Goal: Task Accomplishment & Management: Manage account settings

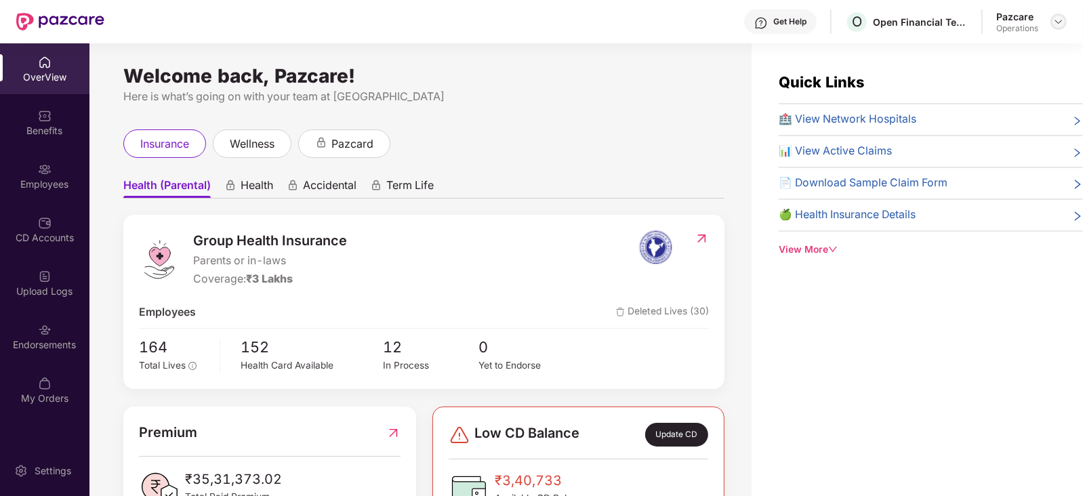
click at [1061, 20] on img at bounding box center [1058, 21] width 11 height 11
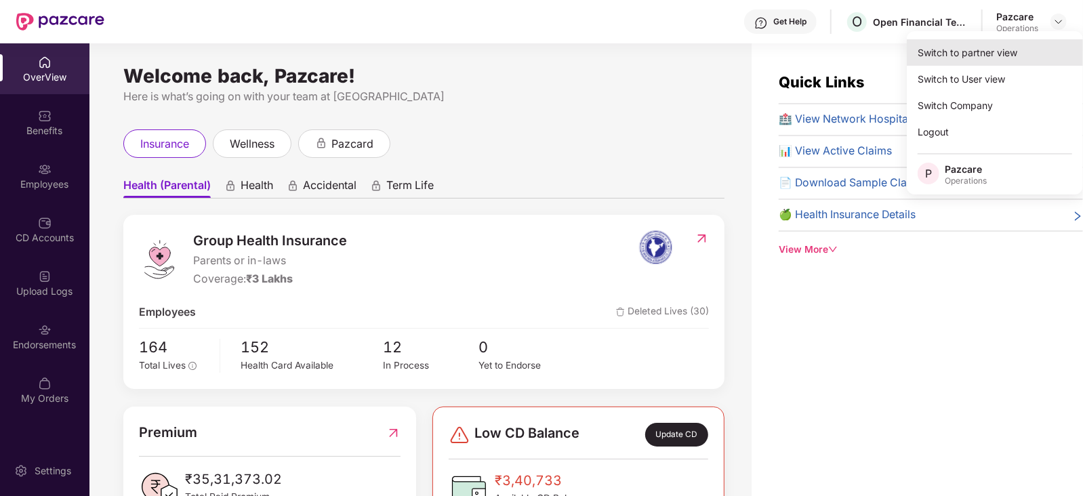
click at [976, 56] on div "Switch to partner view" at bounding box center [995, 52] width 176 height 26
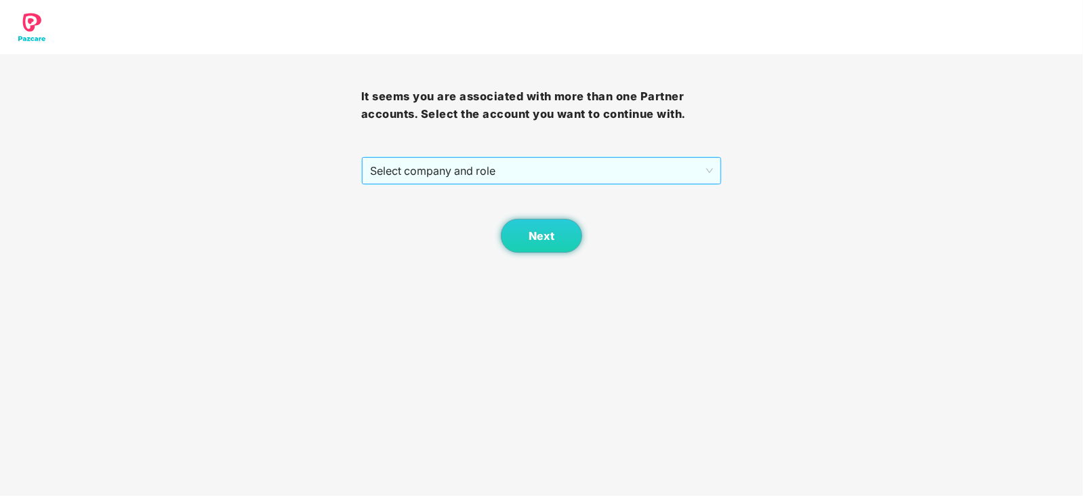
click at [431, 180] on span "Select company and role" at bounding box center [542, 171] width 344 height 26
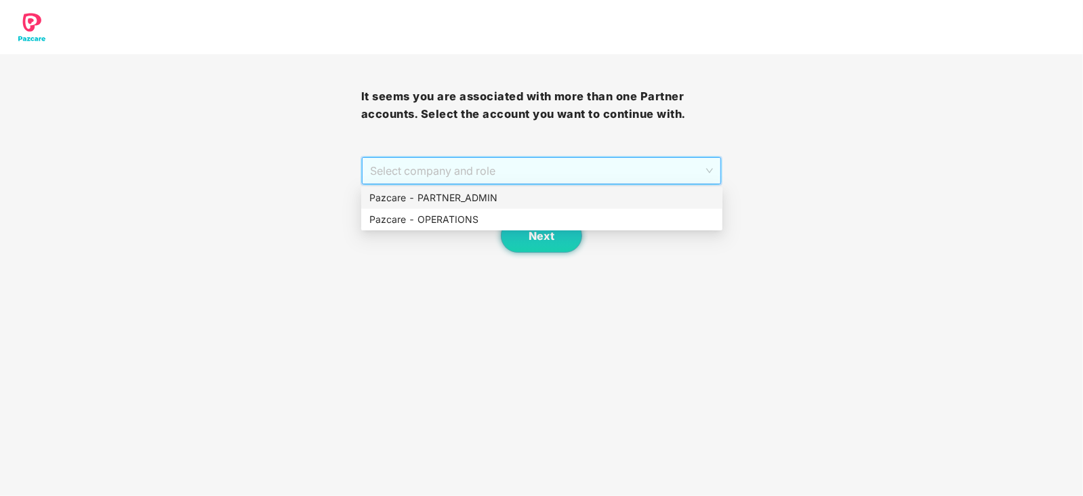
click at [418, 209] on div "Pazcare - OPERATIONS" at bounding box center [541, 220] width 361 height 22
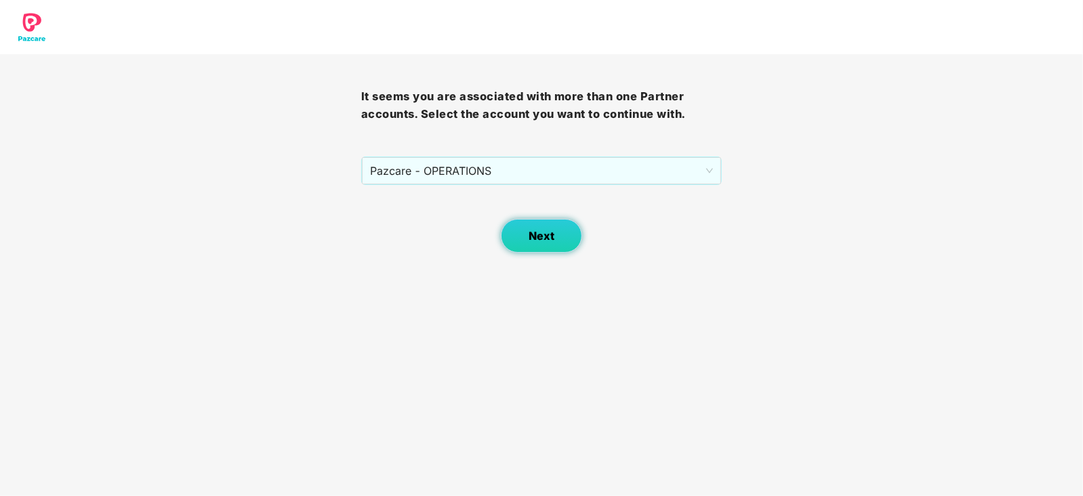
click at [519, 235] on button "Next" at bounding box center [541, 236] width 81 height 34
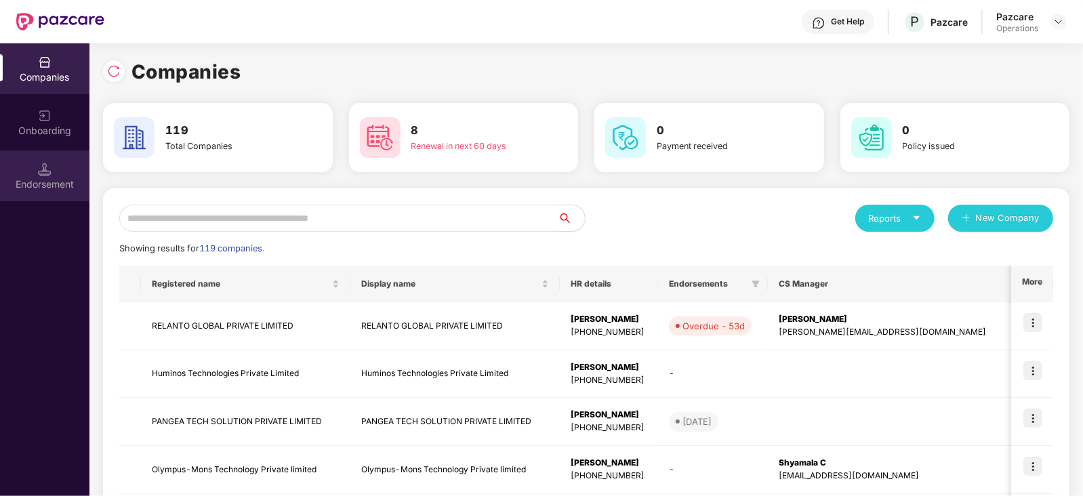
click at [56, 197] on div "Endorsement" at bounding box center [44, 175] width 89 height 51
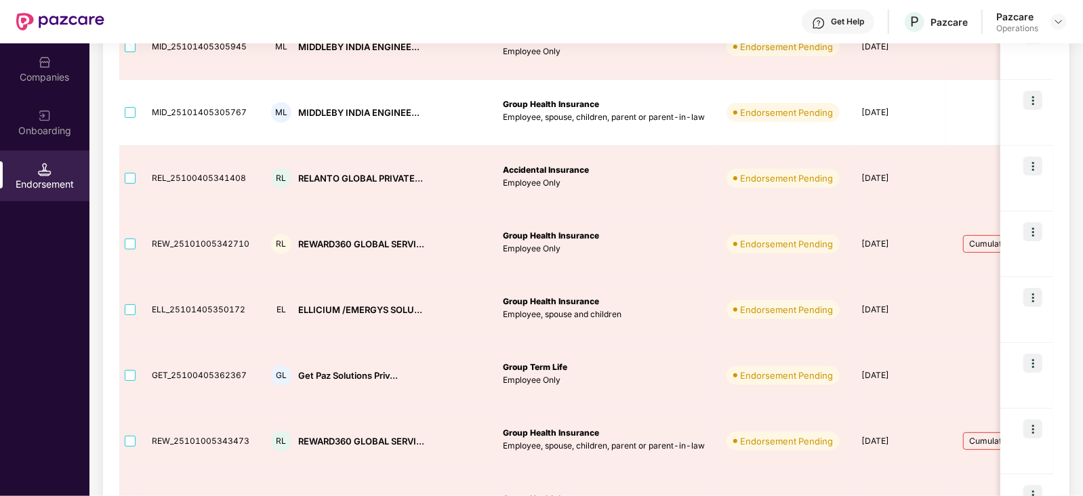
scroll to position [424, 0]
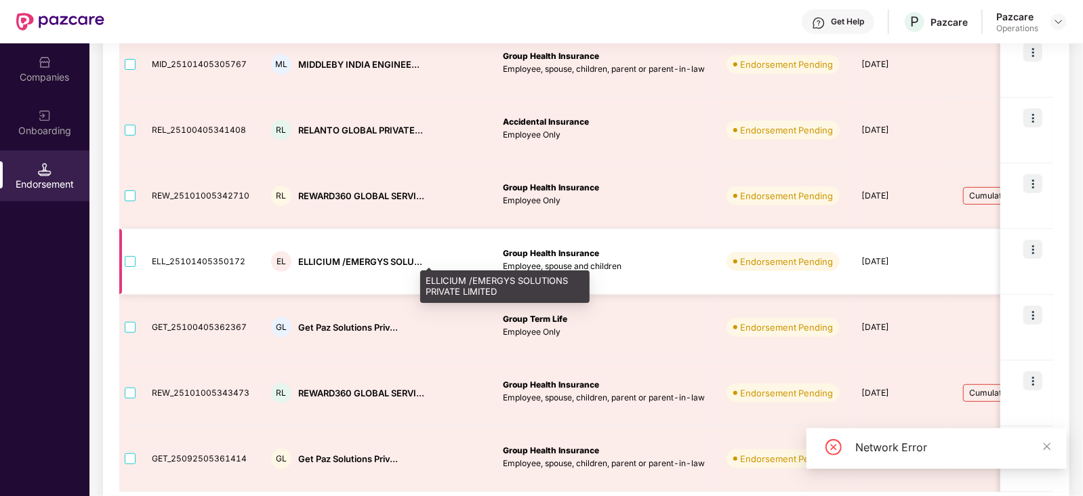
click at [366, 261] on div "ELLICIUM /EMERGYS SOLU..." at bounding box center [360, 262] width 124 height 13
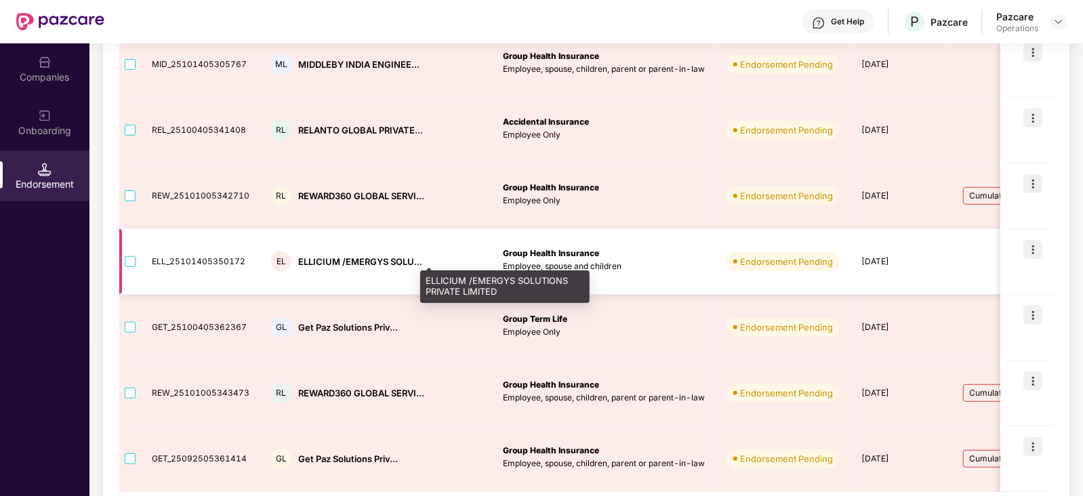
click at [319, 264] on div "ELLICIUM /EMERGYS SOLU..." at bounding box center [360, 262] width 124 height 13
copy div "ELLICIUM"
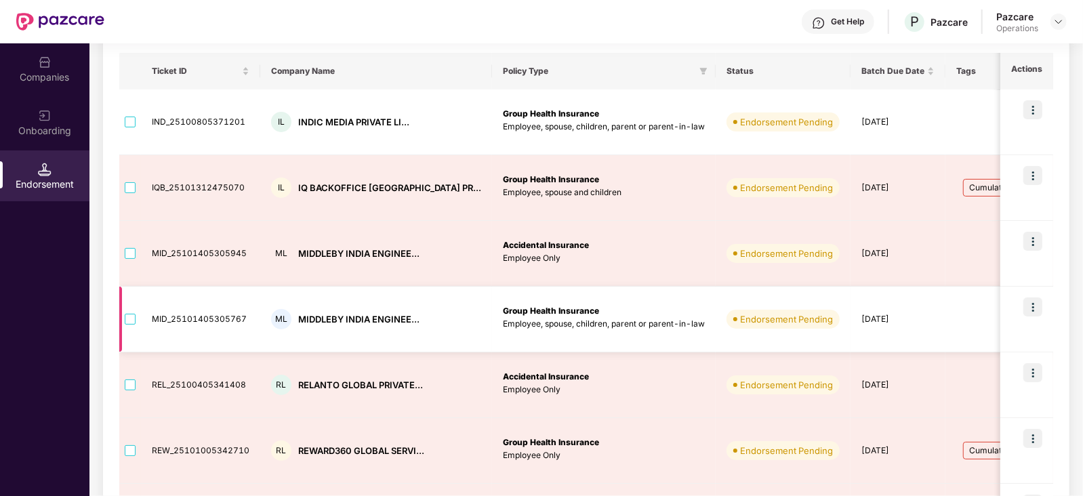
scroll to position [483, 0]
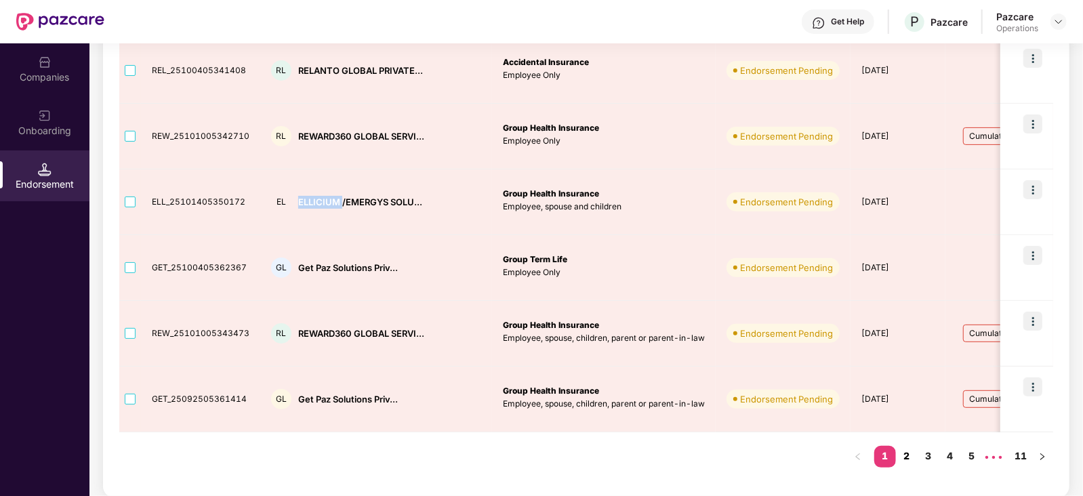
click at [906, 458] on link "2" at bounding box center [907, 456] width 22 height 20
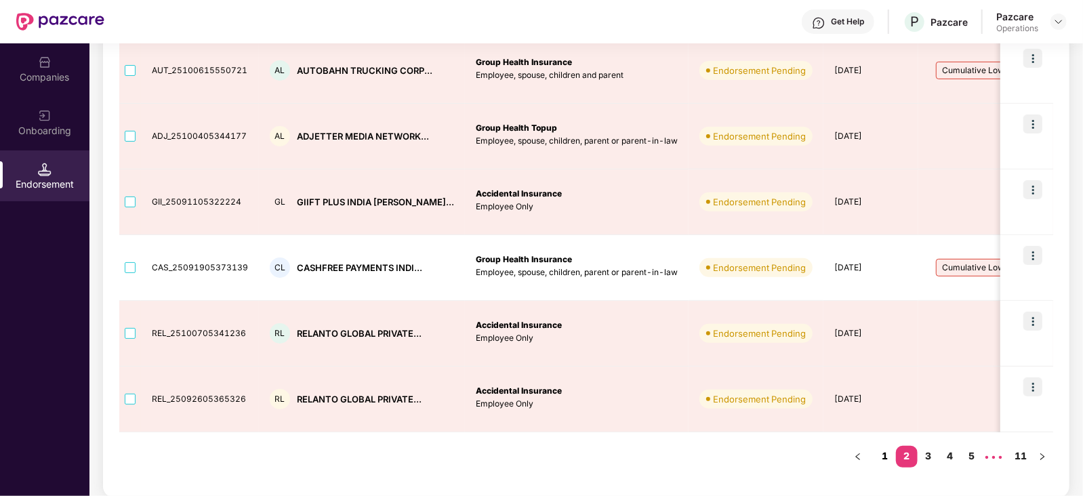
click at [885, 455] on link "1" at bounding box center [885, 456] width 22 height 20
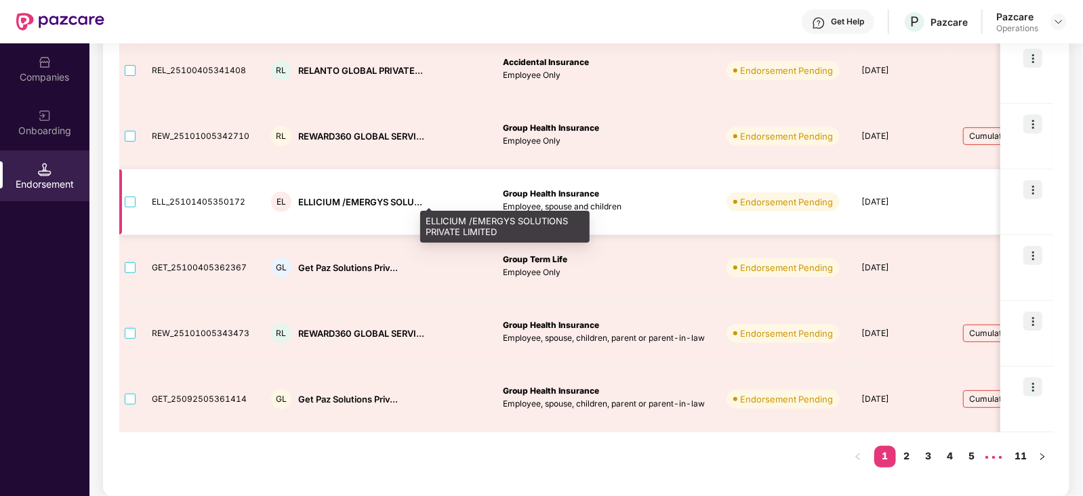
click at [309, 205] on div "ELLICIUM /EMERGYS SOLU..." at bounding box center [360, 202] width 124 height 13
copy div "ELLICIUM"
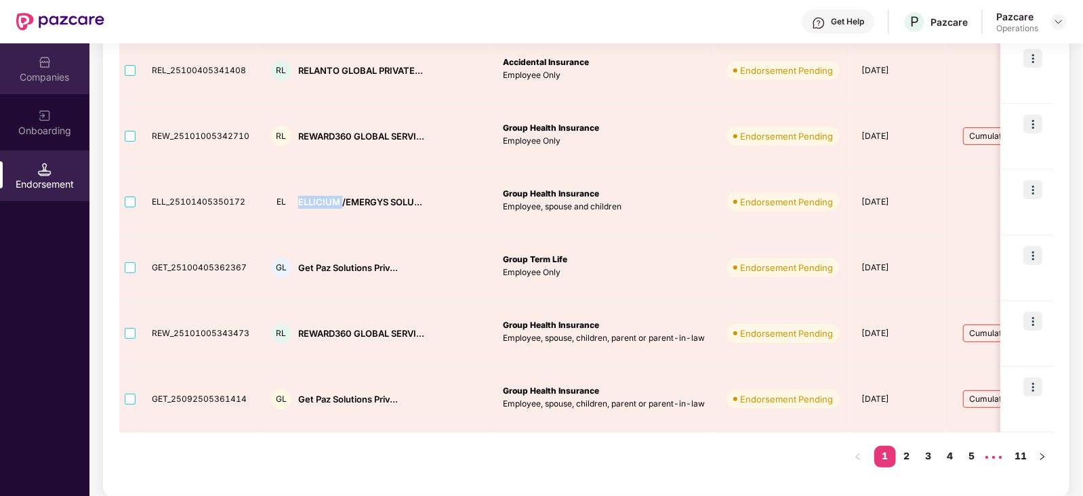
click at [43, 61] on img at bounding box center [45, 63] width 14 height 14
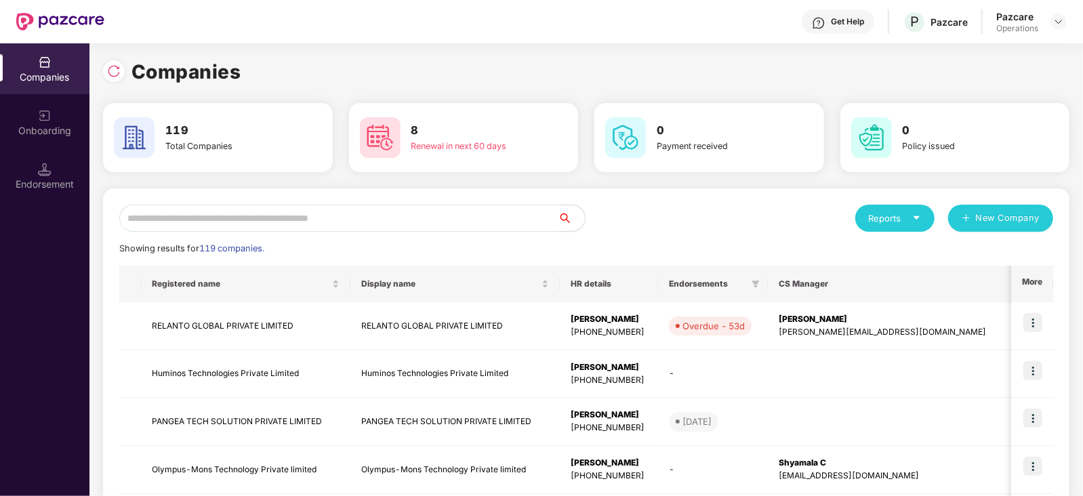
click at [272, 214] on input "text" at bounding box center [338, 218] width 439 height 27
paste input "********"
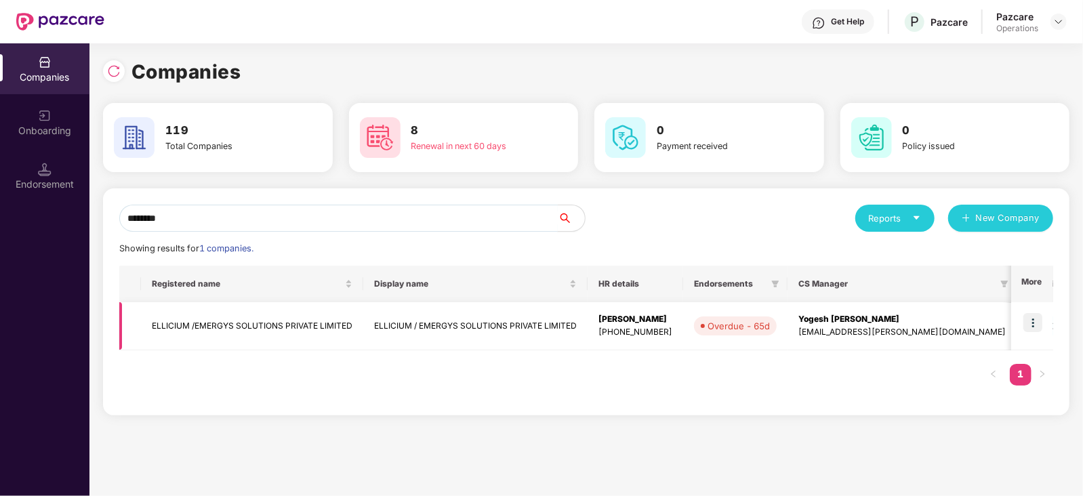
type input "********"
click at [1040, 323] on img at bounding box center [1033, 322] width 19 height 19
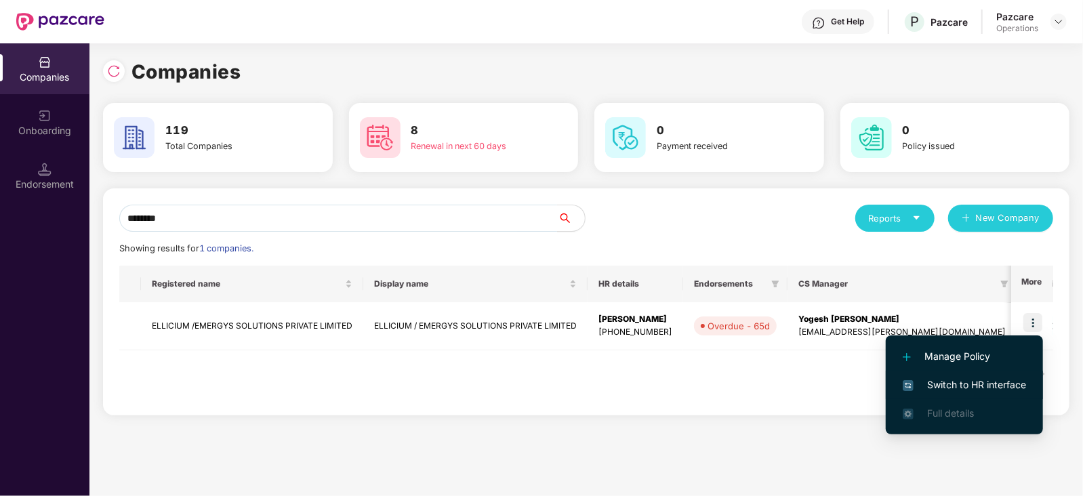
click at [994, 374] on li "Switch to HR interface" at bounding box center [964, 385] width 157 height 28
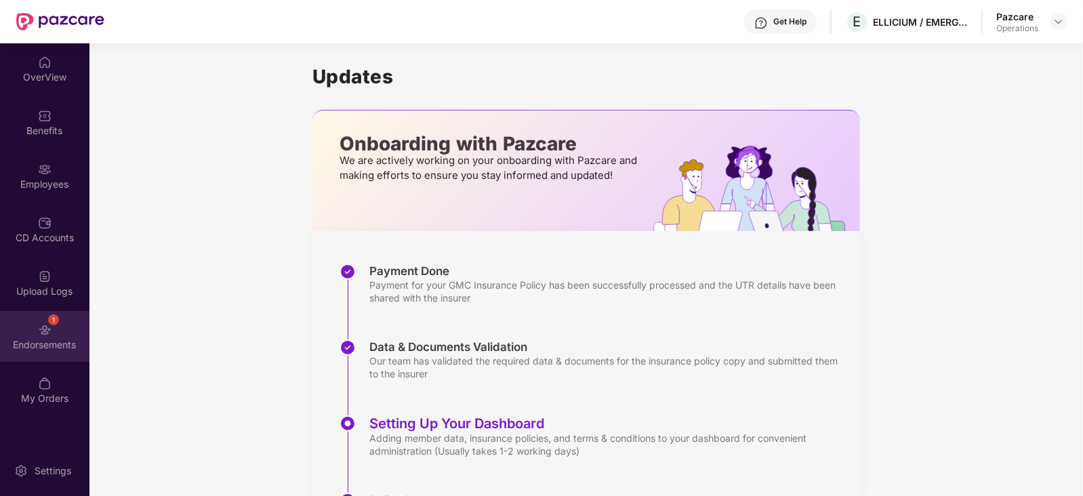
click at [70, 346] on div "Endorsements" at bounding box center [44, 345] width 89 height 14
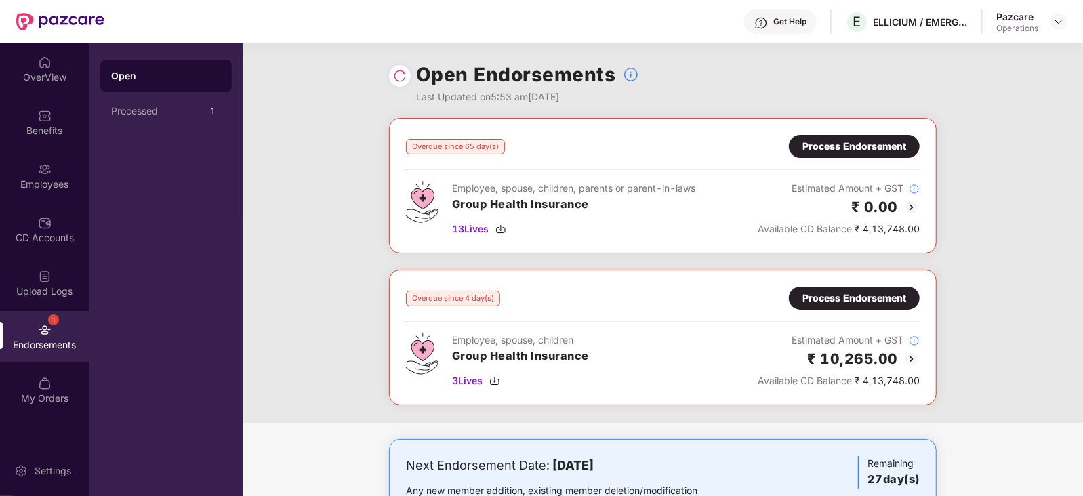
click at [817, 144] on div "Process Endorsement" at bounding box center [855, 146] width 104 height 15
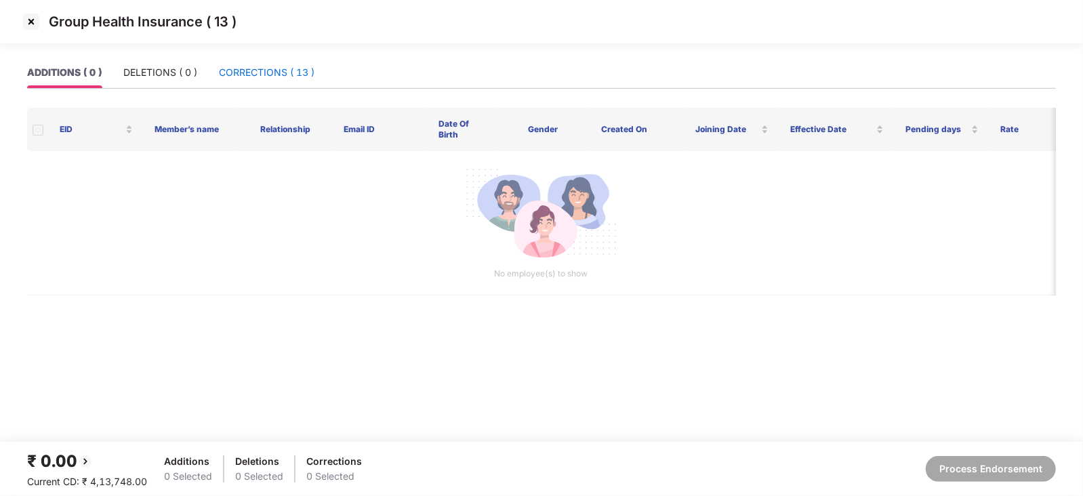
click at [237, 66] on div "CORRECTIONS ( 13 )" at bounding box center [267, 72] width 96 height 15
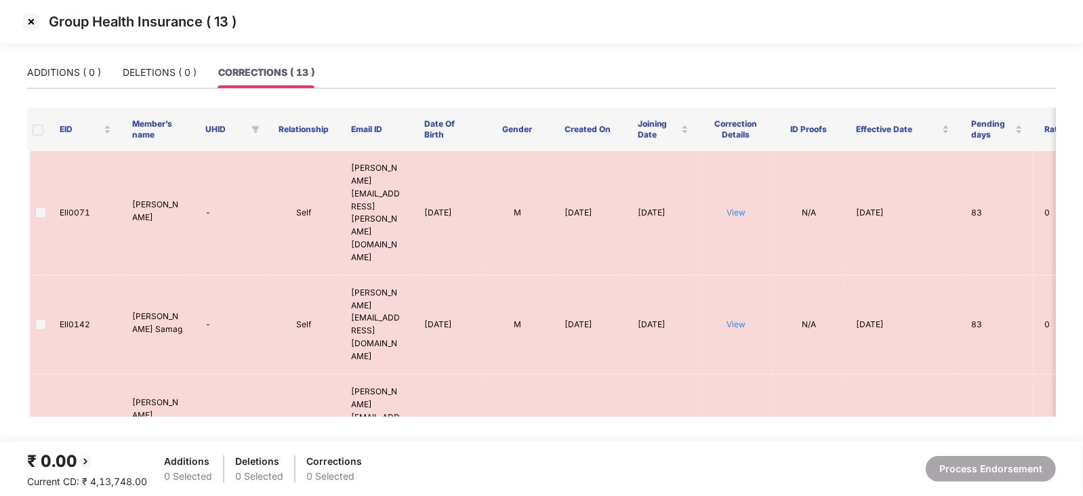
click at [26, 27] on img at bounding box center [31, 22] width 22 height 22
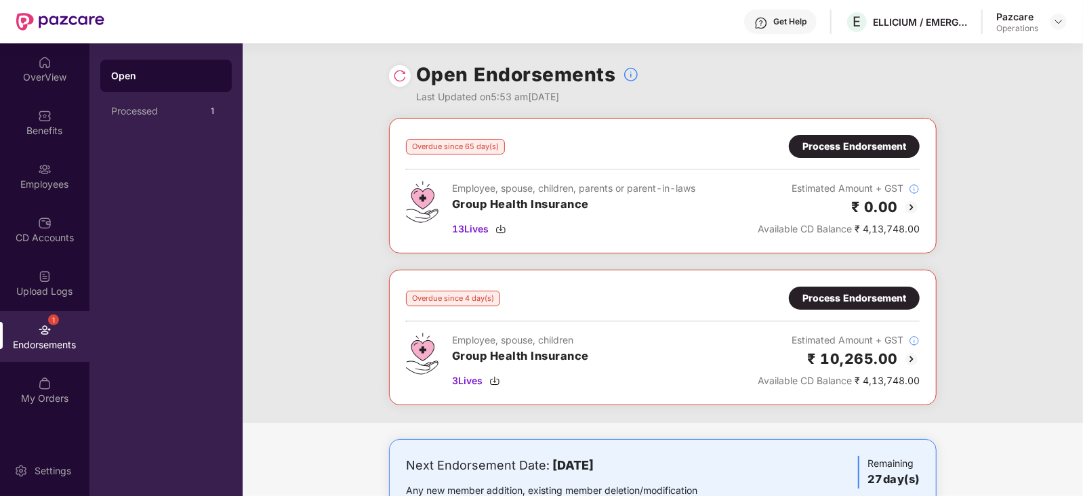
click at [837, 311] on div "Overdue since 4 day(s) Process Endorsement Employee, spouse, children Group Hea…" at bounding box center [663, 338] width 514 height 102
click at [836, 305] on div "Process Endorsement" at bounding box center [854, 298] width 131 height 23
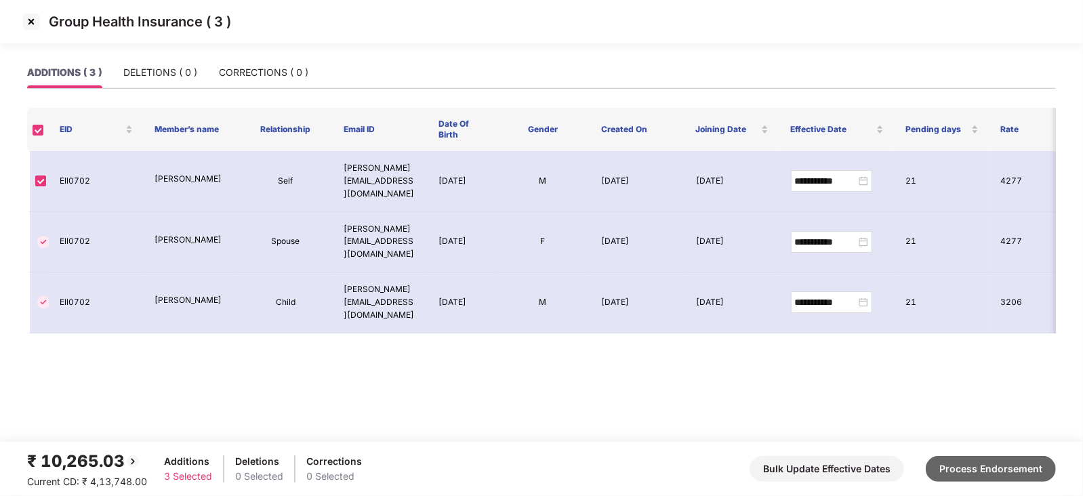
click at [1011, 462] on button "Process Endorsement" at bounding box center [991, 469] width 130 height 26
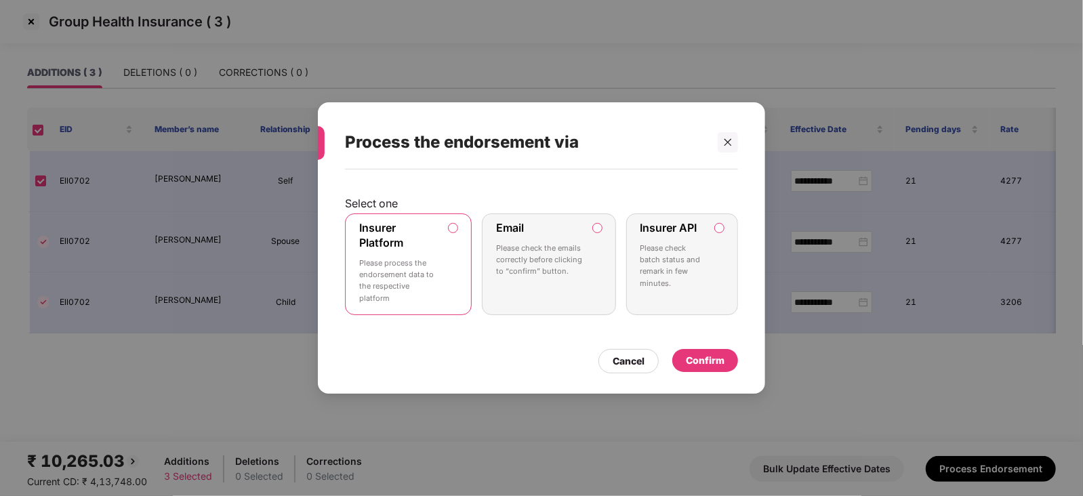
click at [719, 351] on div "Confirm" at bounding box center [705, 360] width 66 height 23
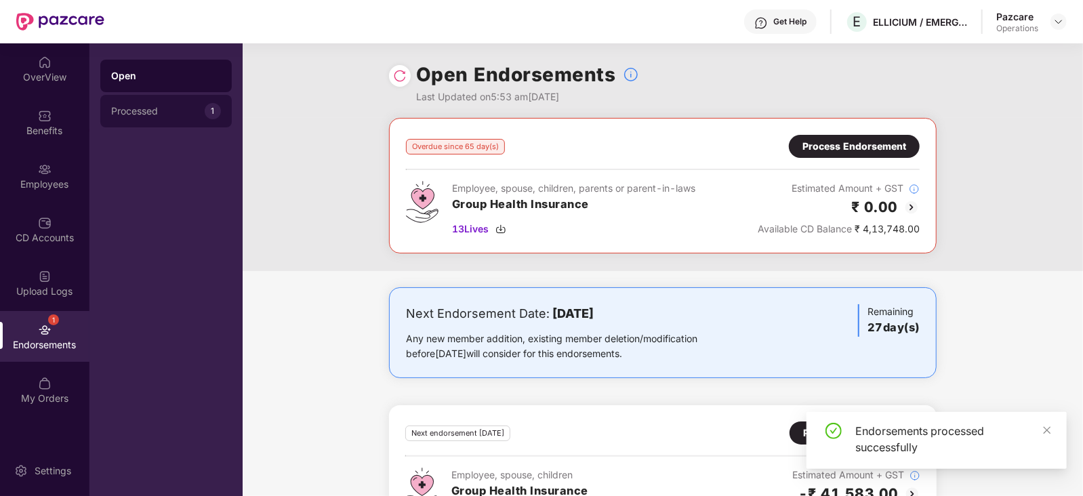
click at [123, 100] on div "Processed 1" at bounding box center [166, 111] width 132 height 33
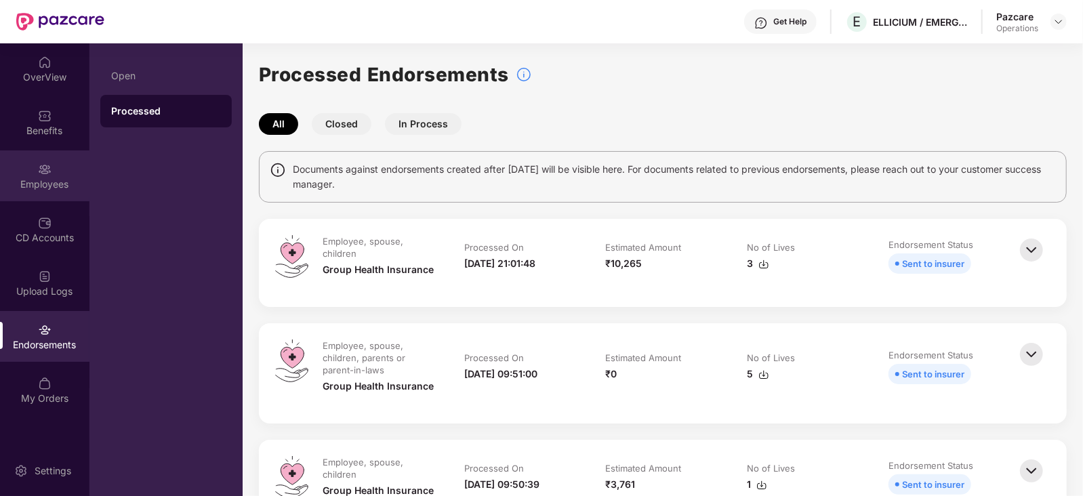
click at [57, 172] on div "Employees" at bounding box center [44, 175] width 89 height 51
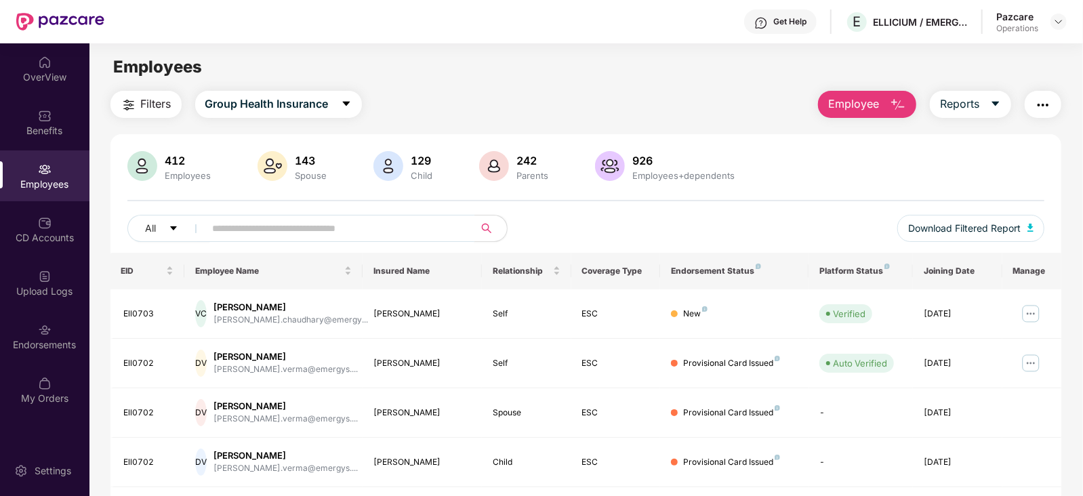
click at [335, 221] on input "text" at bounding box center [334, 228] width 243 height 20
paste input "*******"
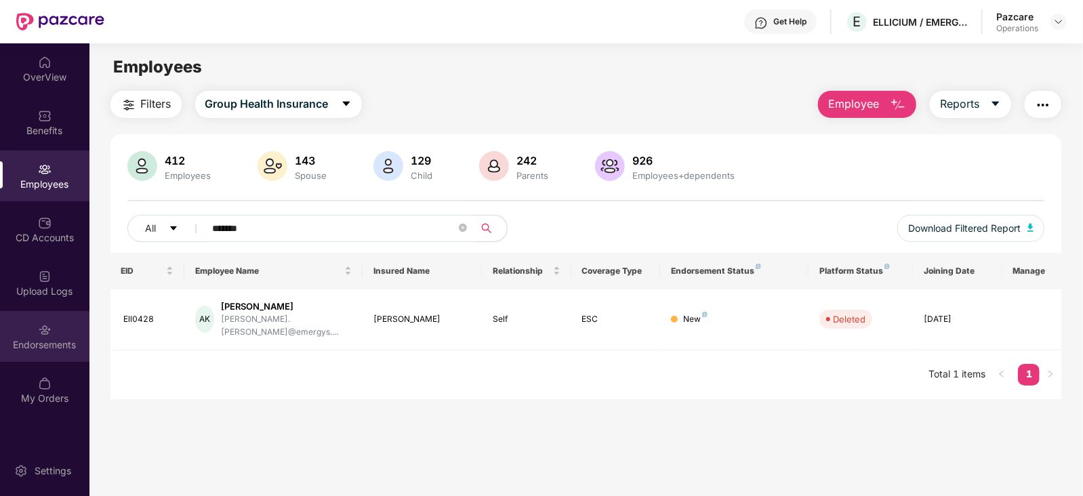
type input "*******"
click at [58, 347] on div "Endorsements" at bounding box center [44, 345] width 89 height 14
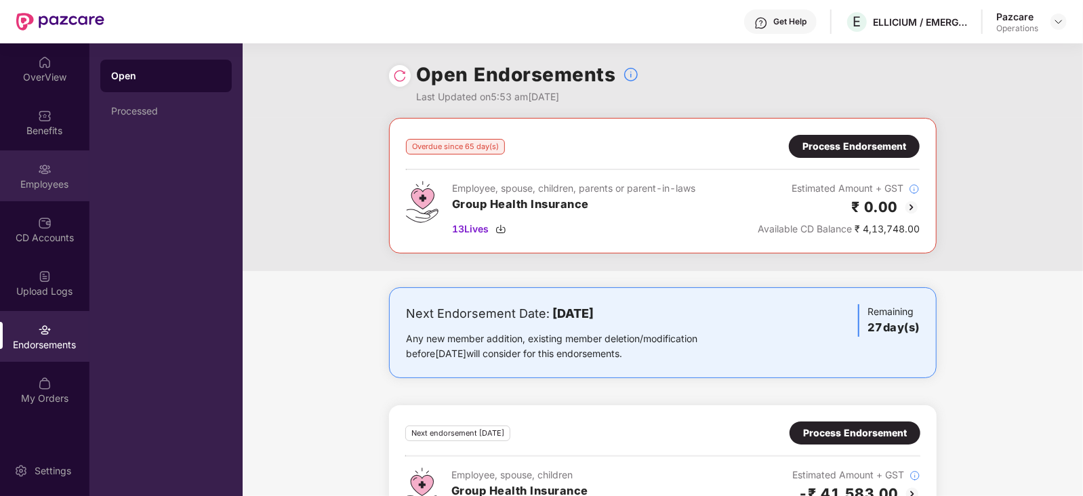
click at [31, 192] on div "Employees" at bounding box center [44, 175] width 89 height 51
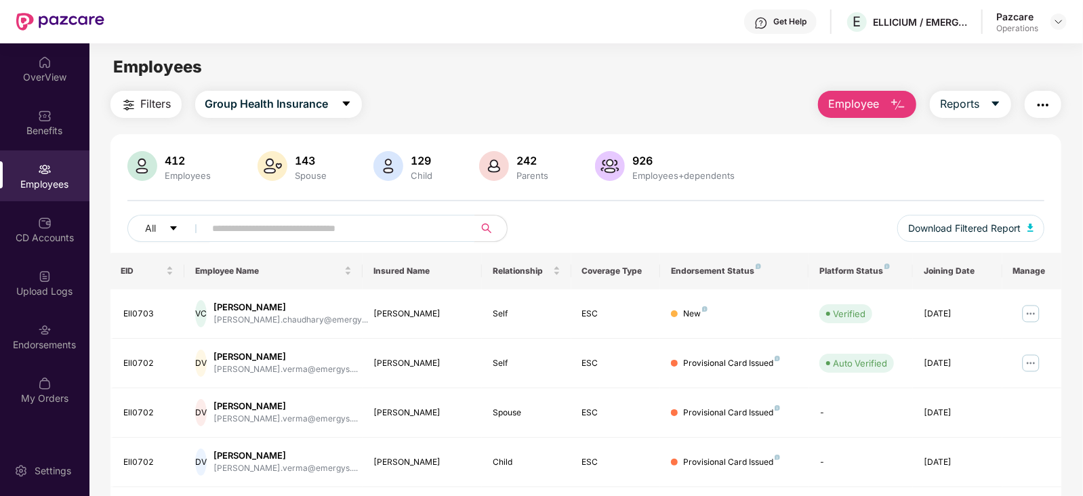
click at [293, 231] on input "text" at bounding box center [334, 228] width 243 height 20
paste input "*******"
drag, startPoint x: 294, startPoint y: 231, endPoint x: 290, endPoint y: 219, distance: 12.7
click at [290, 219] on input "*******" at bounding box center [334, 228] width 243 height 20
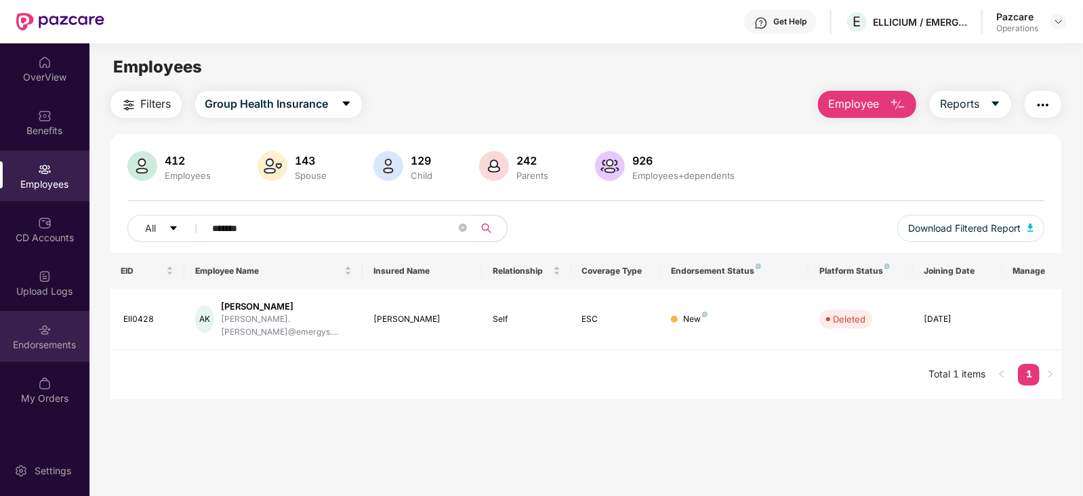
type input "*******"
click at [26, 350] on div "Endorsements" at bounding box center [44, 345] width 89 height 14
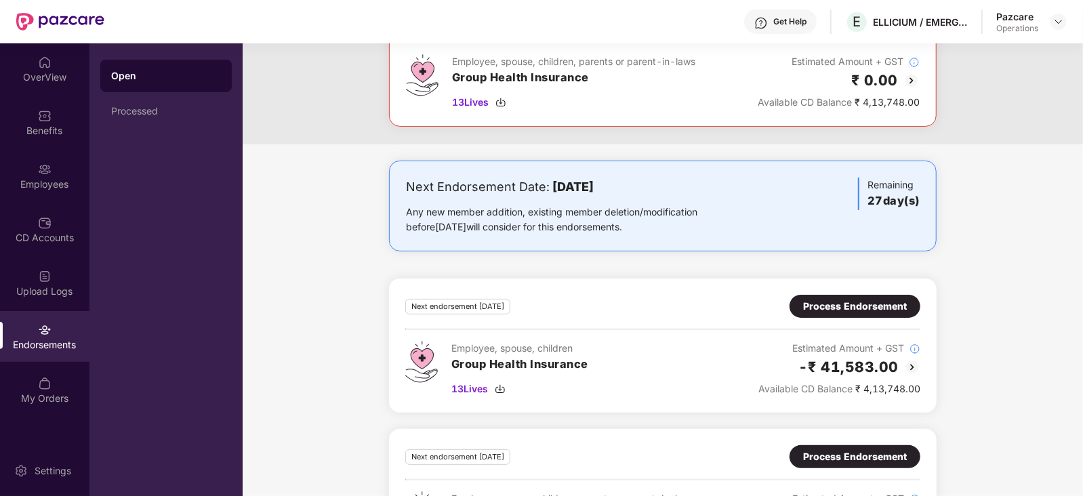
scroll to position [209, 0]
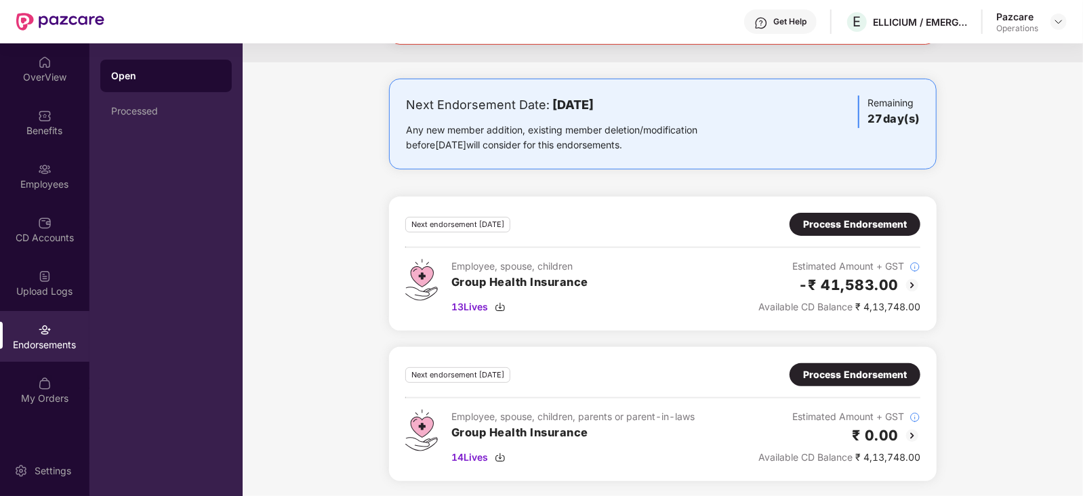
click at [827, 225] on div "Process Endorsement" at bounding box center [855, 224] width 104 height 15
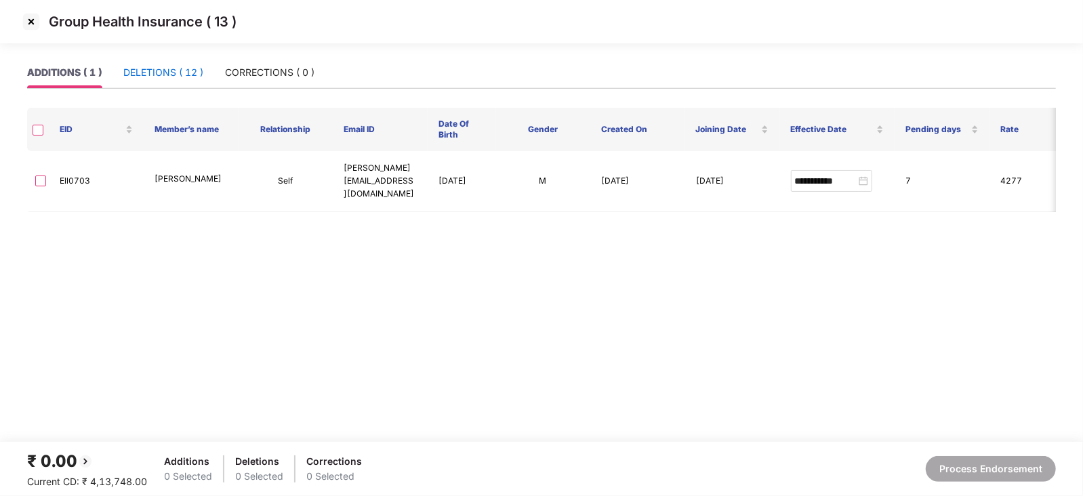
click at [166, 71] on div "DELETIONS ( 12 )" at bounding box center [163, 72] width 80 height 15
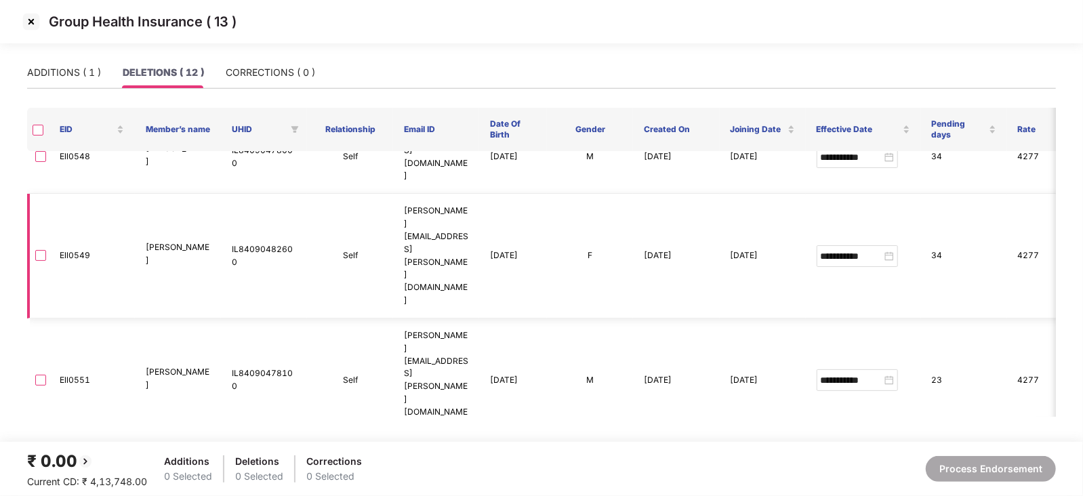
scroll to position [169, 0]
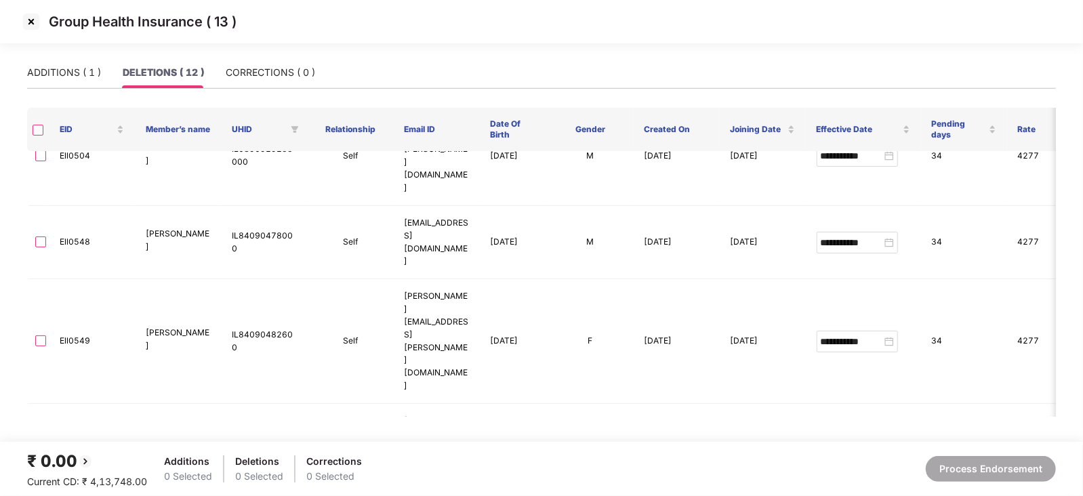
click at [30, 22] on img at bounding box center [31, 22] width 22 height 22
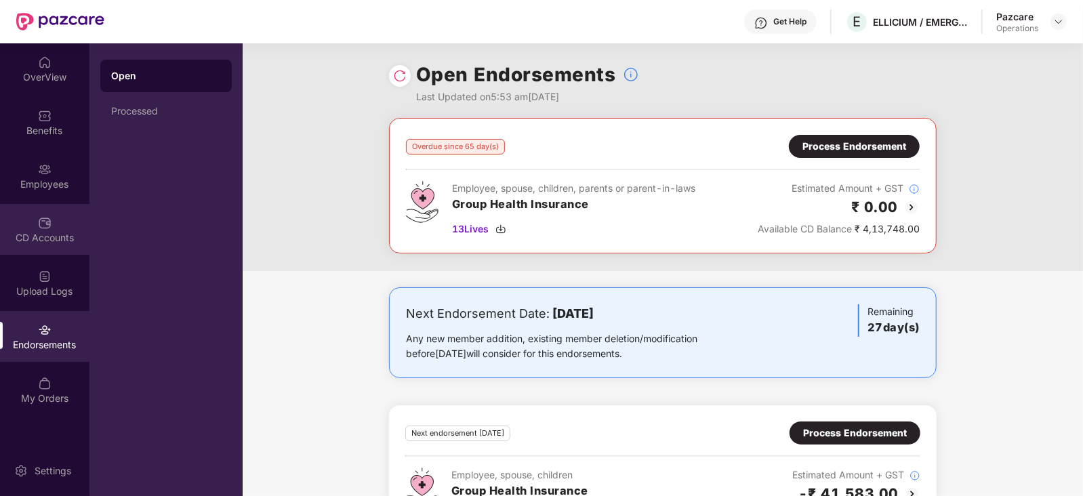
click at [64, 231] on div "CD Accounts" at bounding box center [44, 238] width 89 height 14
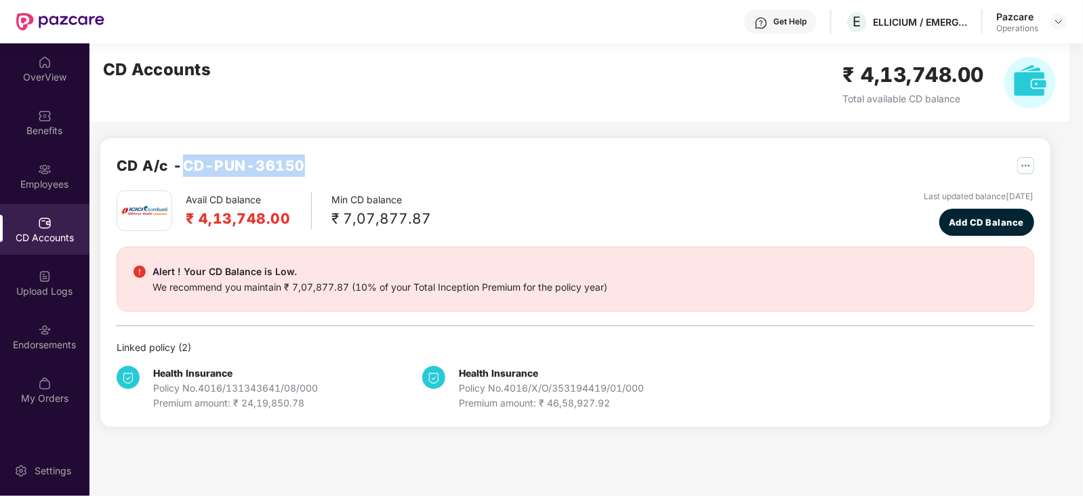
drag, startPoint x: 240, startPoint y: 163, endPoint x: 305, endPoint y: 165, distance: 65.1
click at [305, 165] on h2 "CD A/c - CD-PUN-36150" at bounding box center [211, 166] width 188 height 22
copy h2 "CD-PUN-36150"
drag, startPoint x: 1057, startPoint y: 22, endPoint x: 1043, endPoint y: 30, distance: 16.1
click at [1057, 23] on img at bounding box center [1058, 21] width 11 height 11
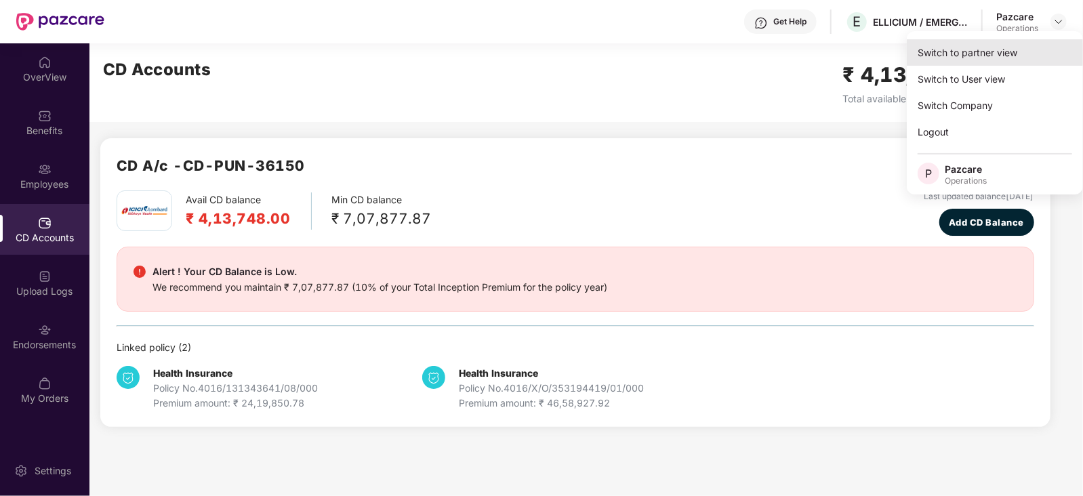
click at [990, 52] on div "Switch to partner view" at bounding box center [995, 52] width 176 height 26
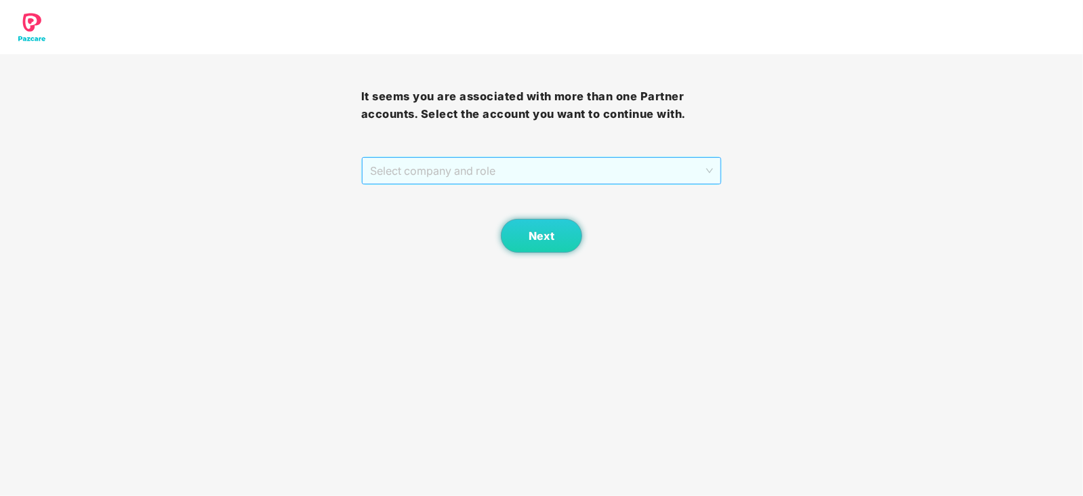
click at [431, 181] on span "Select company and role" at bounding box center [542, 171] width 344 height 26
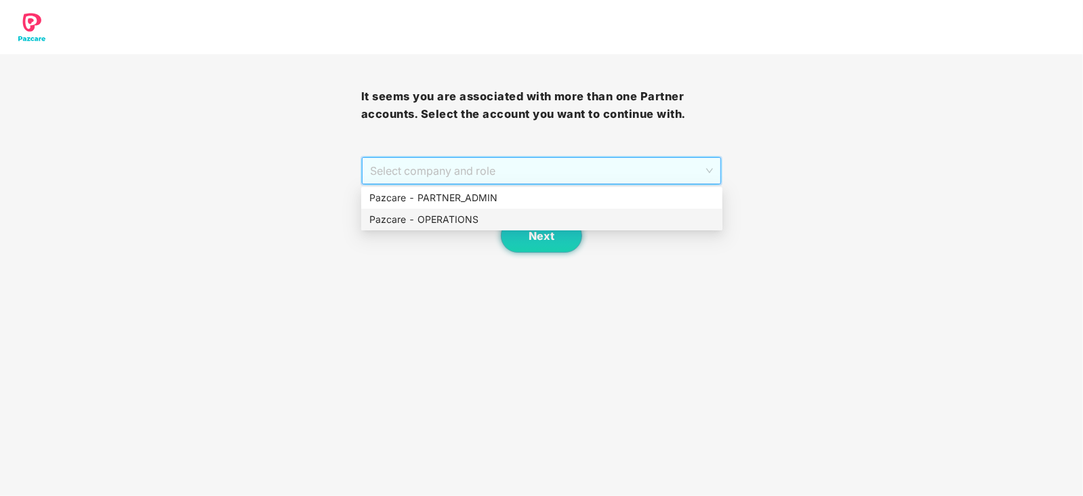
click at [426, 215] on div "Pazcare - OPERATIONS" at bounding box center [541, 219] width 345 height 15
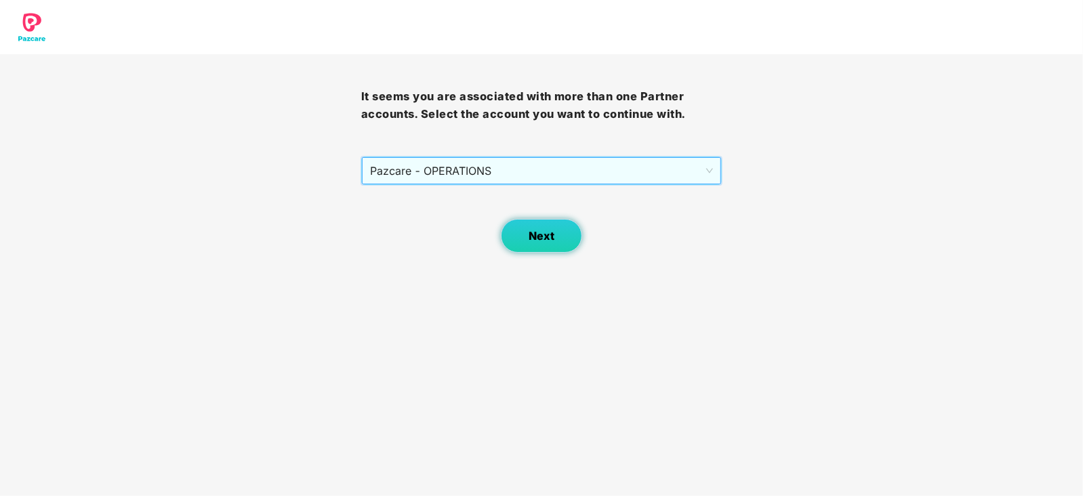
click at [532, 237] on span "Next" at bounding box center [542, 236] width 26 height 13
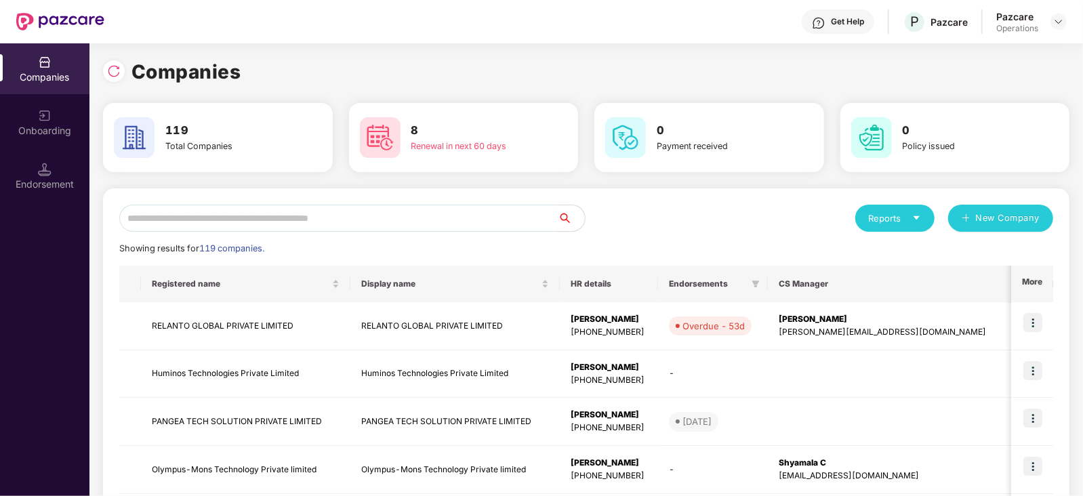
click at [424, 216] on input "text" at bounding box center [338, 218] width 439 height 27
drag, startPoint x: 159, startPoint y: 212, endPoint x: 83, endPoint y: 209, distance: 76.0
click at [71, 207] on div "Companies Onboarding Endorsement Companies 119 Total Companies 8 Renewal in nex…" at bounding box center [541, 269] width 1083 height 453
paste input "**********"
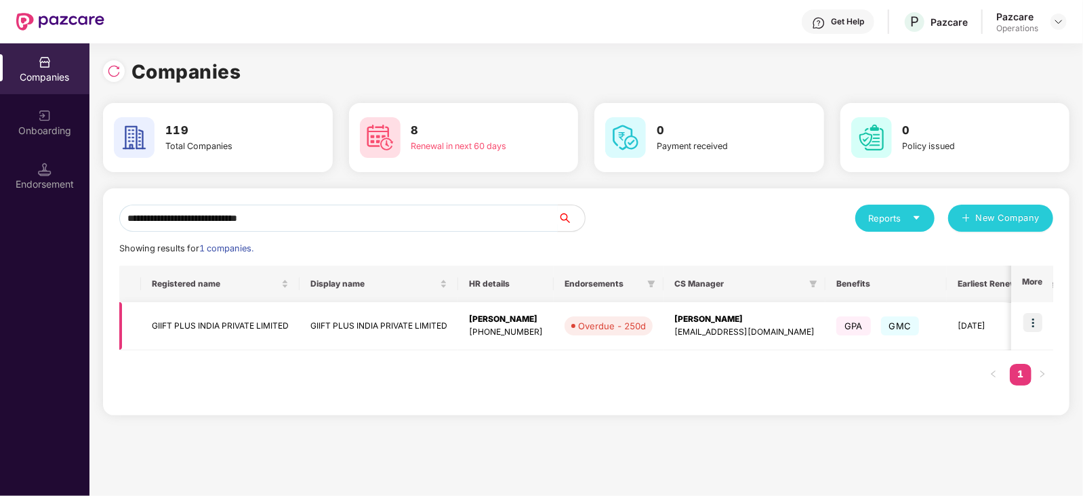
type input "**********"
click at [193, 319] on td "GIIFT PLUS INDIA PRIVATE LIMITED" at bounding box center [220, 326] width 159 height 48
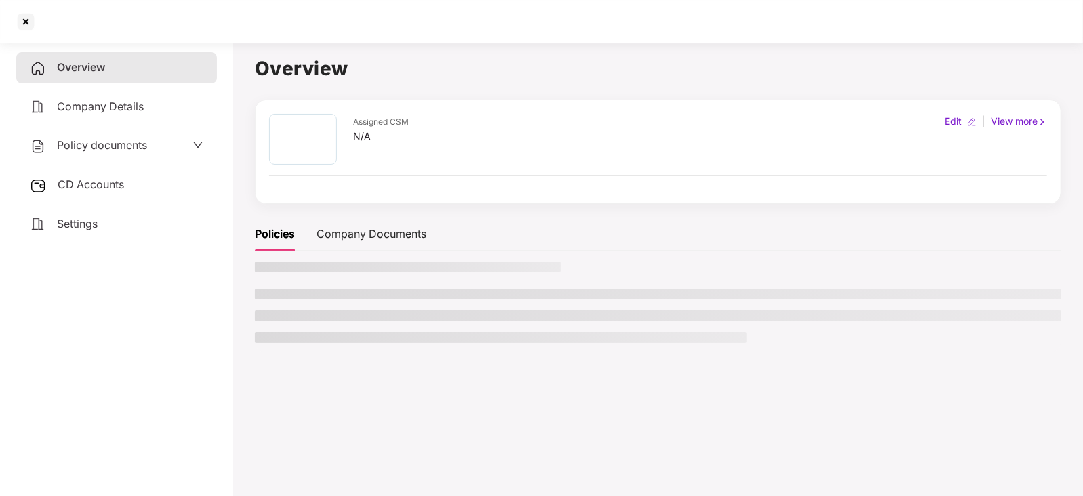
click at [71, 190] on span "CD Accounts" at bounding box center [91, 185] width 66 height 14
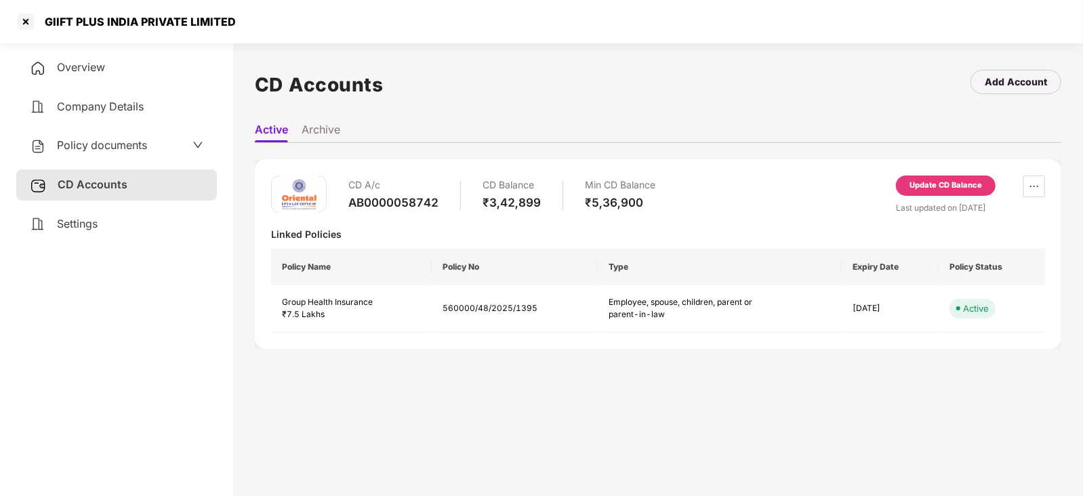
click at [957, 182] on div "Update CD Balance" at bounding box center [946, 186] width 73 height 12
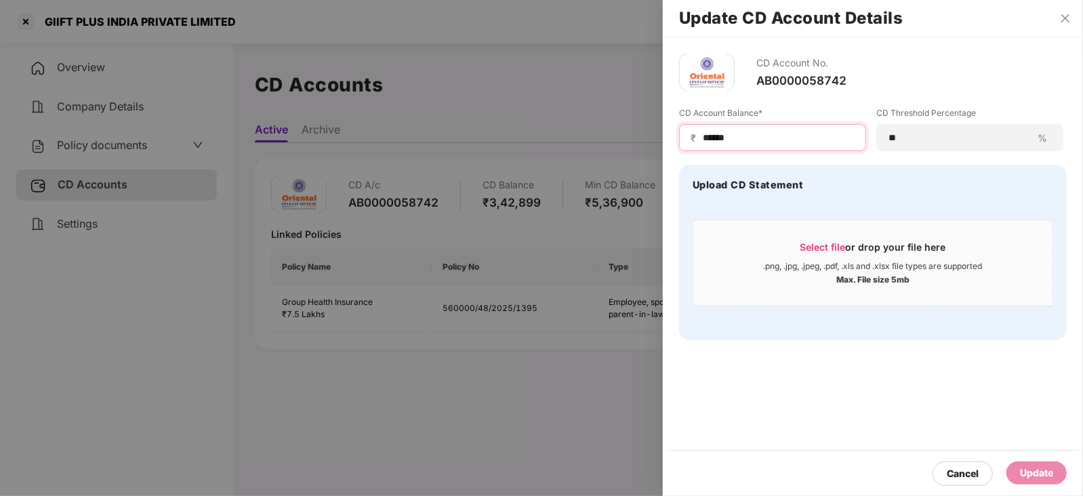
drag, startPoint x: 742, startPoint y: 140, endPoint x: 686, endPoint y: 136, distance: 56.5
click at [686, 136] on div "₹ ******" at bounding box center [772, 137] width 187 height 27
paste input
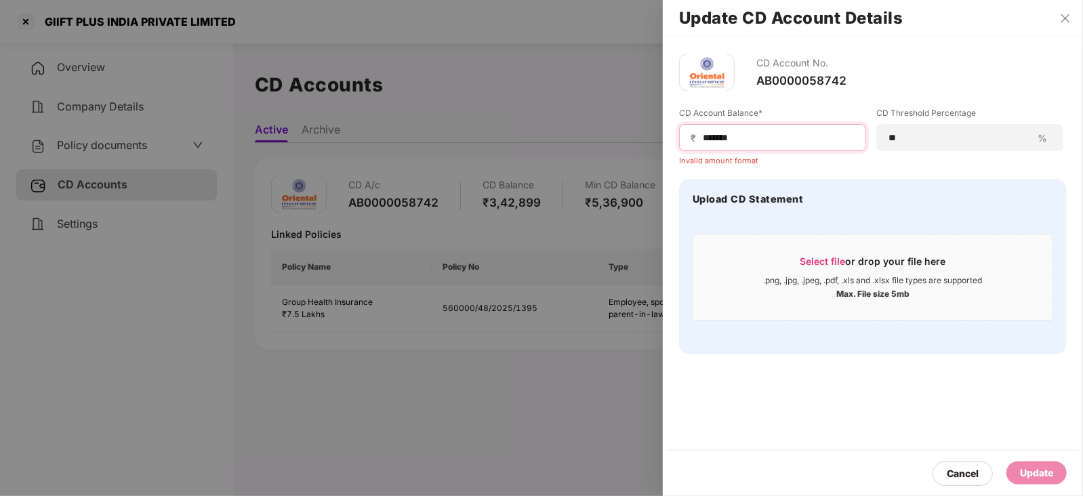
drag, startPoint x: 705, startPoint y: 140, endPoint x: 736, endPoint y: 180, distance: 50.7
click at [706, 140] on input "******" at bounding box center [778, 138] width 153 height 14
click at [769, 132] on input "******" at bounding box center [778, 138] width 153 height 14
click at [700, 140] on span "₹" at bounding box center [696, 138] width 11 height 13
click at [706, 143] on input "******" at bounding box center [778, 138] width 153 height 14
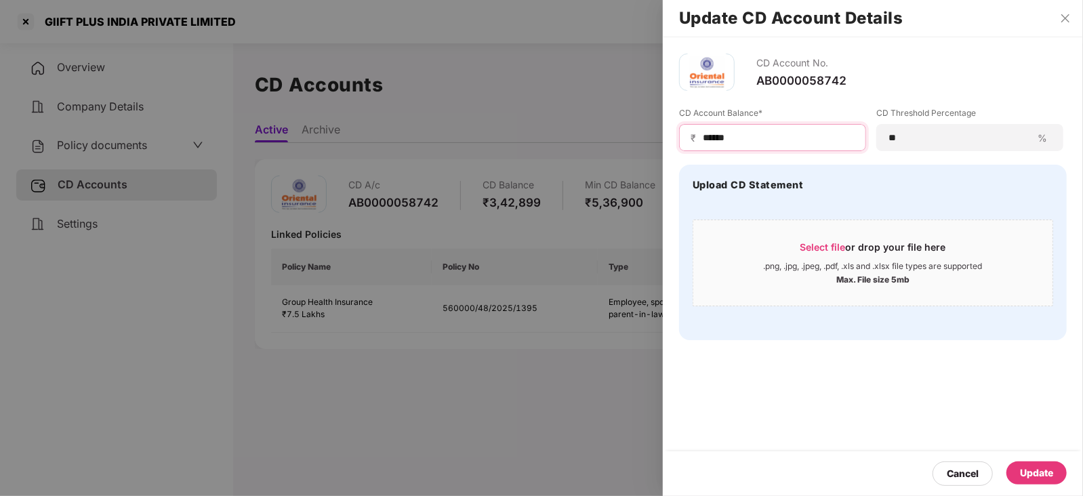
type input "******"
click at [106, 157] on div at bounding box center [541, 248] width 1083 height 496
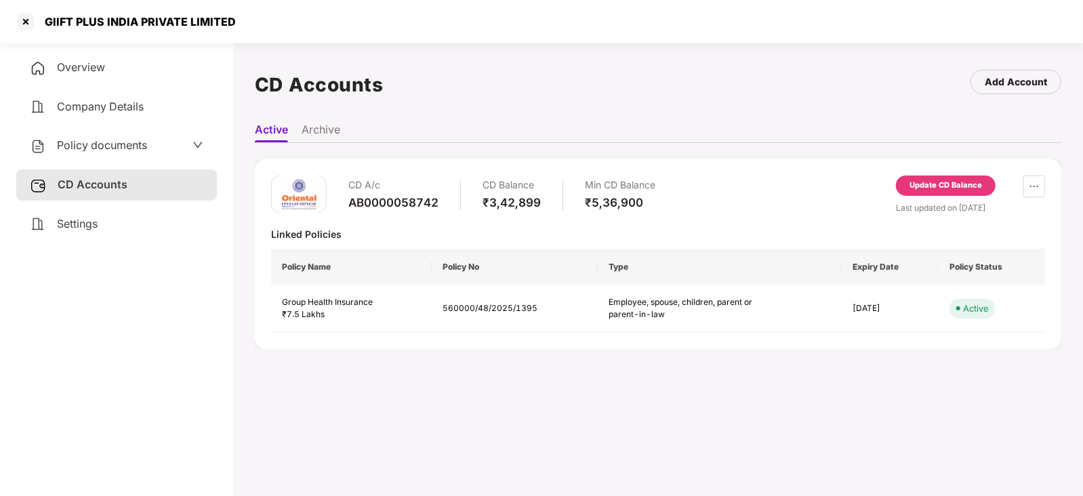
click at [105, 151] on span "Policy documents" at bounding box center [102, 145] width 90 height 14
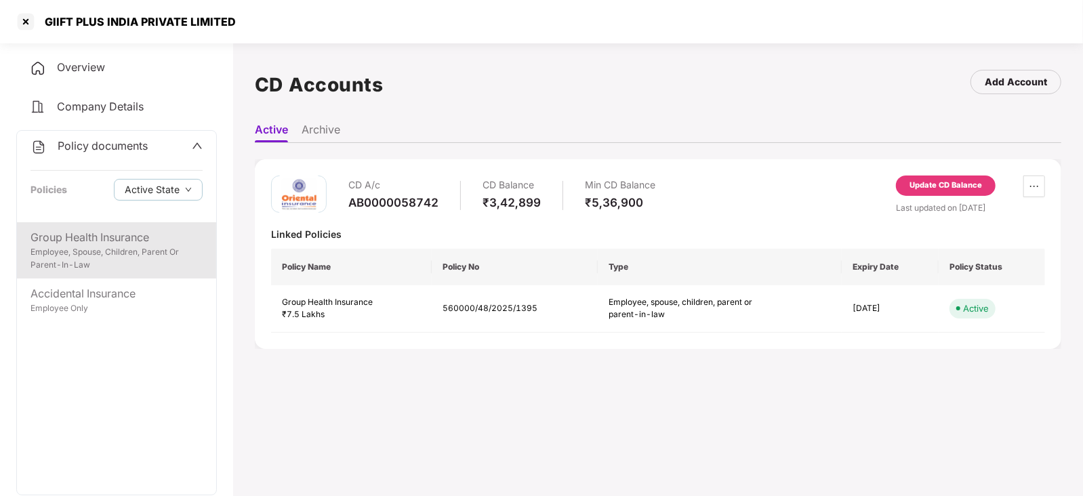
click at [136, 256] on div "Employee, Spouse, Children, Parent Or Parent-In-Law" at bounding box center [117, 259] width 172 height 26
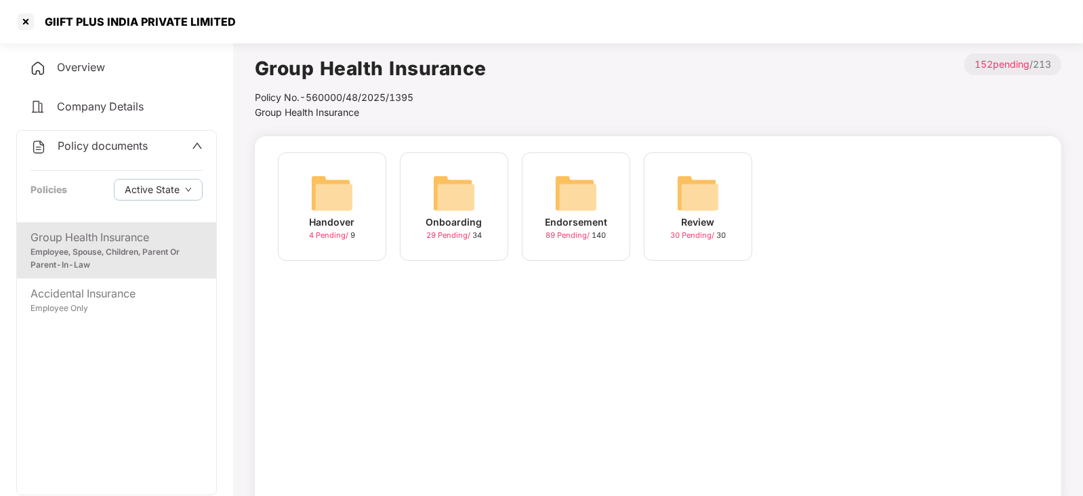
click at [566, 188] on img at bounding box center [576, 193] width 43 height 43
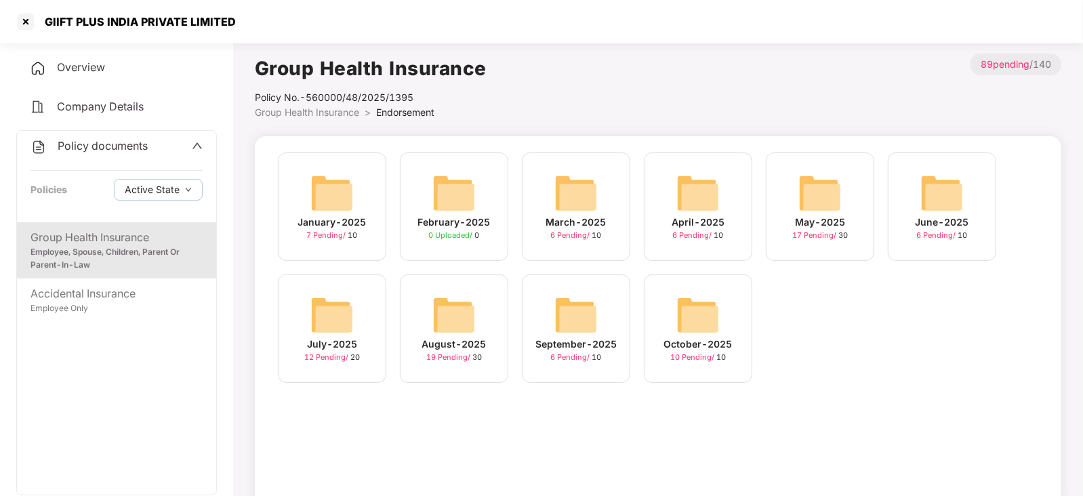
click at [702, 307] on img at bounding box center [698, 315] width 43 height 43
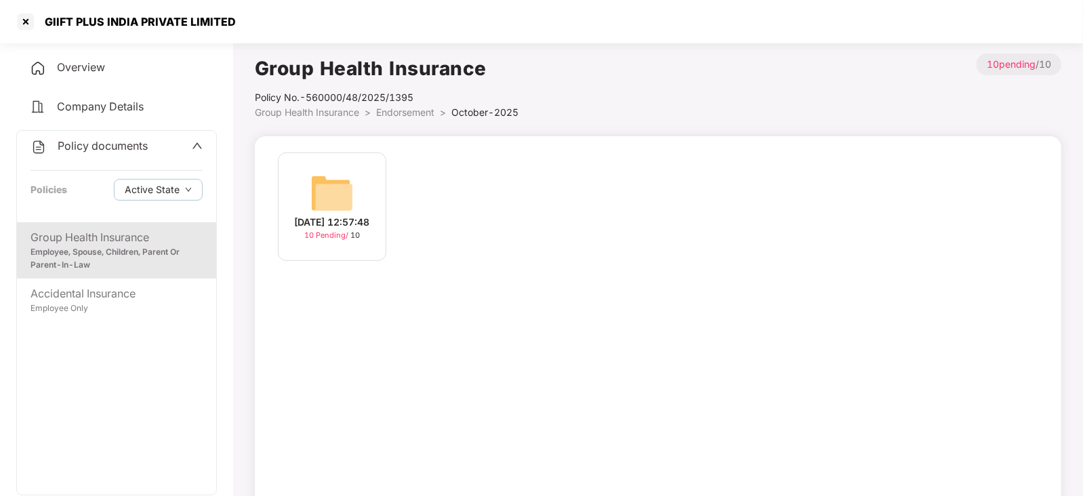
click at [328, 201] on img at bounding box center [331, 193] width 43 height 43
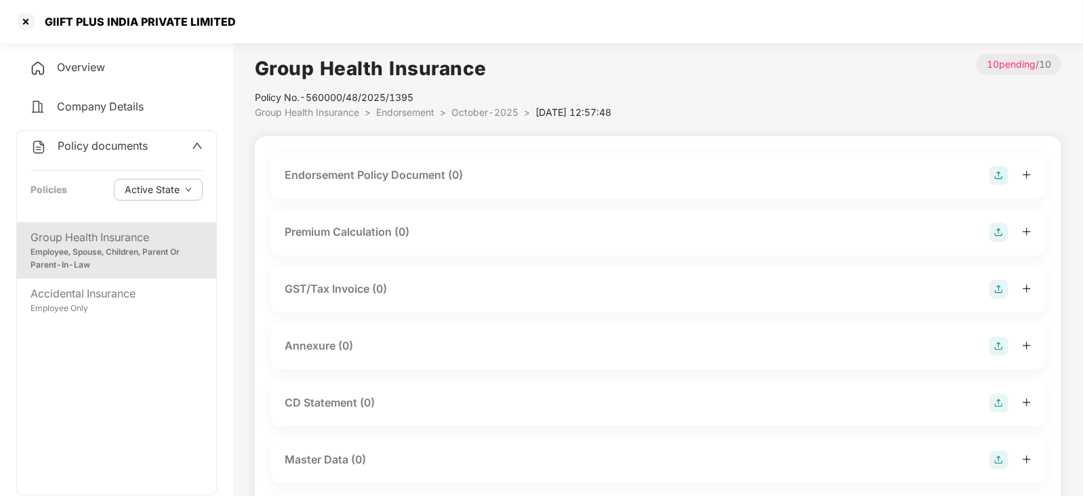
click at [999, 177] on img at bounding box center [999, 175] width 19 height 19
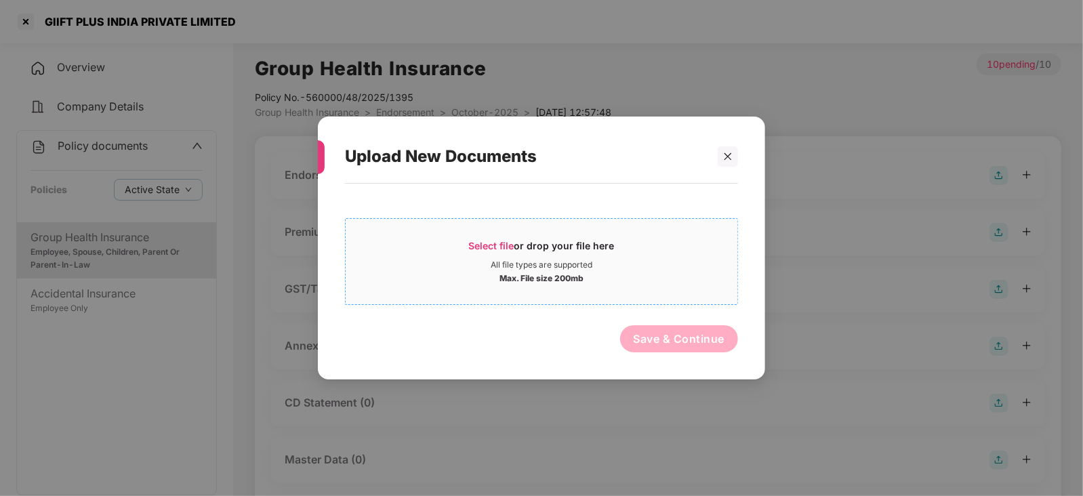
click at [514, 240] on span "Select file" at bounding box center [491, 246] width 45 height 12
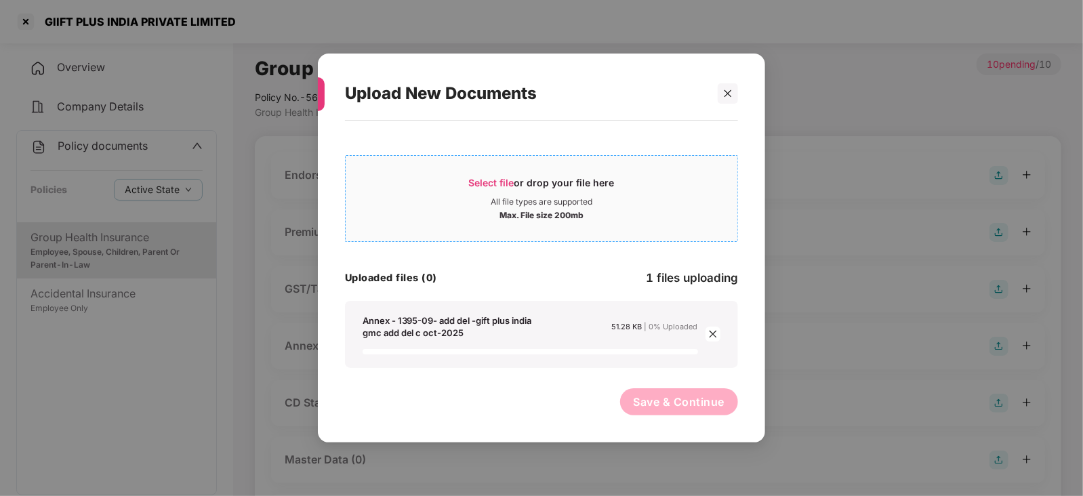
click at [476, 184] on span "Select file" at bounding box center [491, 183] width 45 height 12
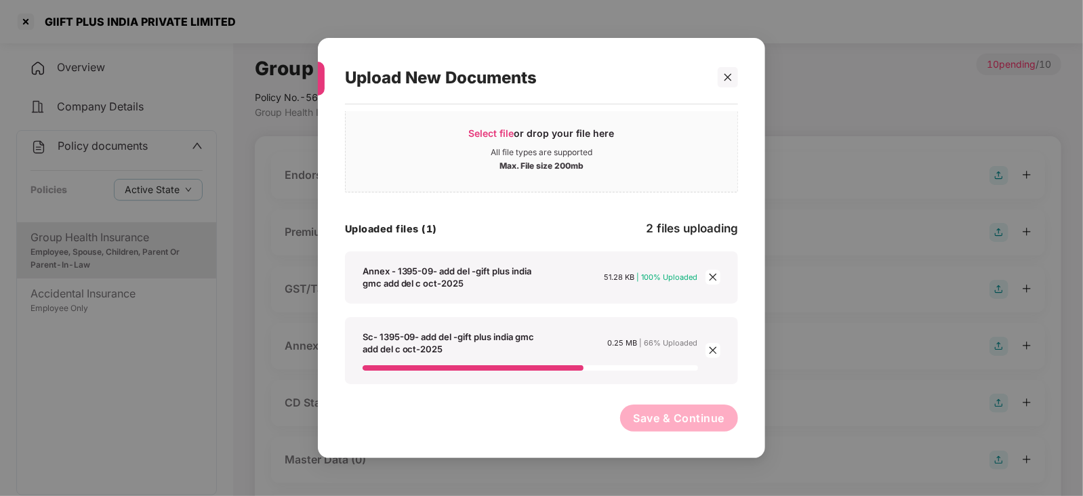
click at [710, 418] on span "Save & Continue" at bounding box center [680, 418] width 92 height 15
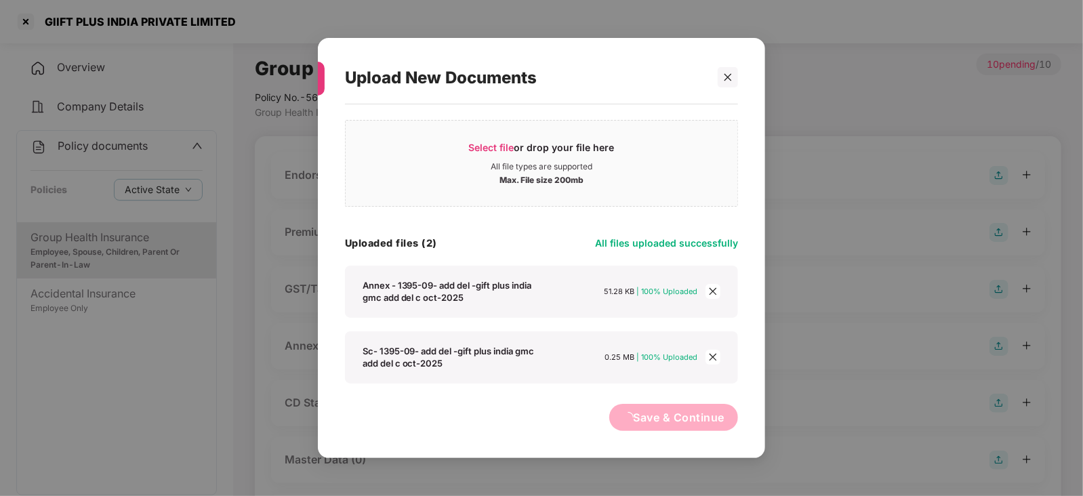
click at [710, 415] on div "Upload New Documents Select file or drop your file here All file types are supp…" at bounding box center [541, 248] width 1083 height 496
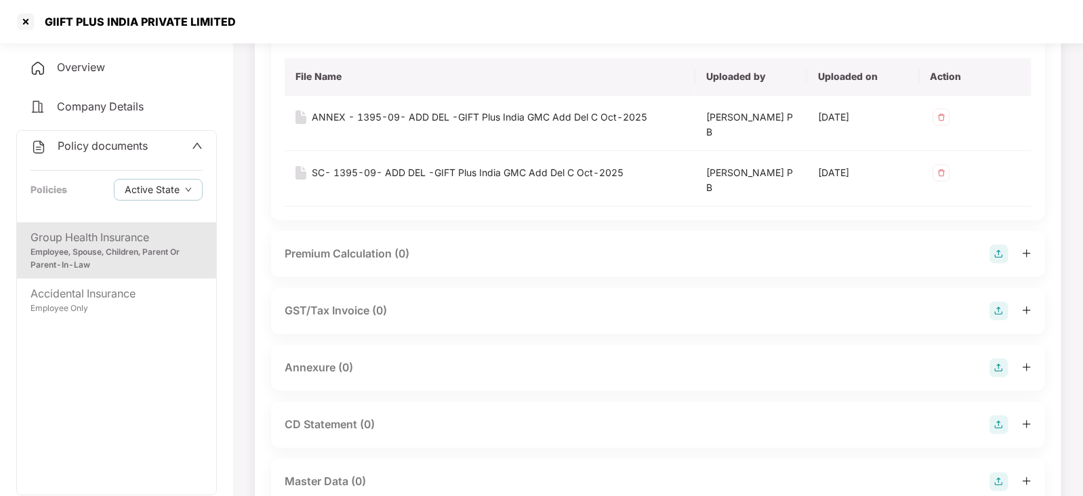
scroll to position [254, 0]
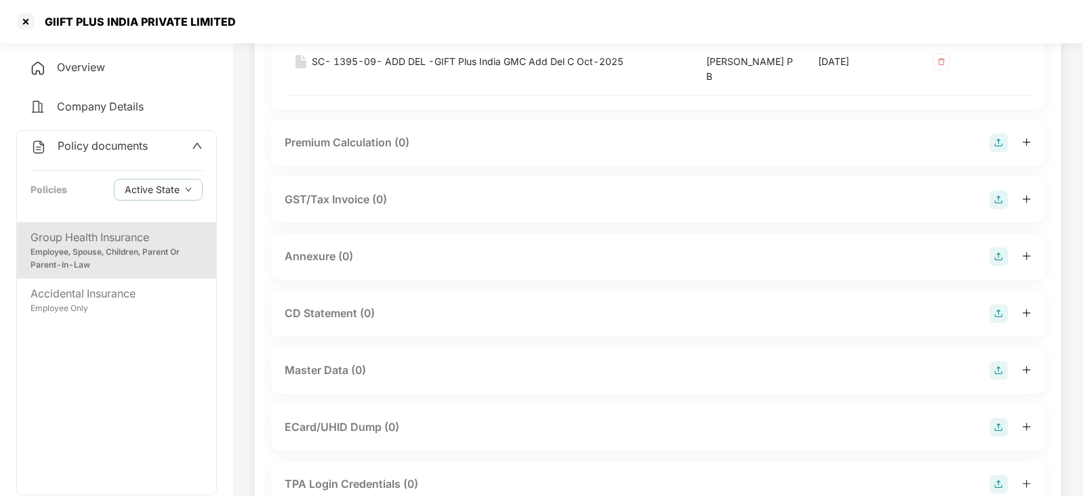
click at [1007, 149] on img at bounding box center [999, 143] width 19 height 19
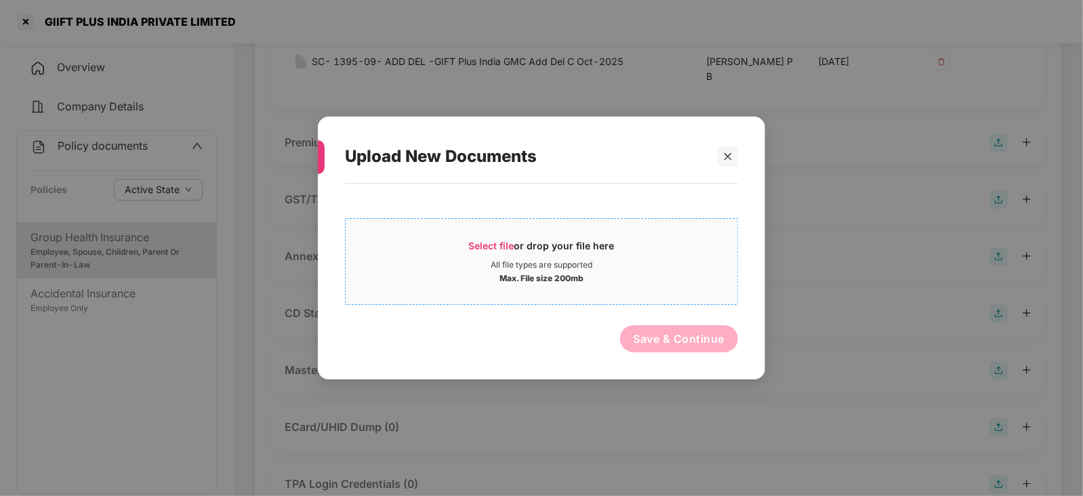
click at [504, 244] on span "Select file" at bounding box center [491, 246] width 45 height 12
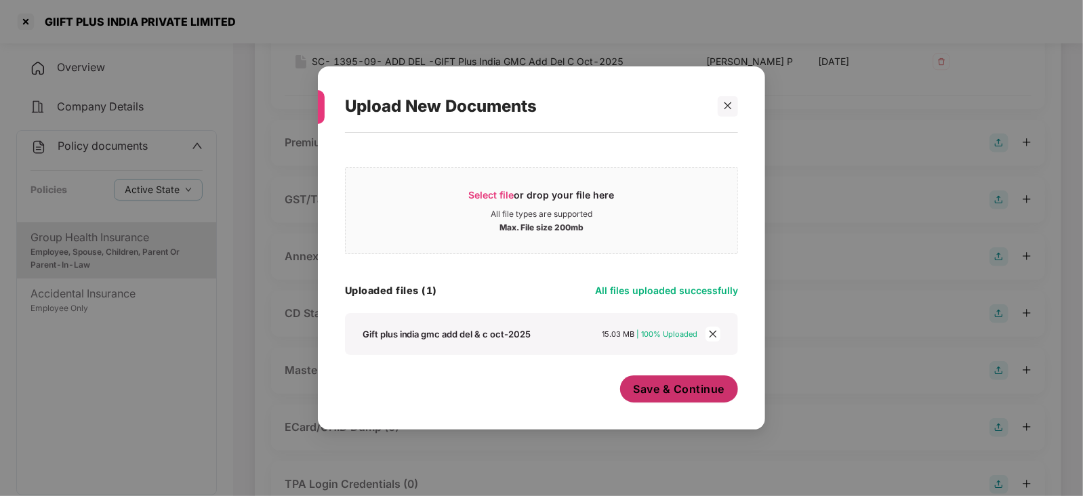
click at [676, 395] on span "Save & Continue" at bounding box center [680, 389] width 92 height 15
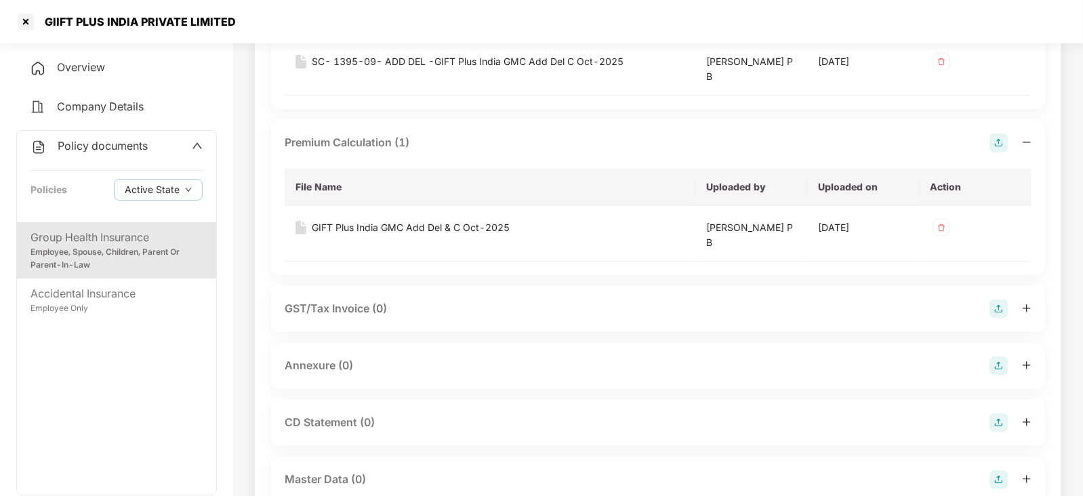
click at [995, 359] on img at bounding box center [999, 366] width 19 height 19
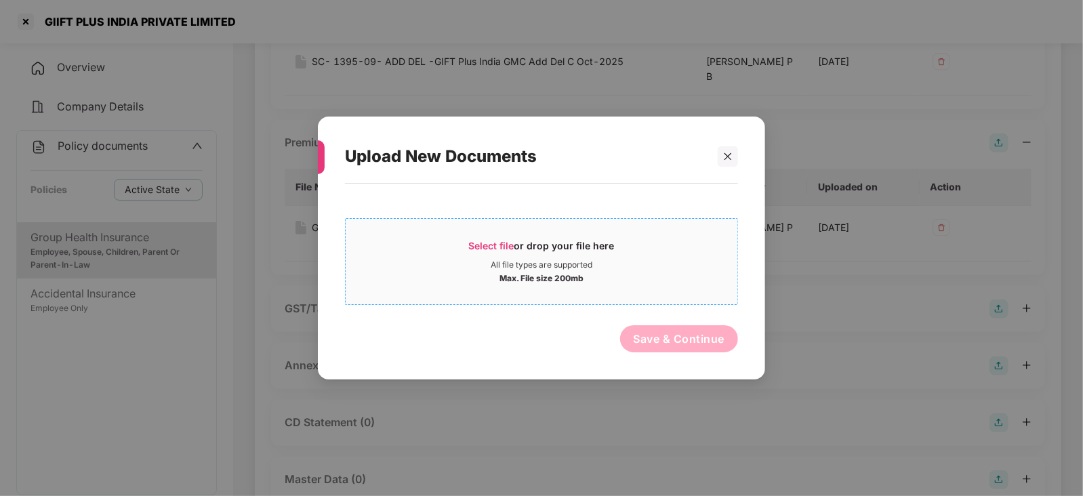
click at [502, 243] on span "Select file" at bounding box center [491, 246] width 45 height 12
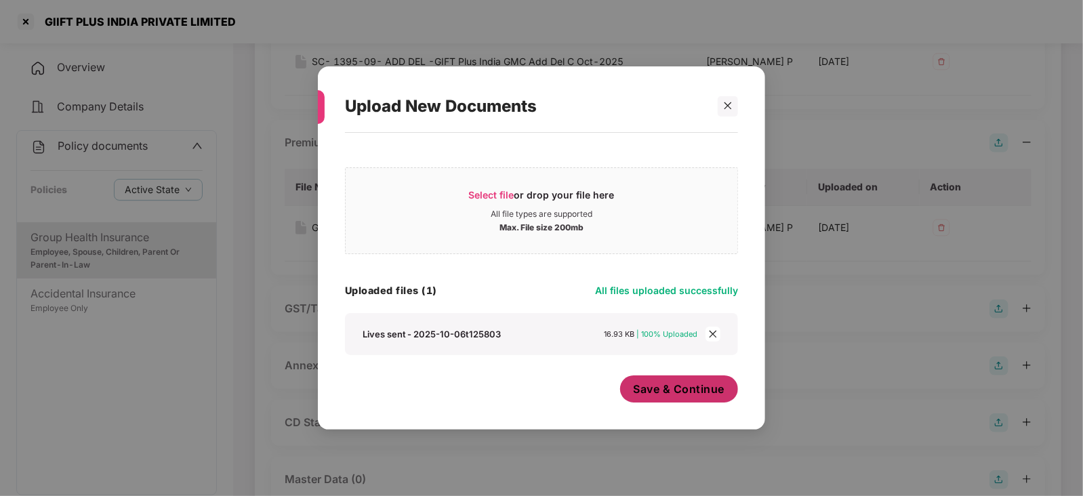
click at [651, 385] on span "Save & Continue" at bounding box center [680, 389] width 92 height 15
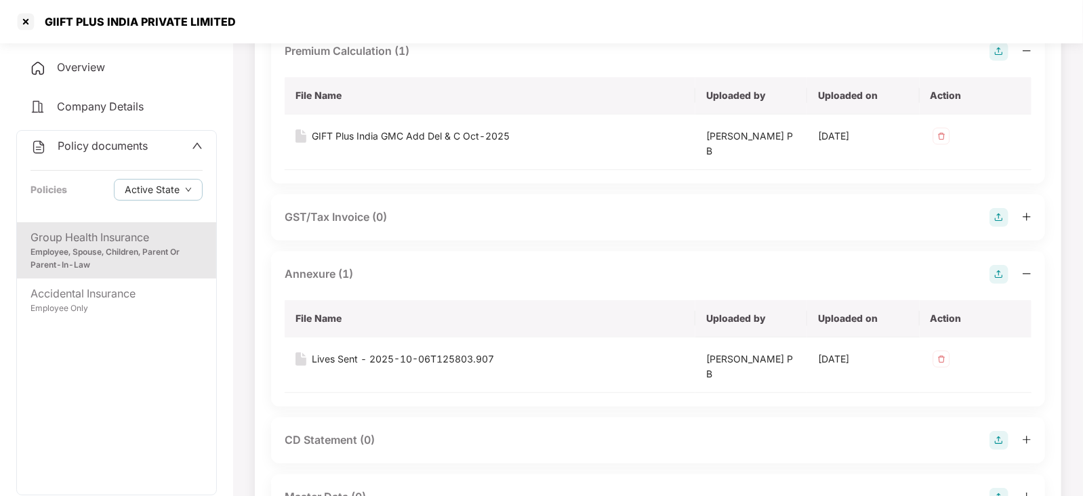
scroll to position [424, 0]
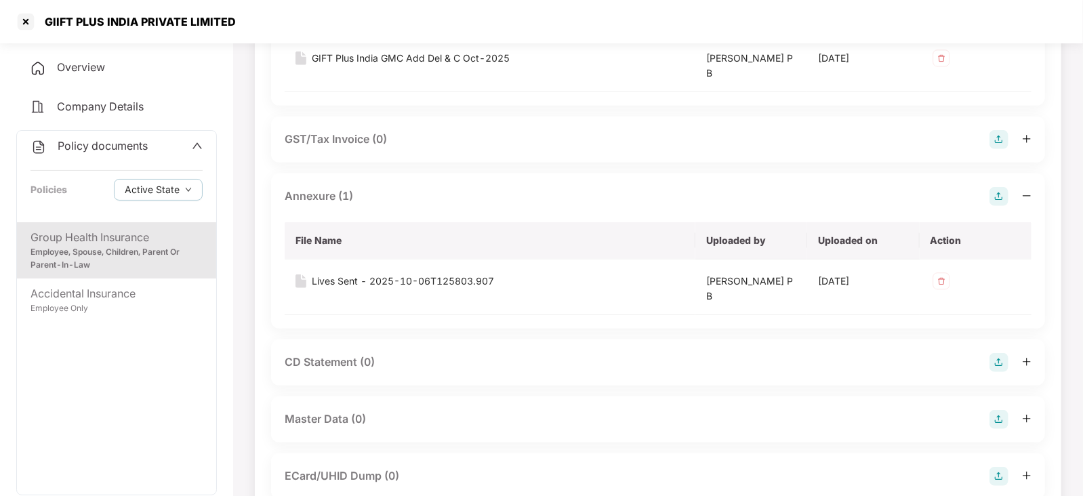
click at [990, 415] on div "Master Data (0)" at bounding box center [658, 419] width 747 height 19
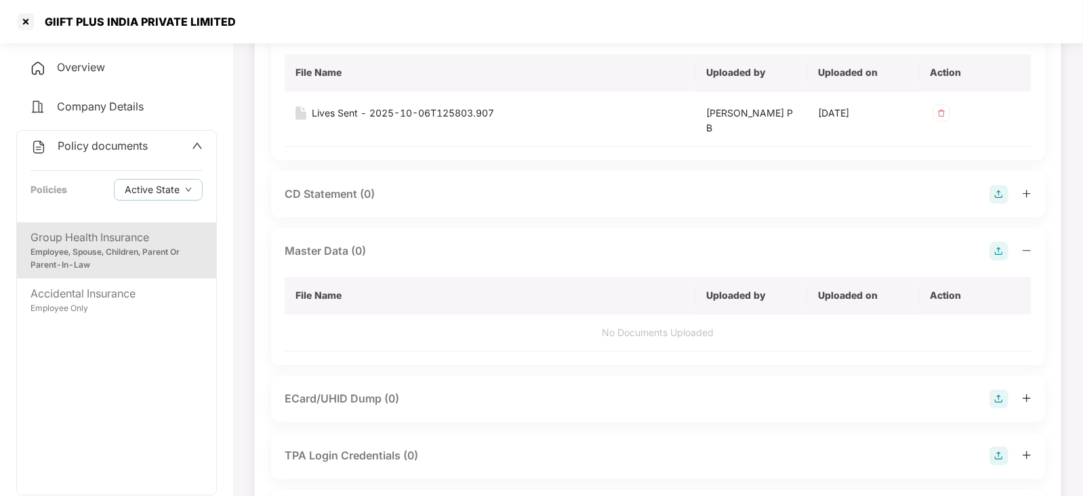
scroll to position [592, 0]
click at [997, 253] on img at bounding box center [999, 250] width 19 height 19
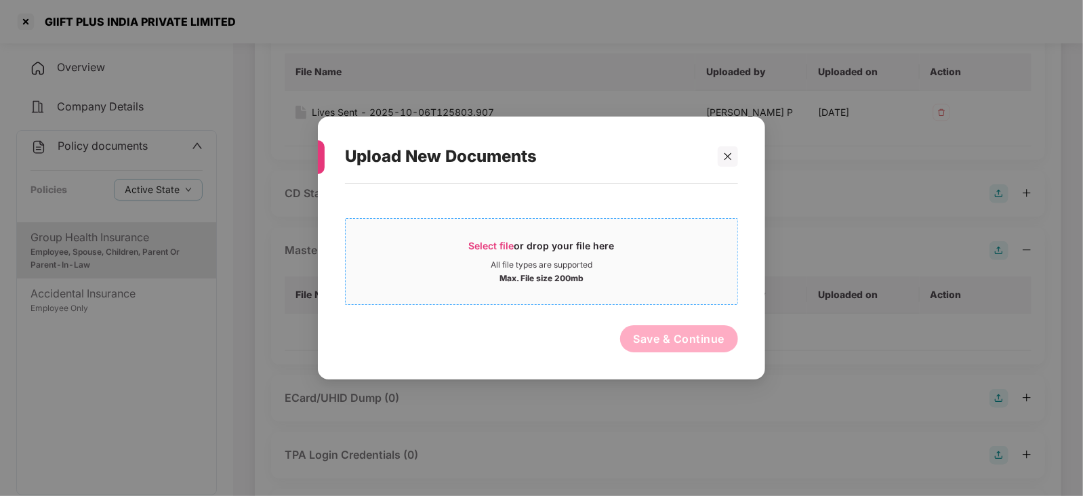
click at [481, 243] on span "Select file" at bounding box center [491, 246] width 45 height 12
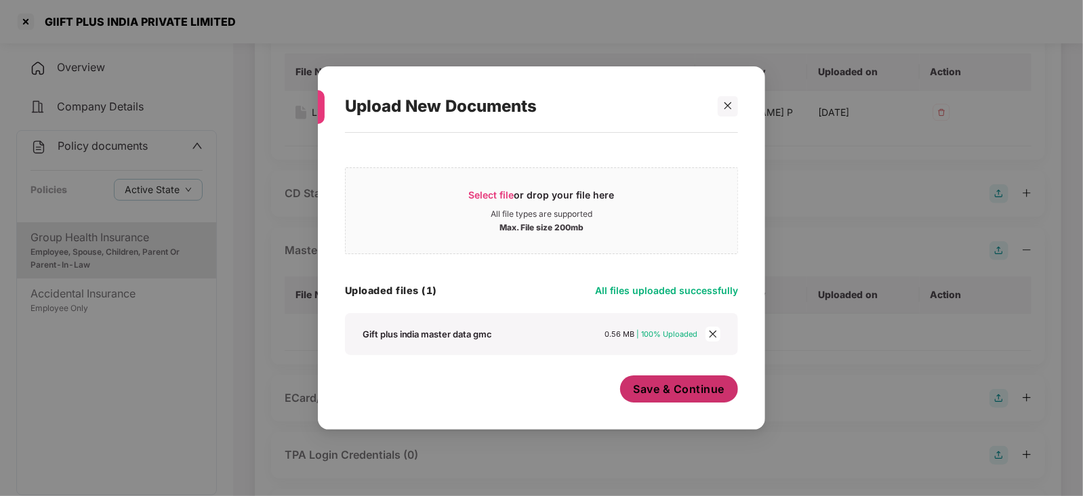
click at [672, 388] on span "Save & Continue" at bounding box center [680, 389] width 92 height 15
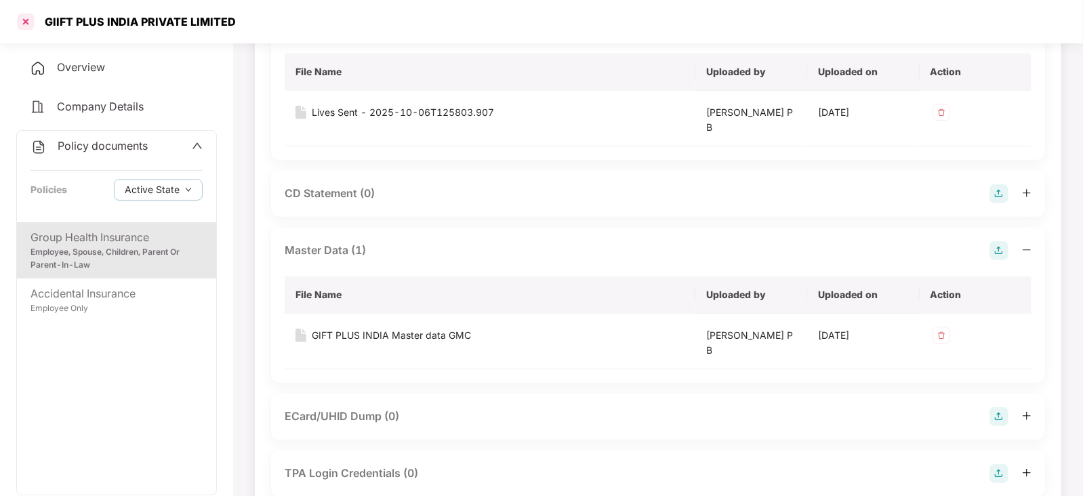
click at [27, 27] on div at bounding box center [26, 22] width 22 height 22
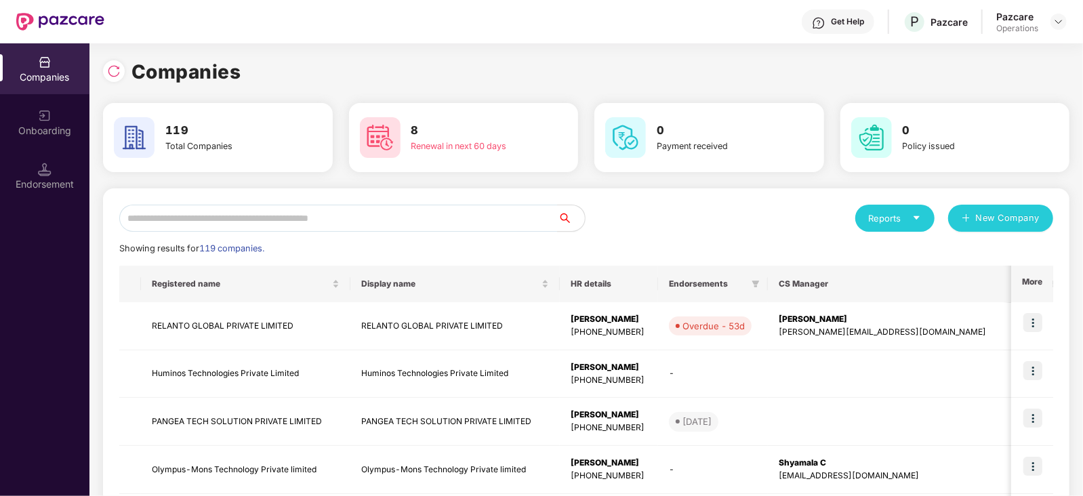
scroll to position [0, 0]
click at [270, 222] on input "text" at bounding box center [338, 218] width 439 height 27
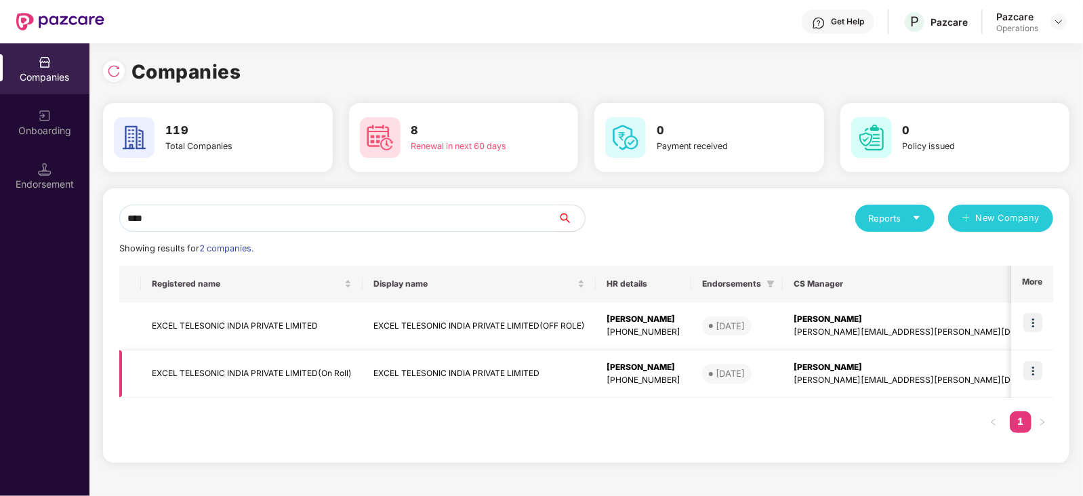
type input "****"
click at [241, 370] on td "EXCEL TELESONIC INDIA PRIVATE LIMITED(On Roll)" at bounding box center [252, 374] width 222 height 48
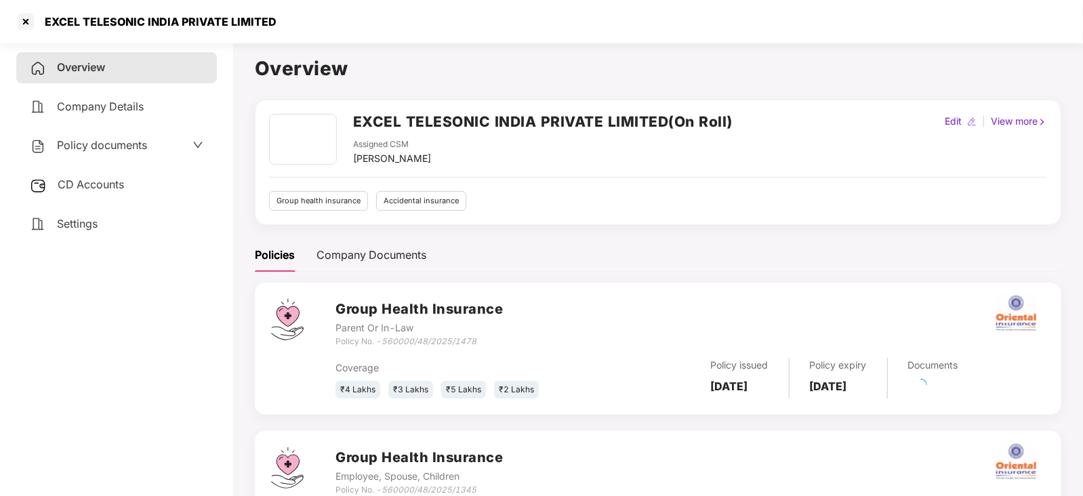
click at [78, 178] on div "CD Accounts" at bounding box center [116, 184] width 201 height 31
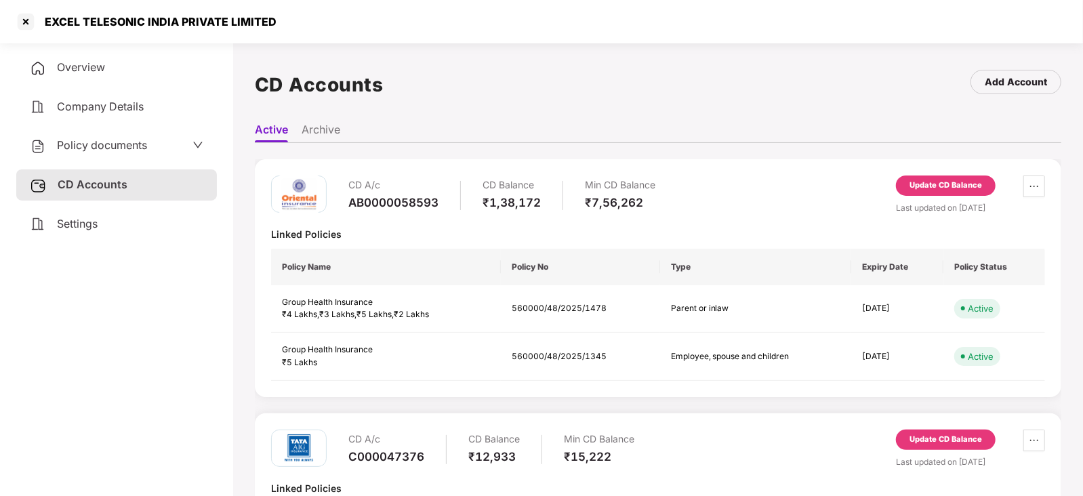
click at [950, 187] on div "Update CD Balance" at bounding box center [946, 186] width 73 height 12
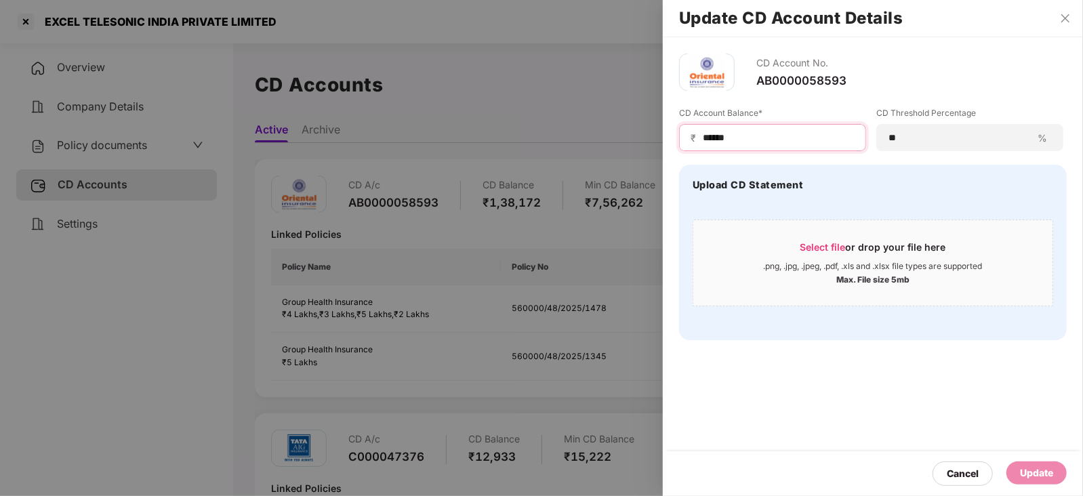
drag, startPoint x: 745, startPoint y: 130, endPoint x: 660, endPoint y: 129, distance: 85.4
click at [660, 129] on div "Update CD Account Details CD Account No. AB0000058593 CD Account Balance* ₹ ***…" at bounding box center [541, 248] width 1083 height 496
paste input
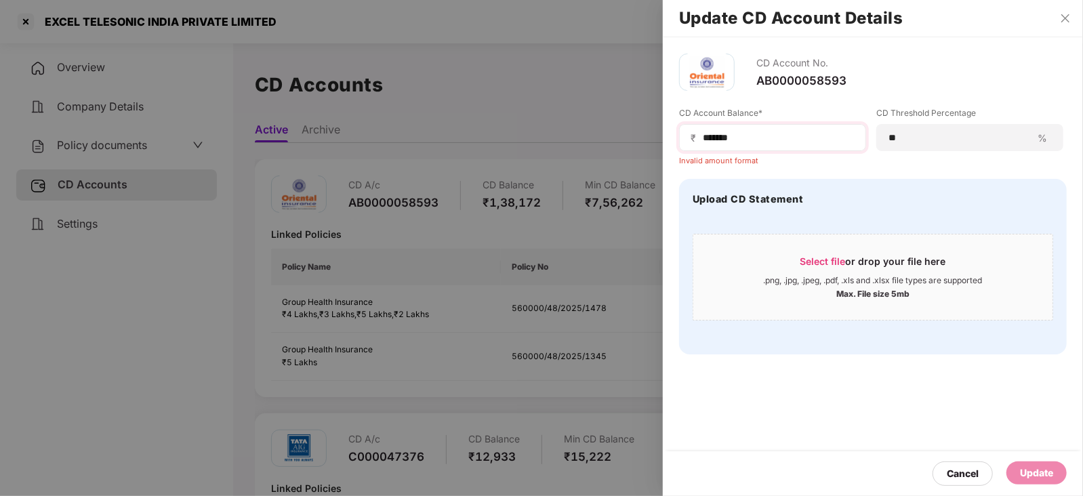
click at [700, 140] on span "₹" at bounding box center [696, 138] width 11 height 13
click at [702, 144] on input "******" at bounding box center [778, 138] width 153 height 14
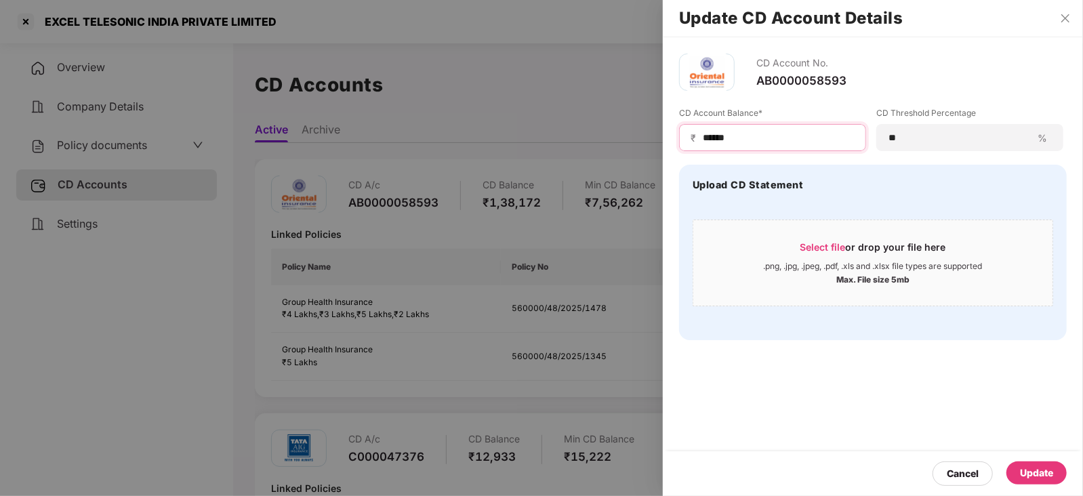
type input "******"
click at [1045, 475] on div "Update" at bounding box center [1036, 473] width 33 height 15
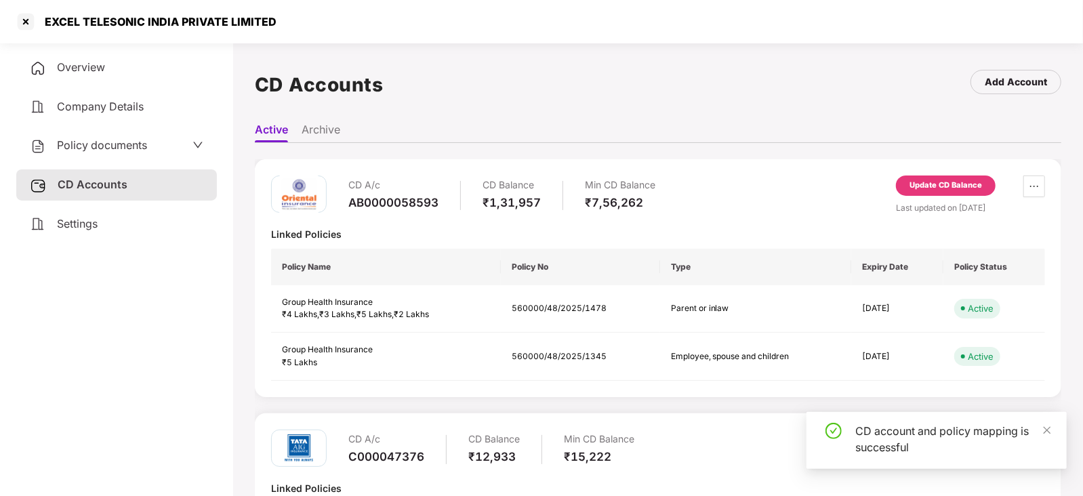
click at [68, 144] on span "Policy documents" at bounding box center [102, 145] width 90 height 14
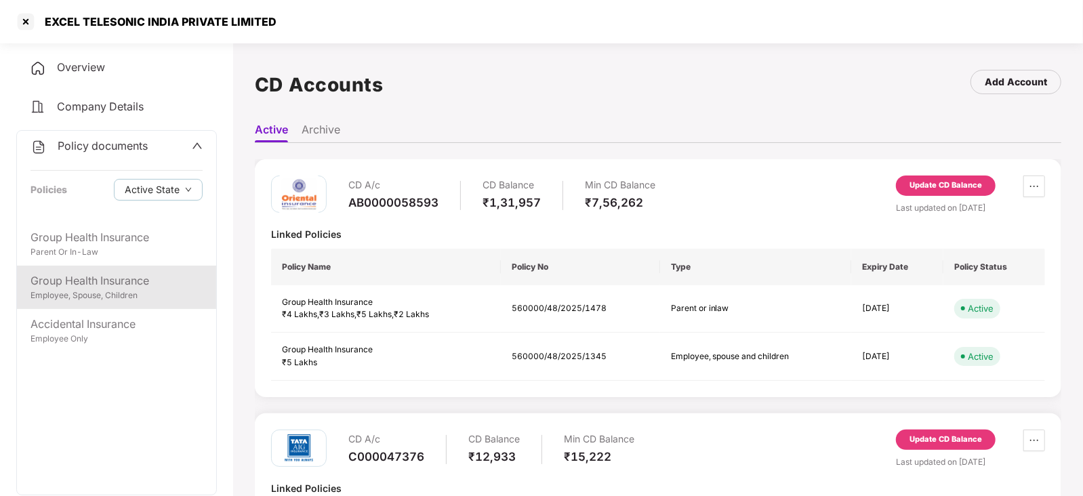
click at [127, 282] on div "Group Health Insurance" at bounding box center [117, 281] width 172 height 17
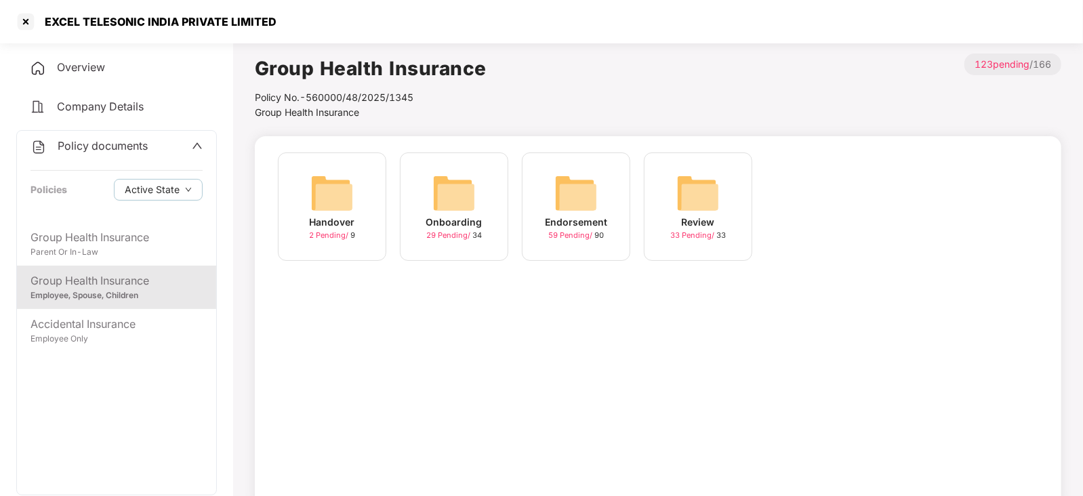
click at [603, 191] on div "Endorsement 59 Pending / 90" at bounding box center [576, 207] width 108 height 108
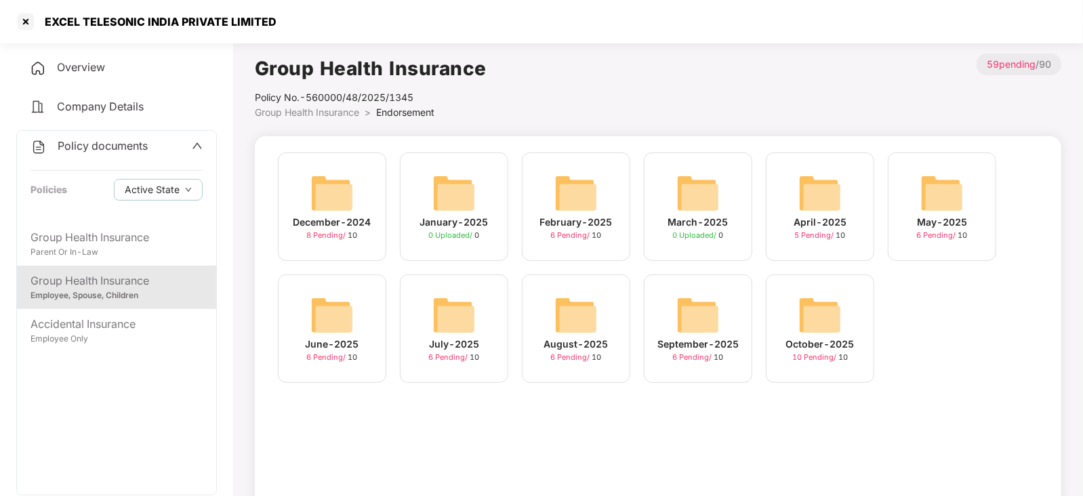
click at [816, 318] on img at bounding box center [820, 315] width 43 height 43
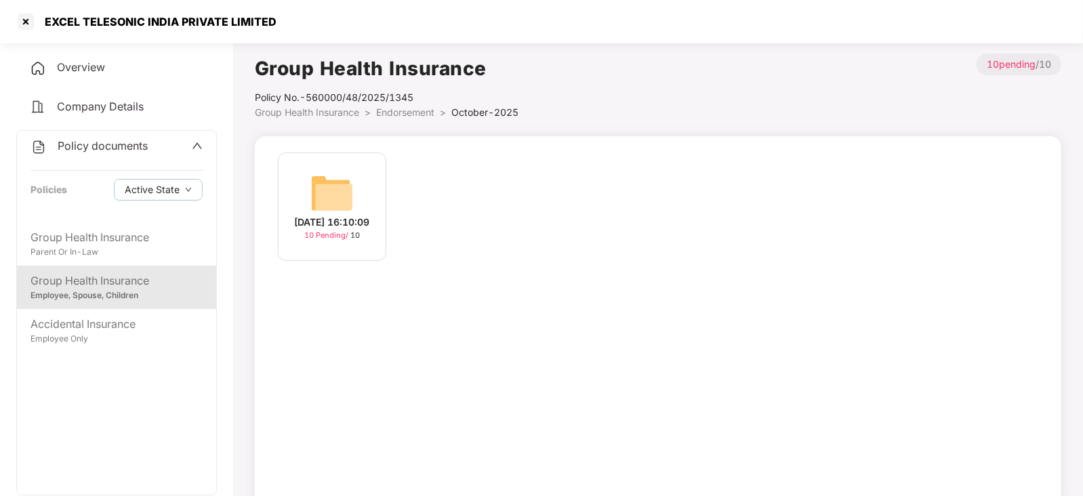
click at [350, 195] on img at bounding box center [331, 193] width 43 height 43
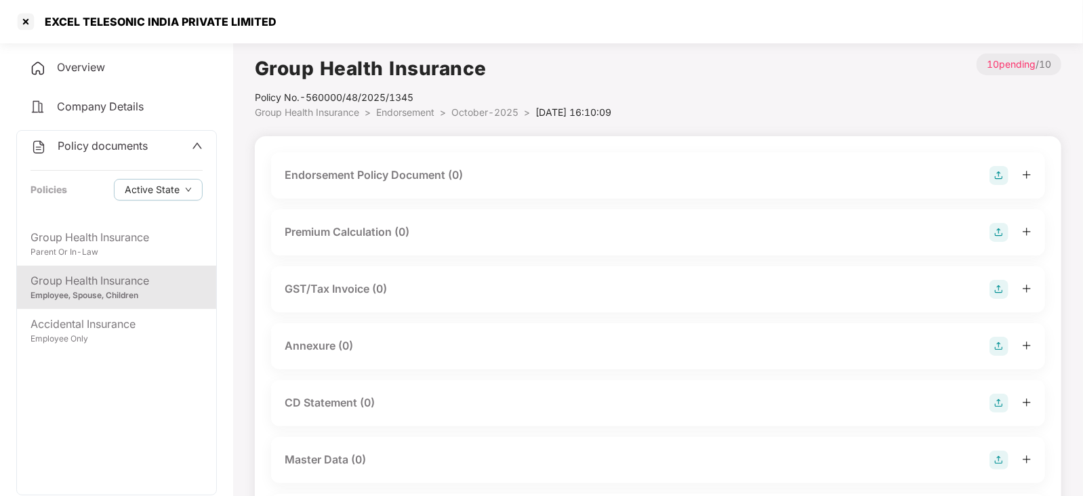
click at [1001, 173] on img at bounding box center [999, 175] width 19 height 19
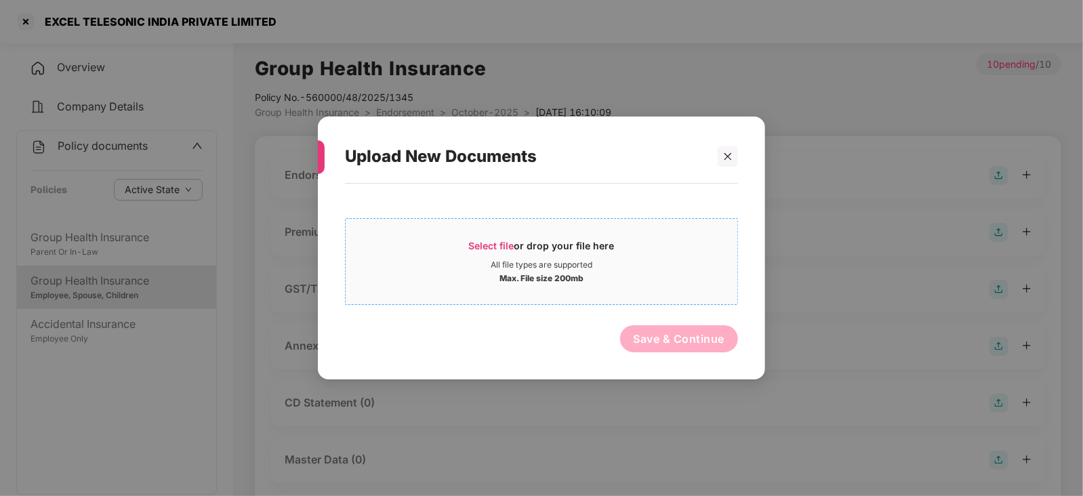
click at [502, 245] on span "Select file" at bounding box center [491, 246] width 45 height 12
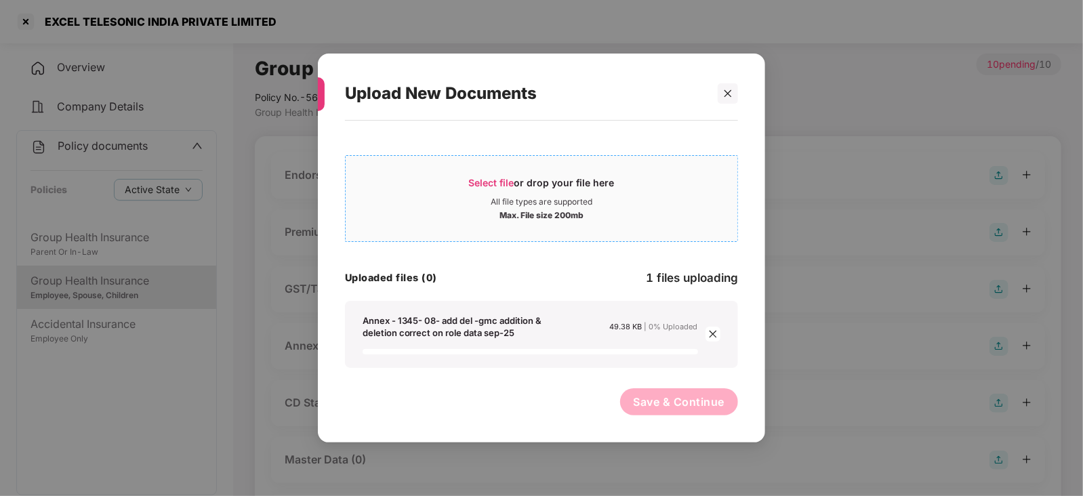
click at [483, 186] on span "Select file" at bounding box center [491, 183] width 45 height 12
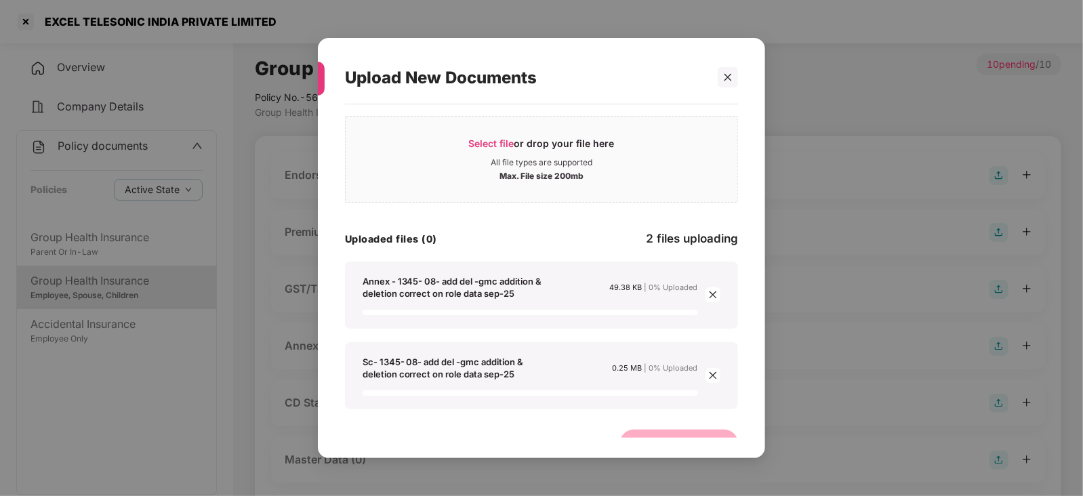
scroll to position [48, 0]
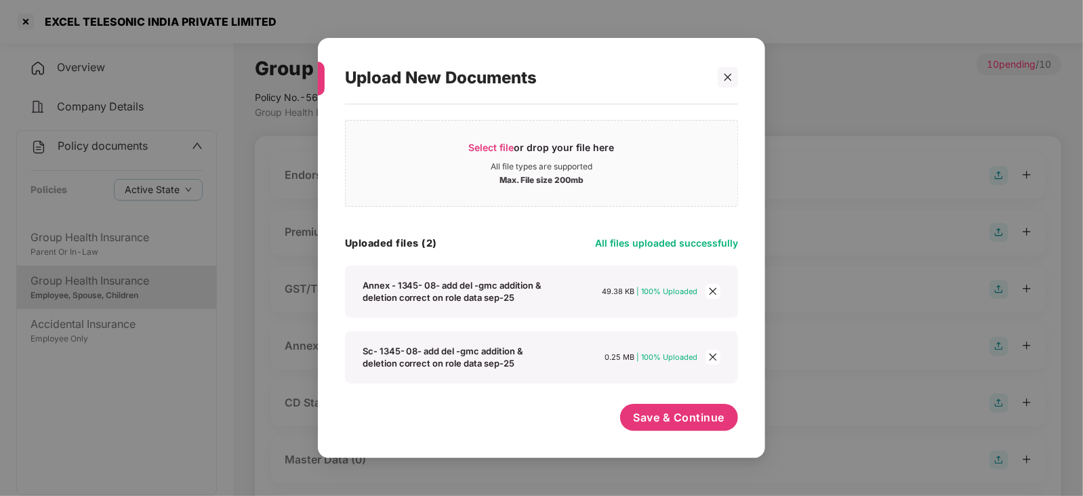
click at [669, 390] on div "Select file or drop your file here All file types are supported Max. File size …" at bounding box center [541, 274] width 393 height 327
click at [671, 405] on div "Select file or drop your file here All file types are supported Max. File size …" at bounding box center [541, 274] width 393 height 327
click at [672, 407] on button "Save & Continue" at bounding box center [679, 418] width 119 height 27
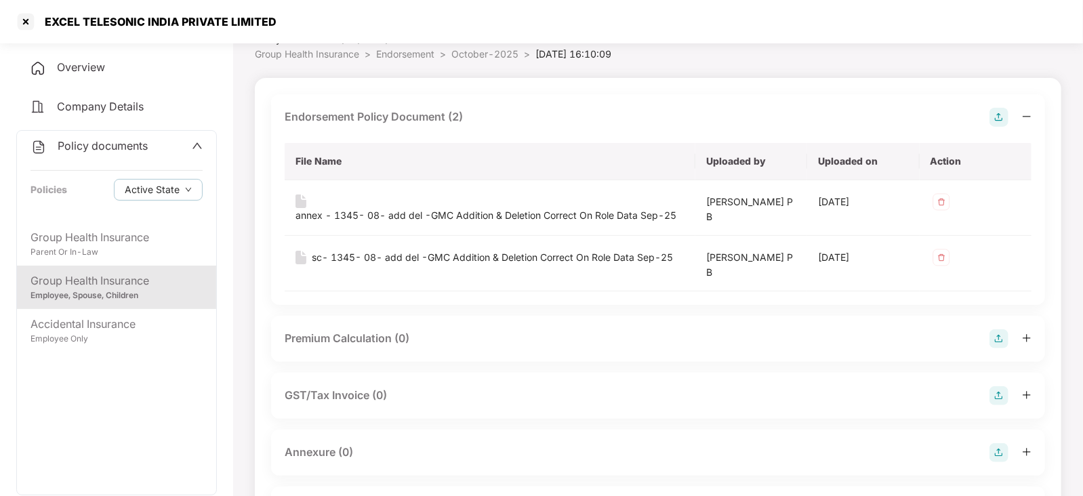
scroll to position [84, 0]
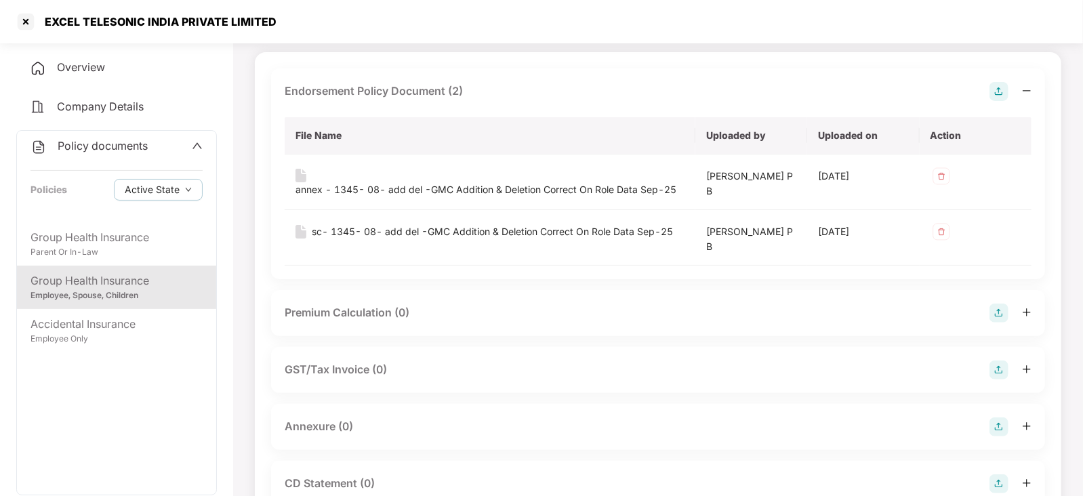
click at [1004, 317] on img at bounding box center [999, 313] width 19 height 19
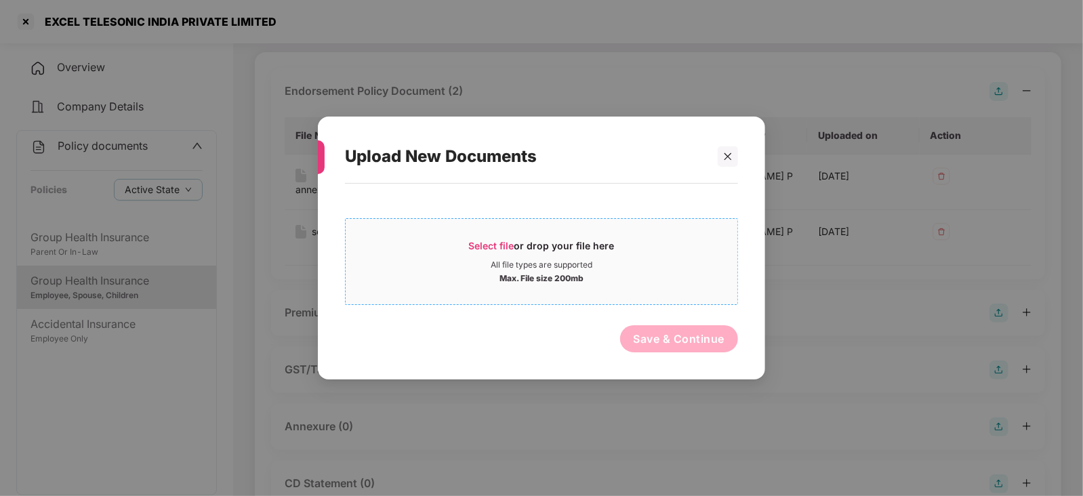
click at [475, 238] on span "Select file or drop your file here All file types are supported Max. File size …" at bounding box center [542, 261] width 392 height 65
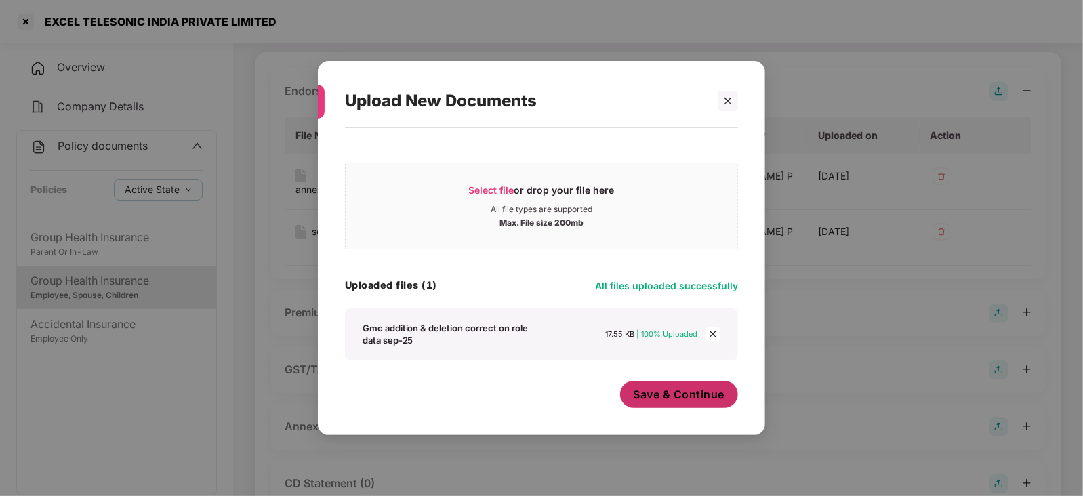
click at [659, 402] on span "Save & Continue" at bounding box center [680, 394] width 92 height 15
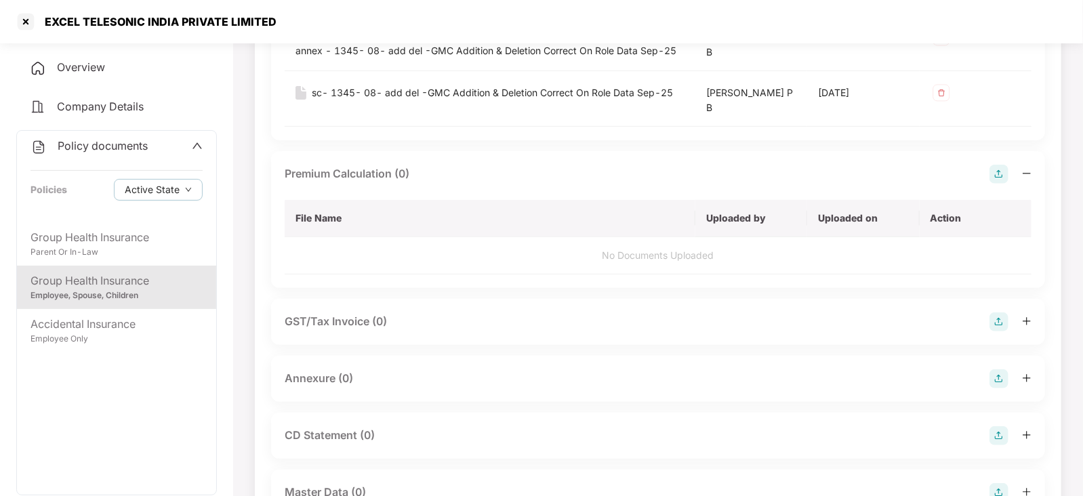
scroll to position [338, 0]
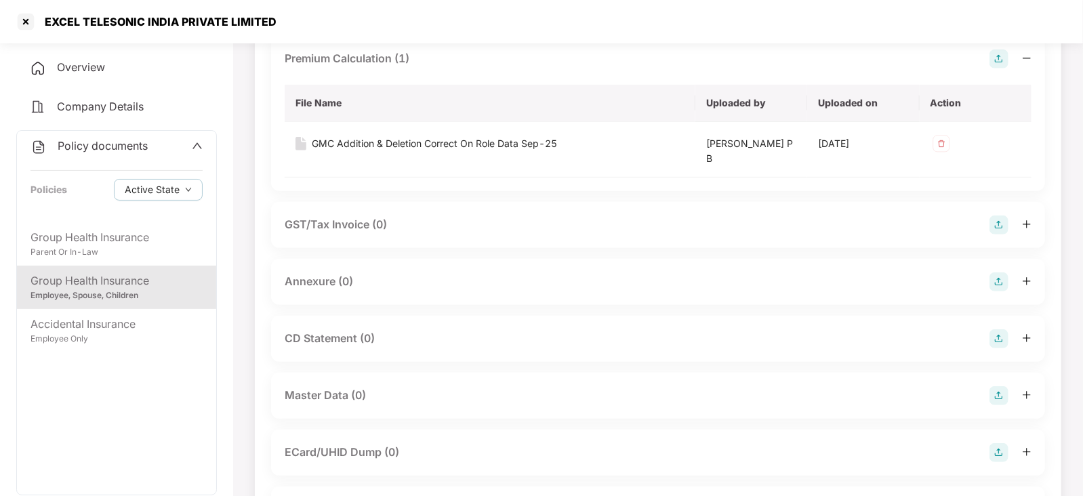
click at [997, 287] on img at bounding box center [999, 282] width 19 height 19
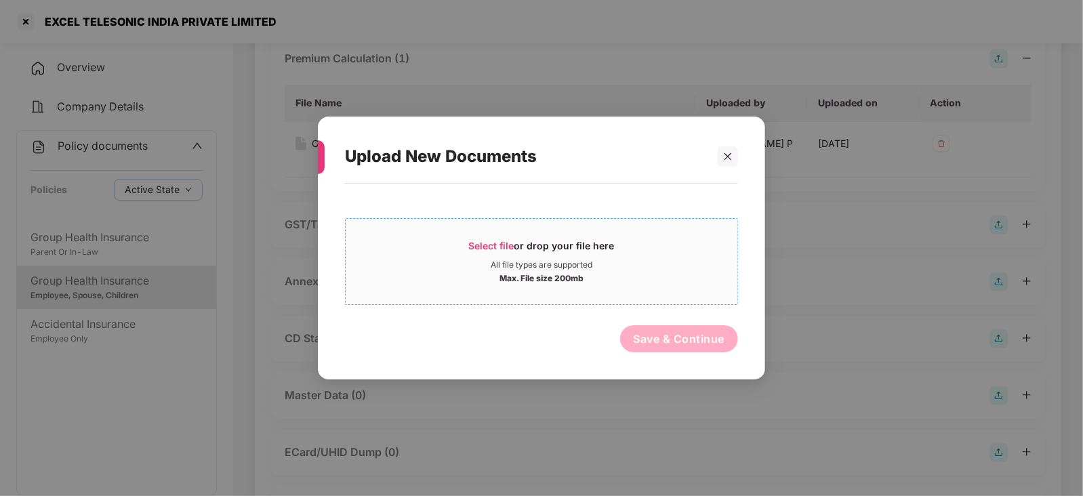
click at [488, 249] on span "Select file" at bounding box center [491, 246] width 45 height 12
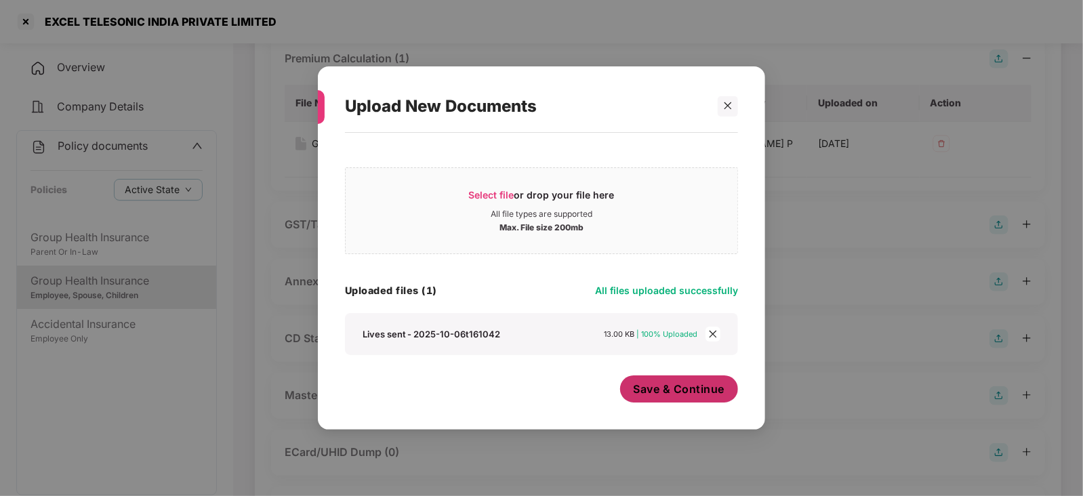
click at [649, 398] on button "Save & Continue" at bounding box center [679, 389] width 119 height 27
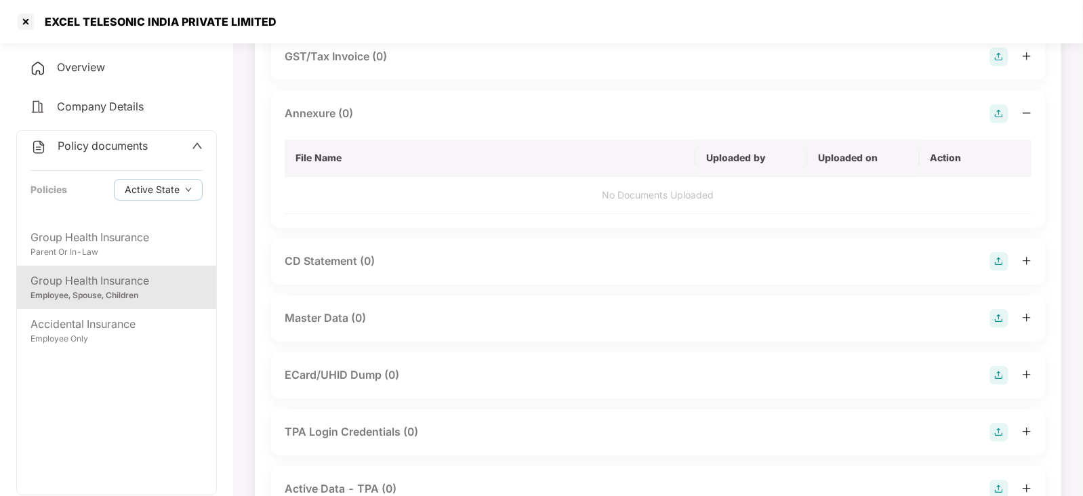
scroll to position [508, 0]
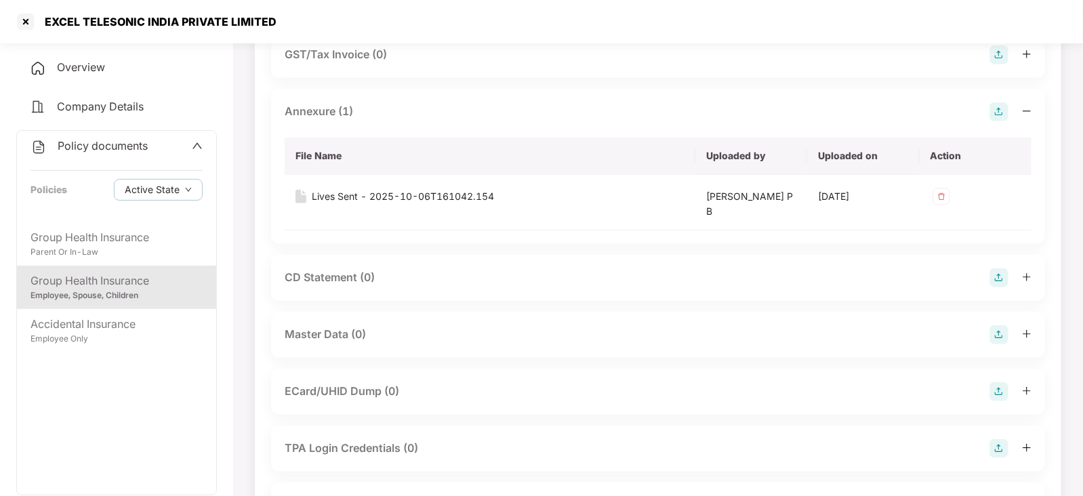
click at [1005, 336] on img at bounding box center [999, 334] width 19 height 19
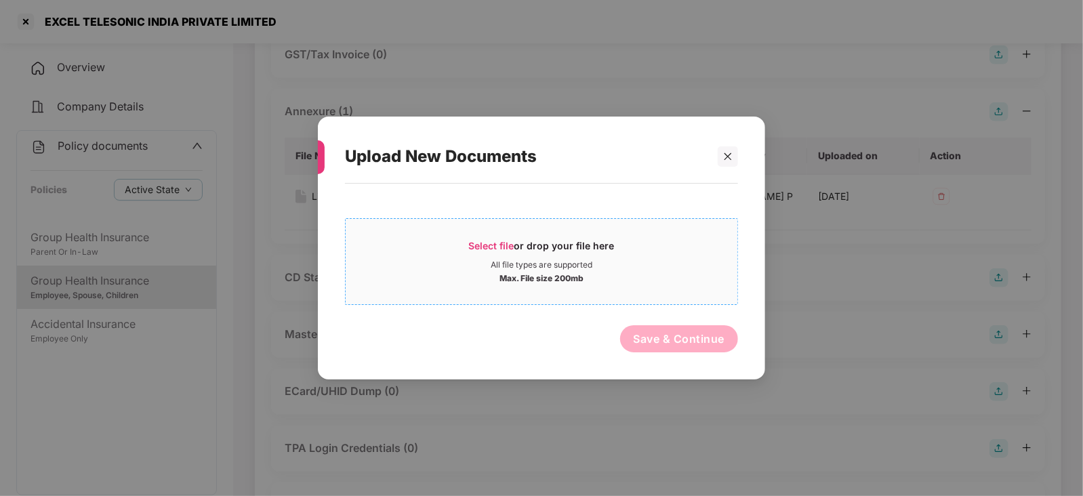
click at [506, 247] on span "Select file" at bounding box center [491, 246] width 45 height 12
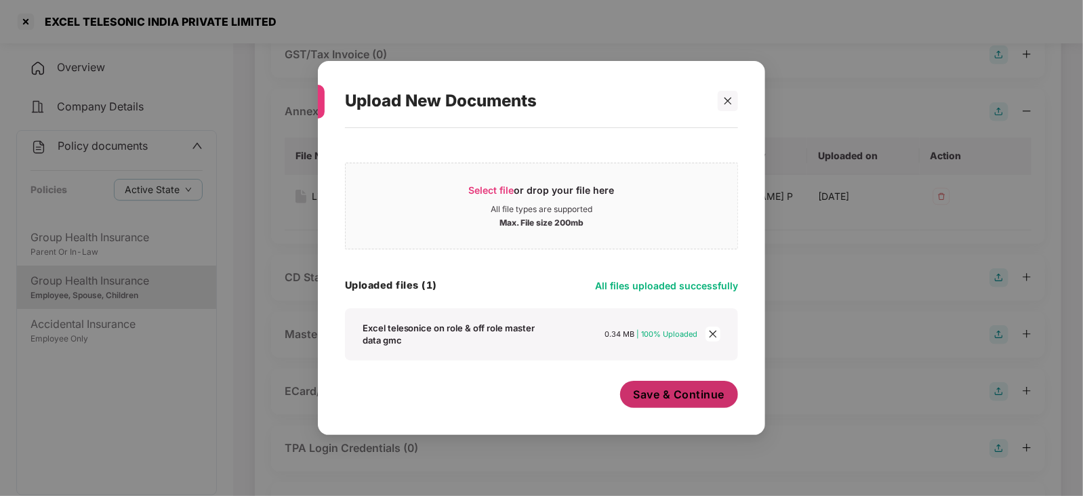
click at [668, 401] on span "Save & Continue" at bounding box center [680, 394] width 92 height 15
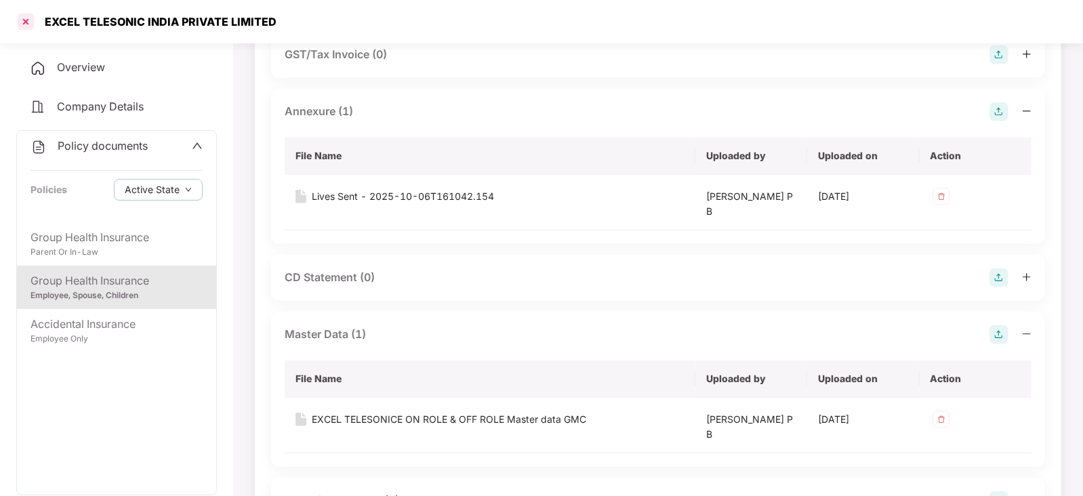
click at [16, 19] on div at bounding box center [26, 22] width 22 height 22
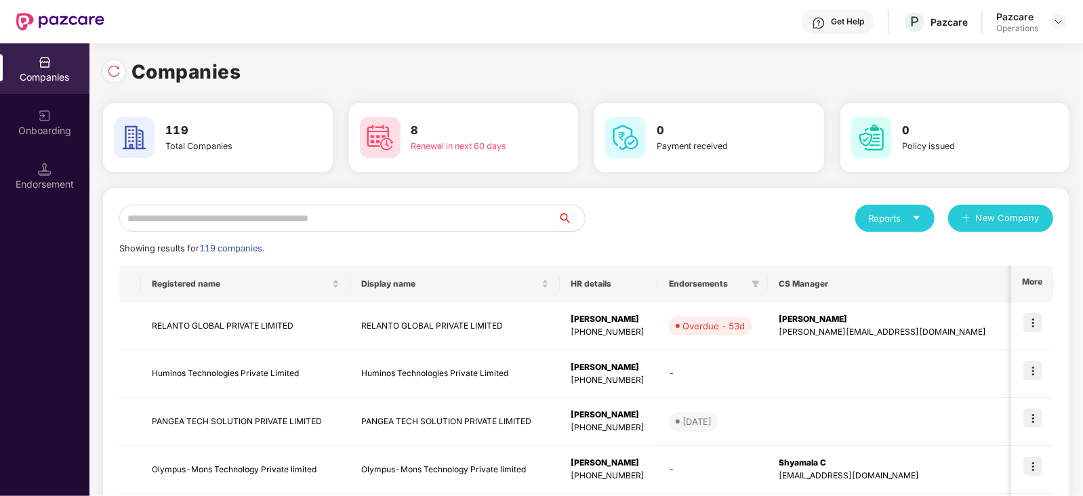
scroll to position [0, 0]
click at [265, 223] on input "text" at bounding box center [338, 218] width 439 height 27
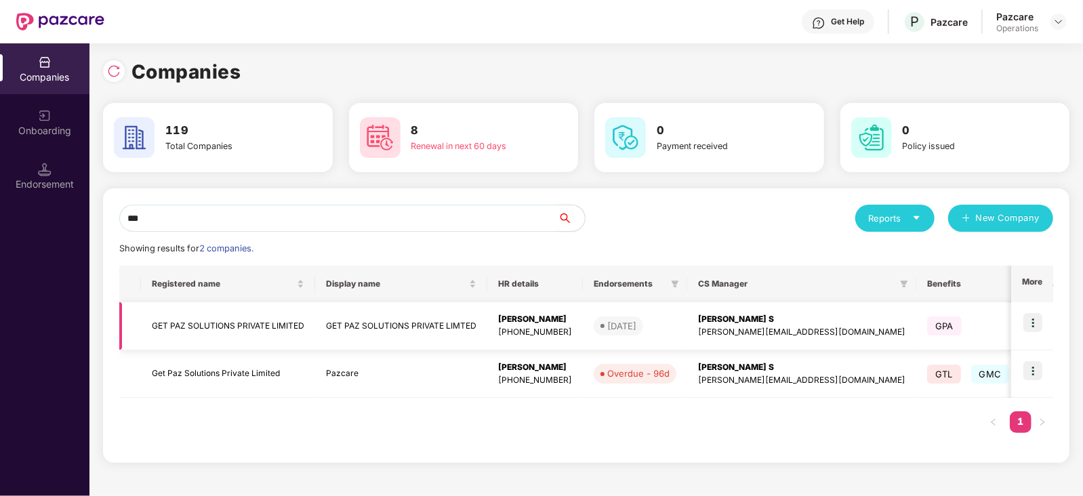
type input "***"
click at [270, 344] on td "GET PAZ SOLUTIONS PRIVATE LIMITED" at bounding box center [228, 326] width 174 height 48
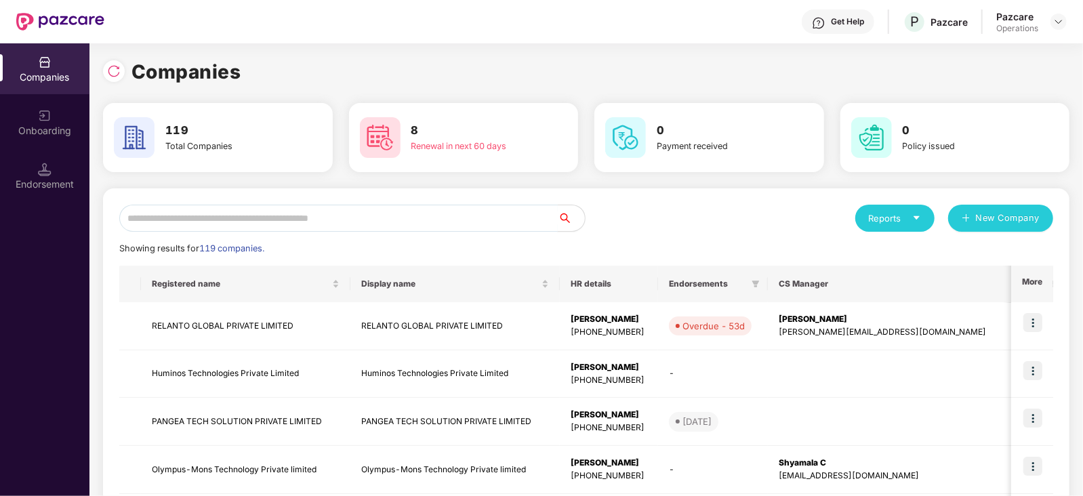
click at [300, 218] on input "text" at bounding box center [338, 218] width 439 height 27
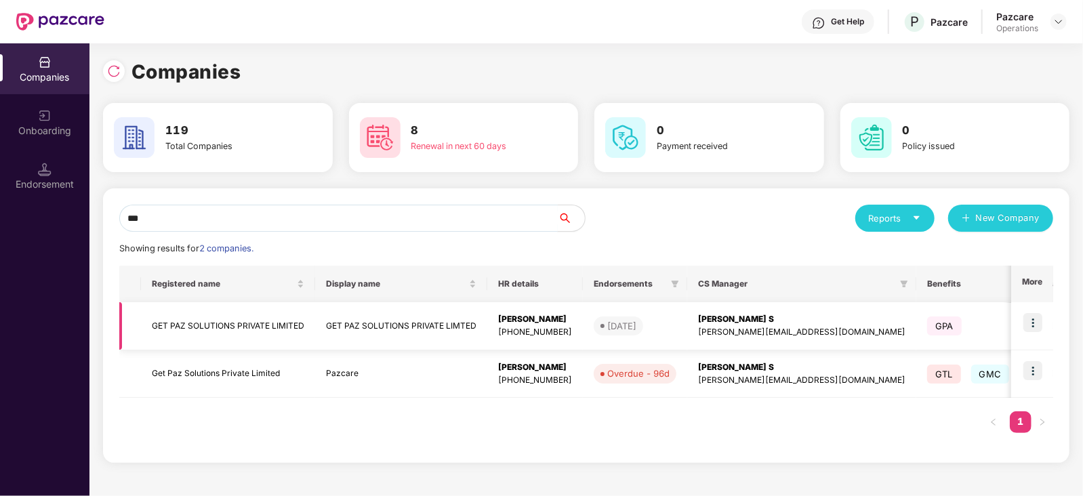
type input "***"
click at [260, 320] on td "GET PAZ SOLUTIONS PRIVATE LIMITED" at bounding box center [228, 326] width 174 height 48
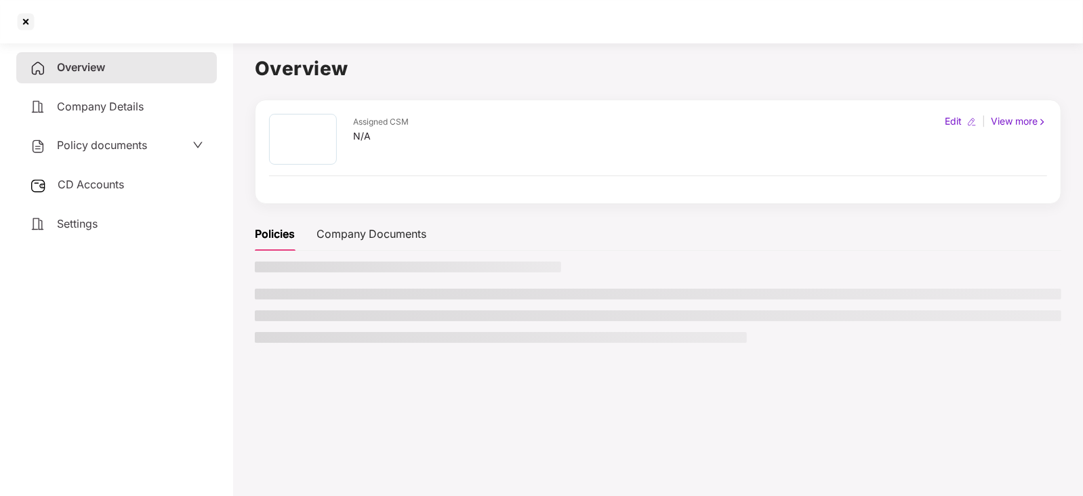
click at [89, 184] on span "CD Accounts" at bounding box center [91, 185] width 66 height 14
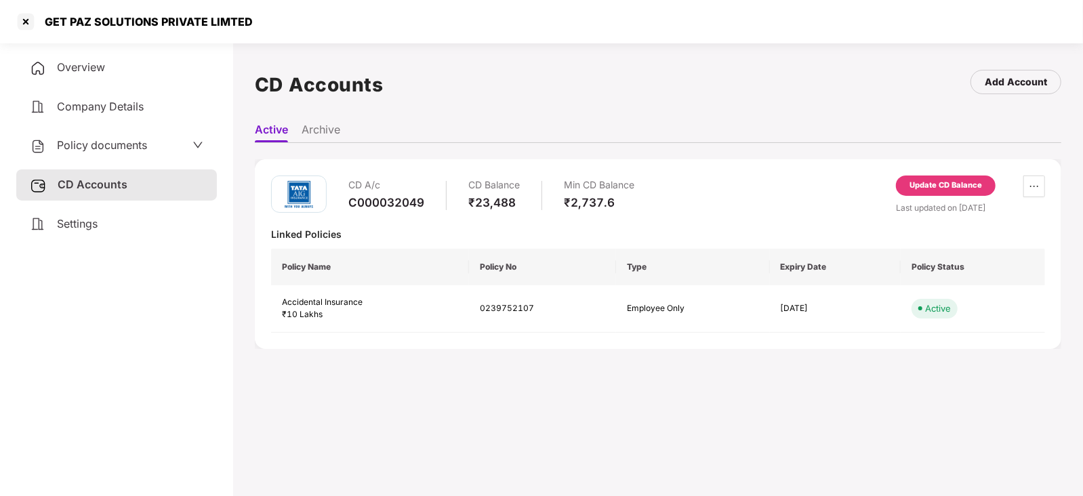
click at [915, 195] on div "Update CD Balance" at bounding box center [946, 189] width 100 height 26
click at [915, 185] on div "Update CD Balance" at bounding box center [946, 186] width 73 height 12
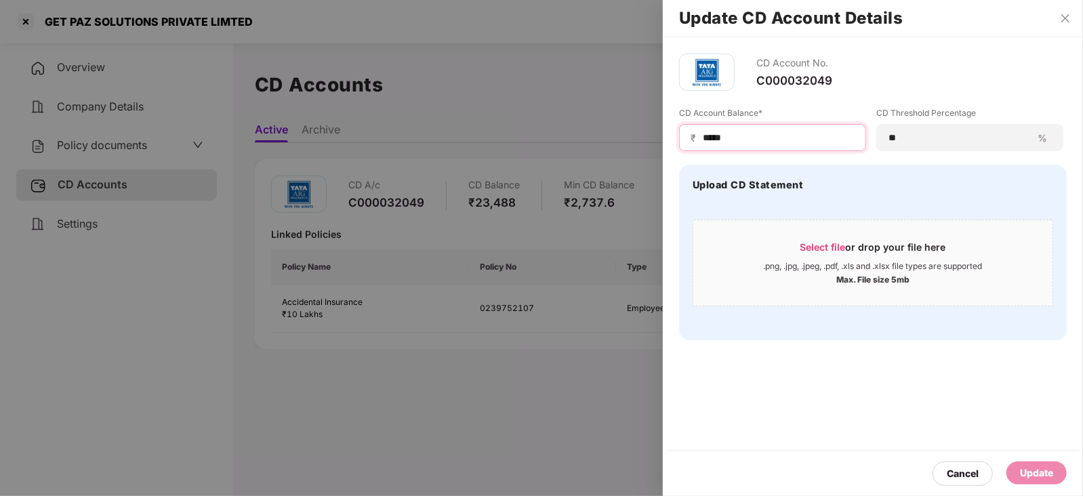
drag, startPoint x: 735, startPoint y: 137, endPoint x: 656, endPoint y: 136, distance: 79.3
click at [656, 136] on div "Update CD Account Details CD Account No. C000032049 CD Account Balance* ₹ *****…" at bounding box center [541, 248] width 1083 height 496
paste input
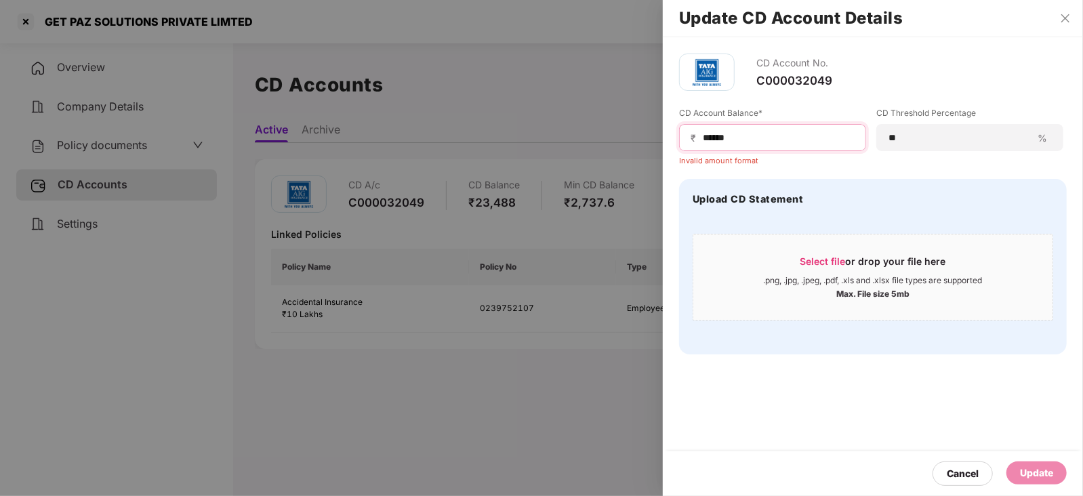
click at [702, 138] on input "*****" at bounding box center [778, 138] width 153 height 14
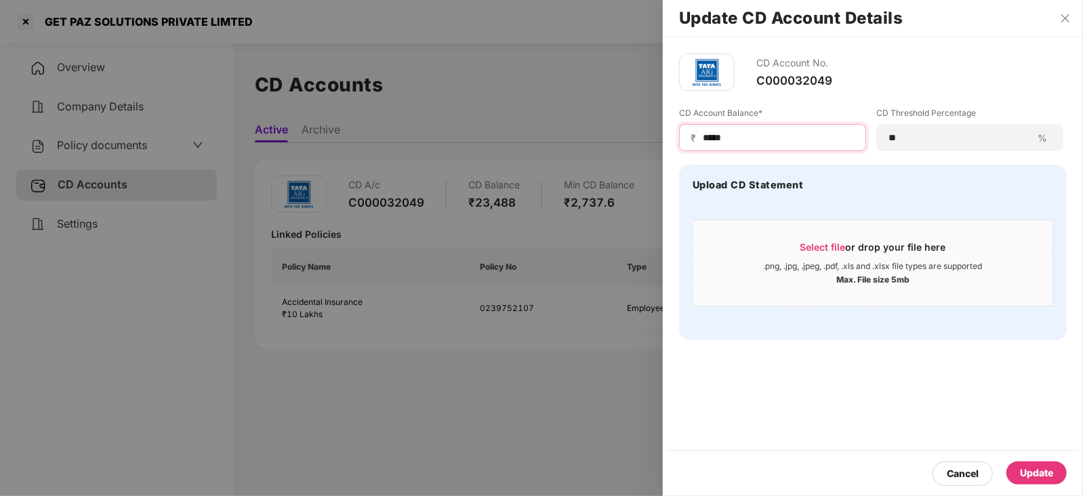
type input "*****"
click at [1038, 475] on div "Update" at bounding box center [1036, 473] width 33 height 15
click at [110, 140] on div at bounding box center [541, 248] width 1083 height 496
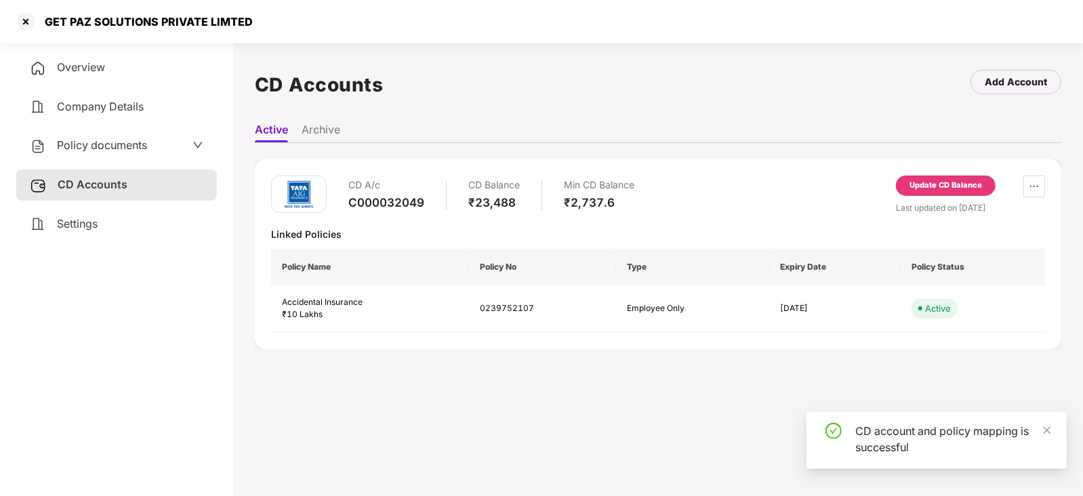
click at [110, 140] on span "Policy documents" at bounding box center [102, 145] width 90 height 14
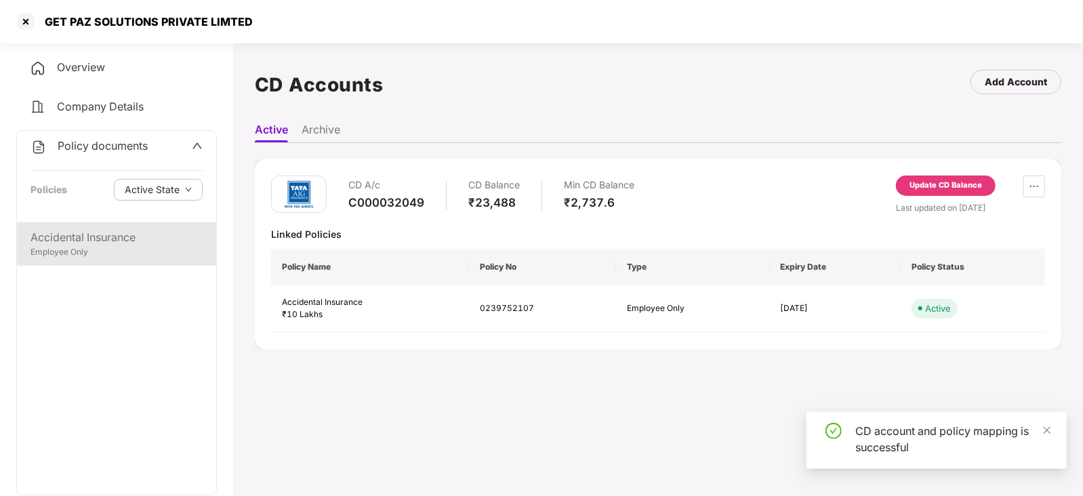
click at [108, 257] on div "Employee Only" at bounding box center [117, 252] width 172 height 13
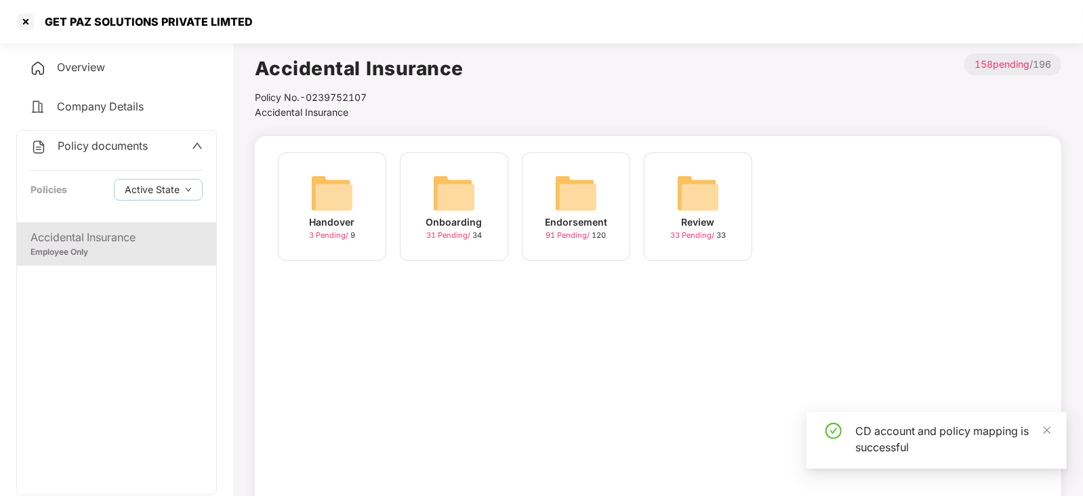
click at [590, 191] on img at bounding box center [576, 193] width 43 height 43
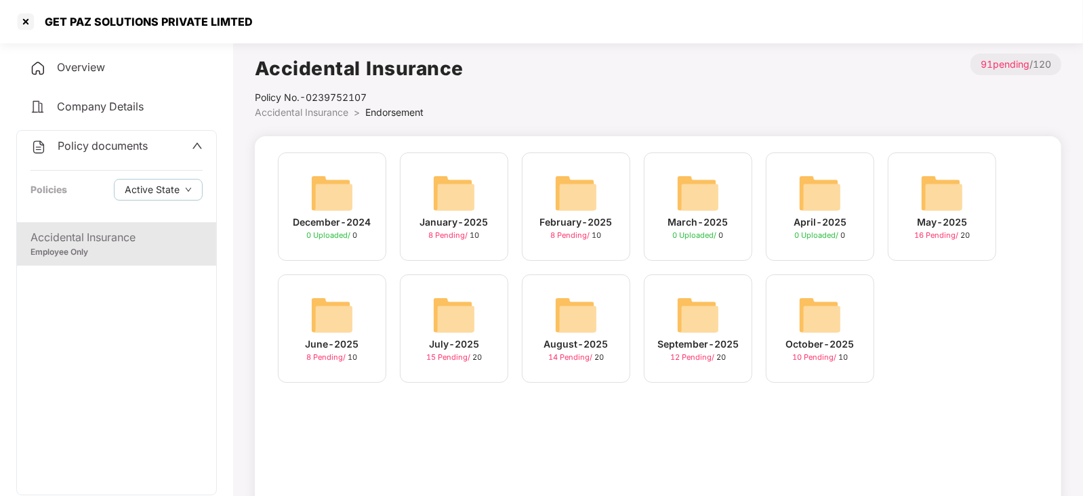
click at [824, 320] on img at bounding box center [820, 315] width 43 height 43
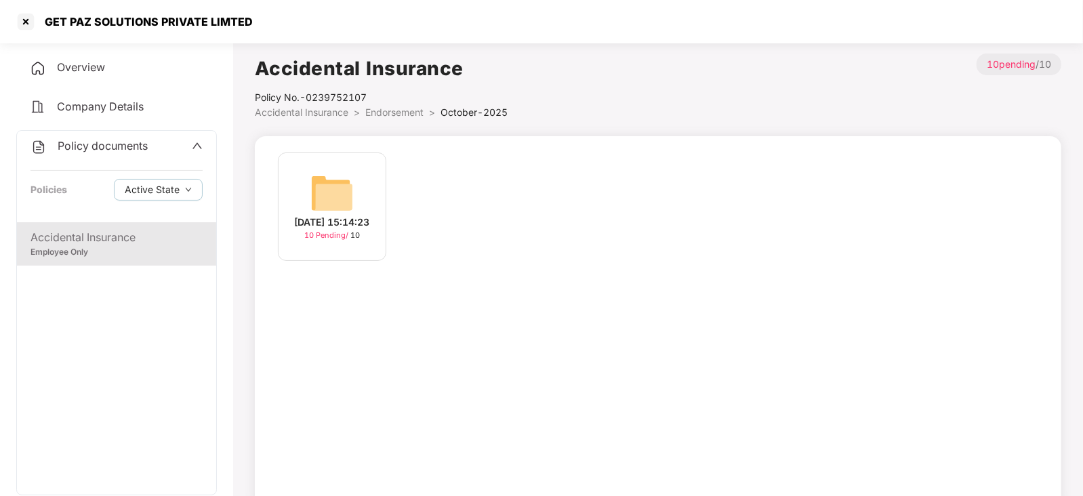
click at [338, 172] on img at bounding box center [331, 193] width 43 height 43
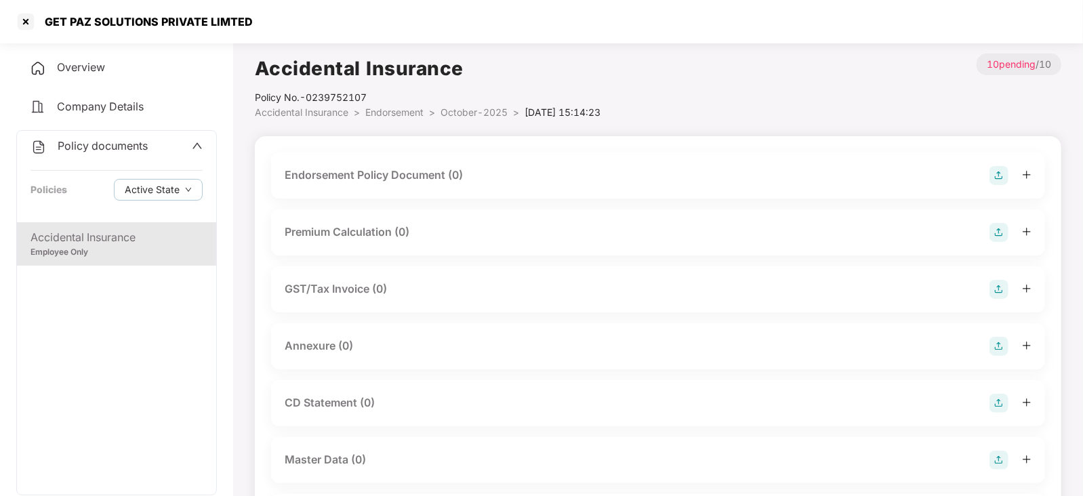
click at [1005, 178] on img at bounding box center [999, 175] width 19 height 19
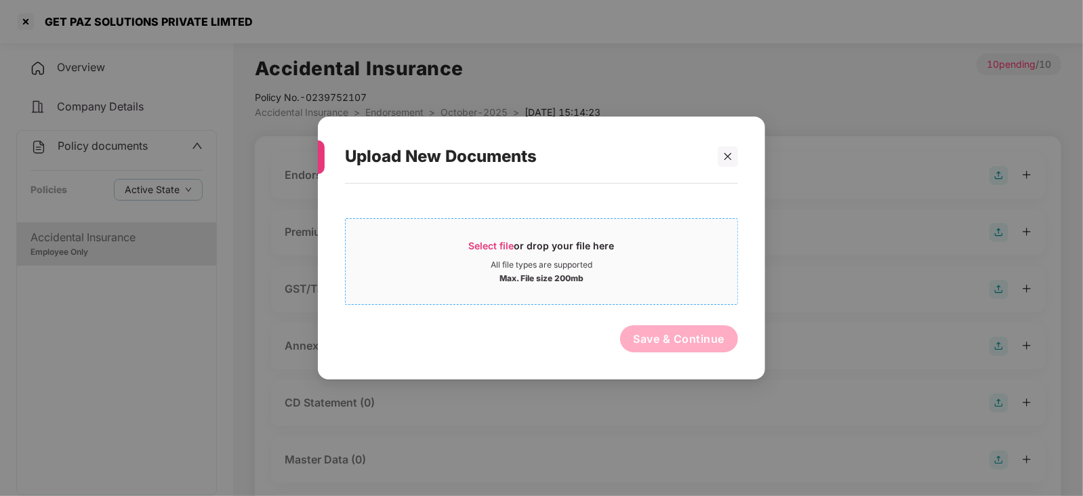
click at [485, 247] on span "Select file" at bounding box center [491, 246] width 45 height 12
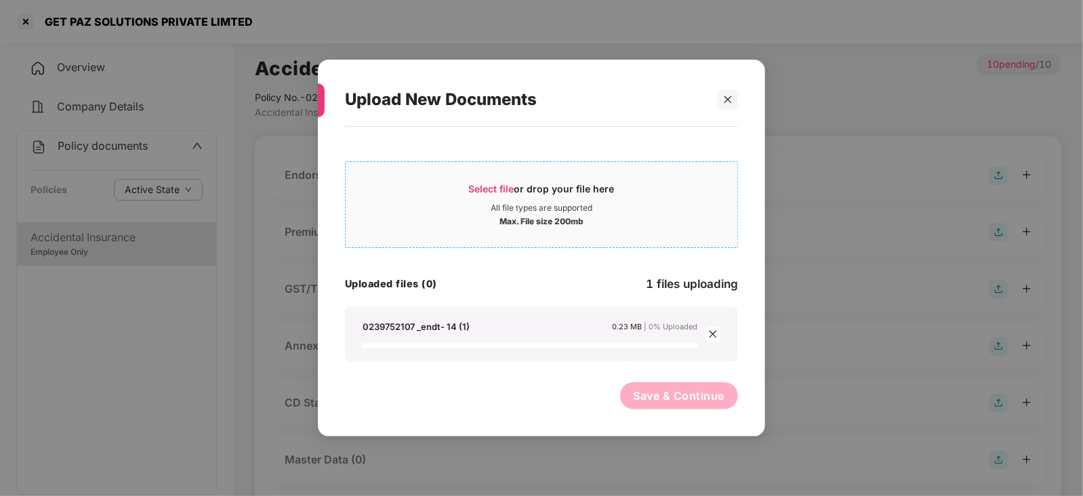
click at [488, 189] on span "Select file" at bounding box center [491, 189] width 45 height 12
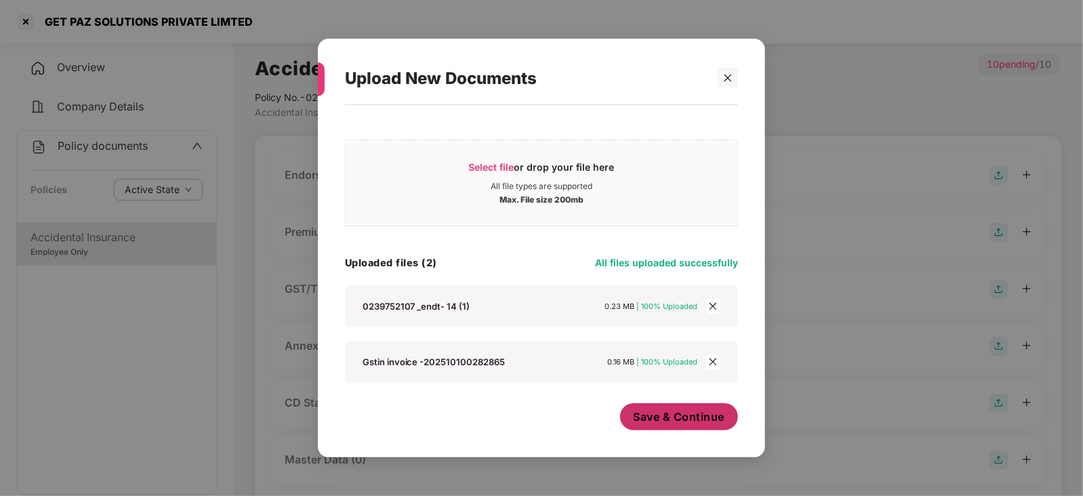
click at [677, 426] on button "Save & Continue" at bounding box center [679, 416] width 119 height 27
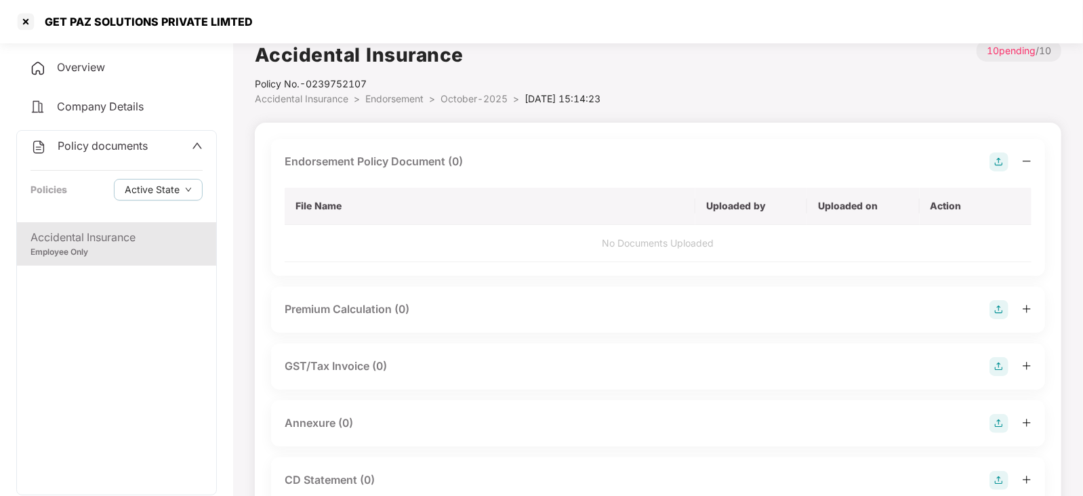
scroll to position [169, 0]
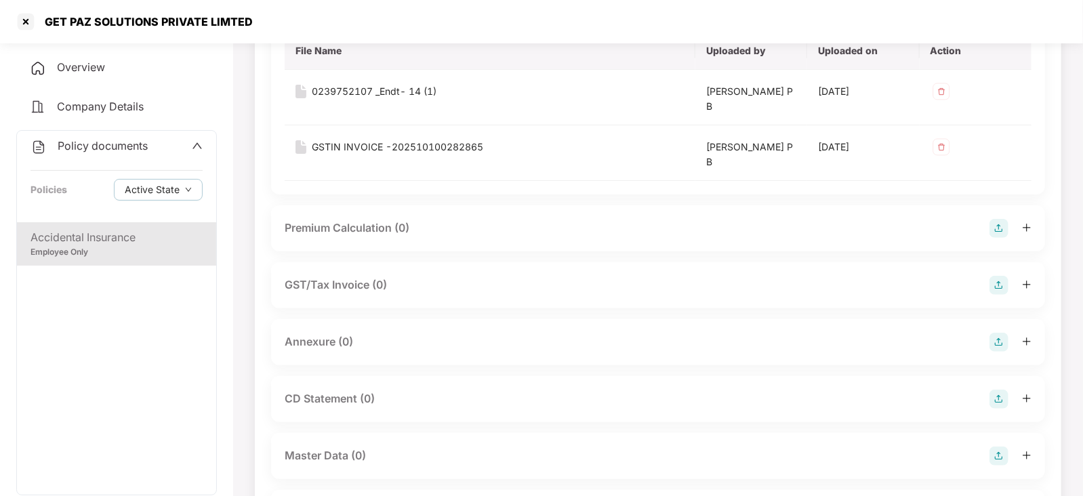
click at [1003, 228] on img at bounding box center [999, 228] width 19 height 19
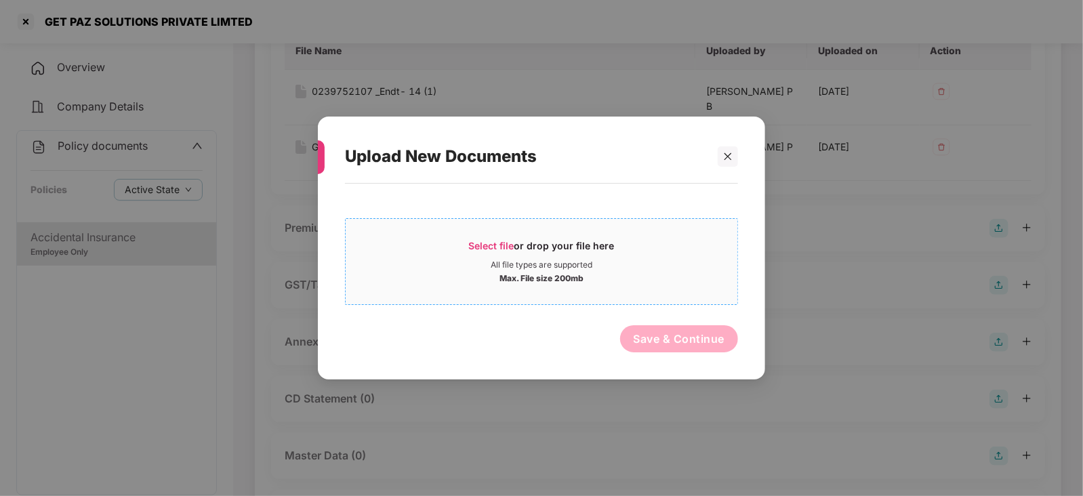
click at [496, 243] on span "Select file" at bounding box center [491, 246] width 45 height 12
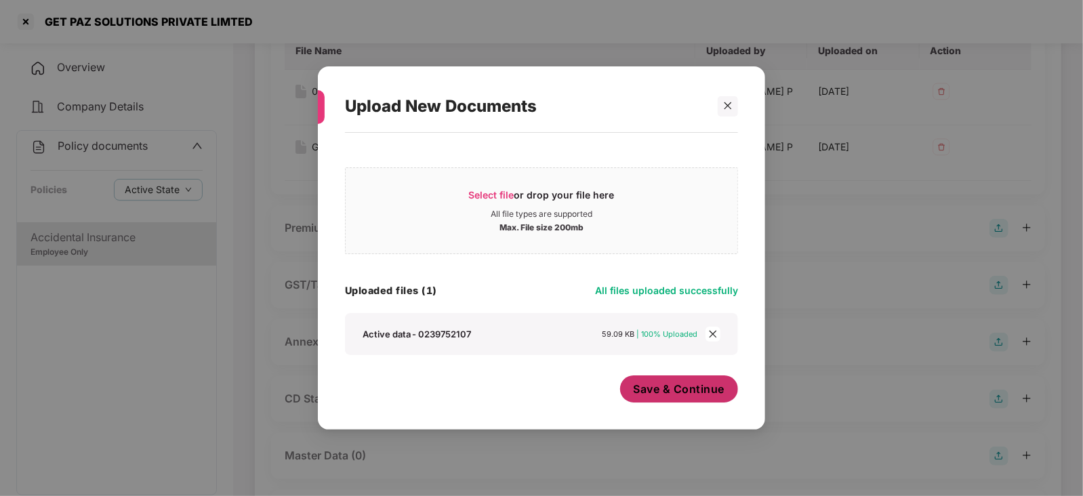
click at [679, 393] on span "Save & Continue" at bounding box center [680, 389] width 92 height 15
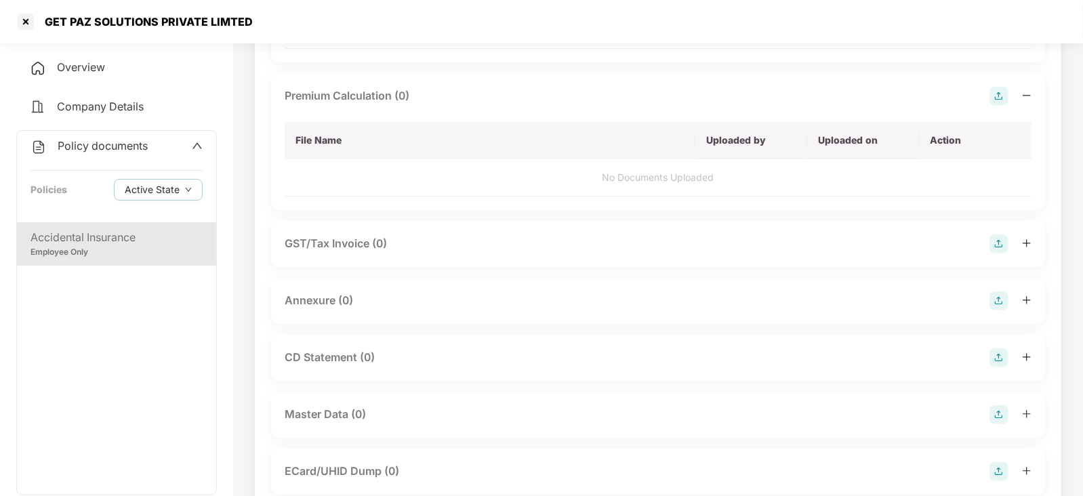
scroll to position [338, 0]
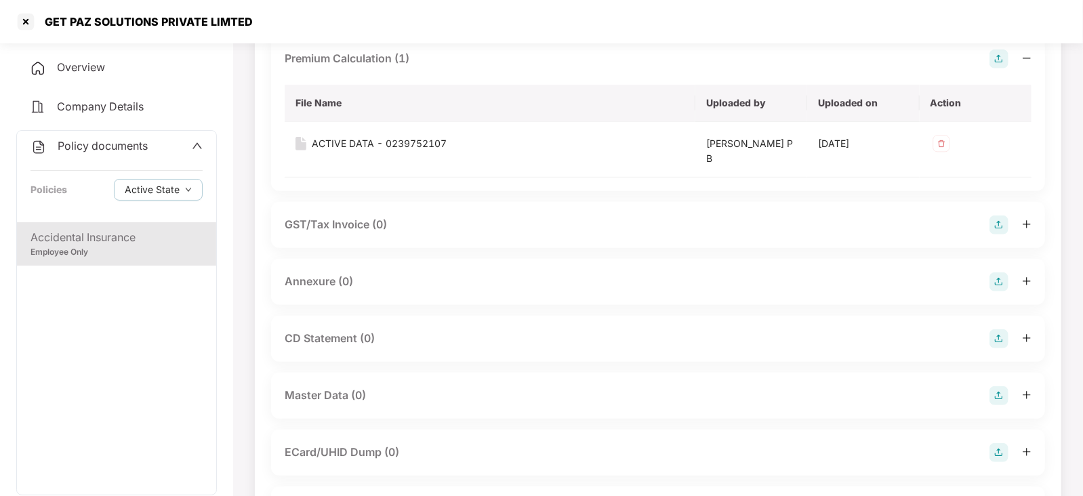
click at [986, 283] on div "Annexure (0)" at bounding box center [658, 282] width 747 height 19
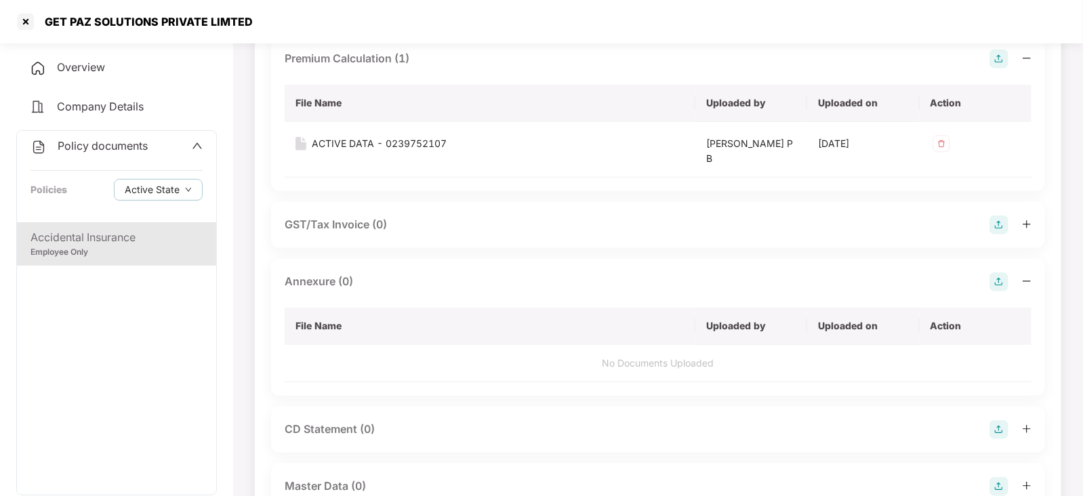
click at [990, 284] on img at bounding box center [999, 282] width 19 height 19
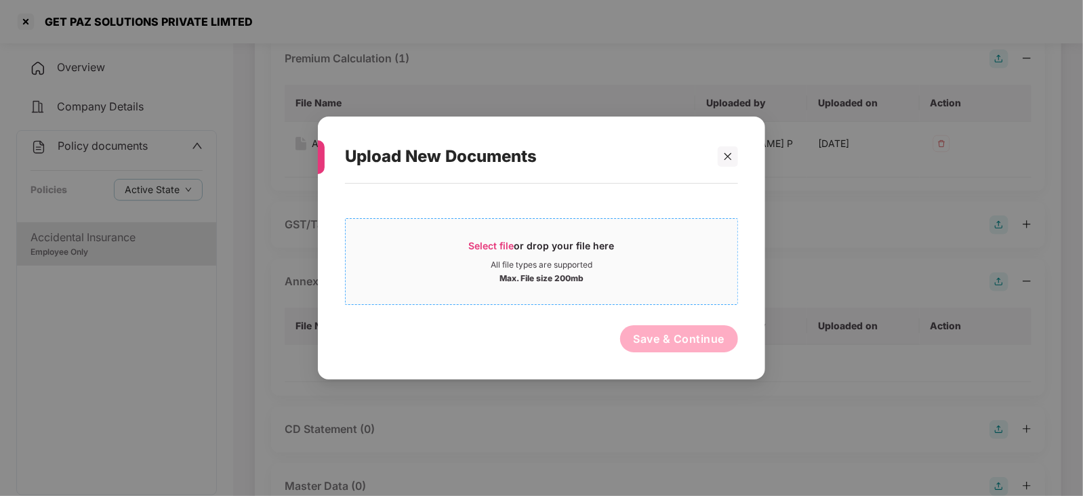
click at [475, 251] on div "Select file or drop your file here" at bounding box center [542, 249] width 146 height 20
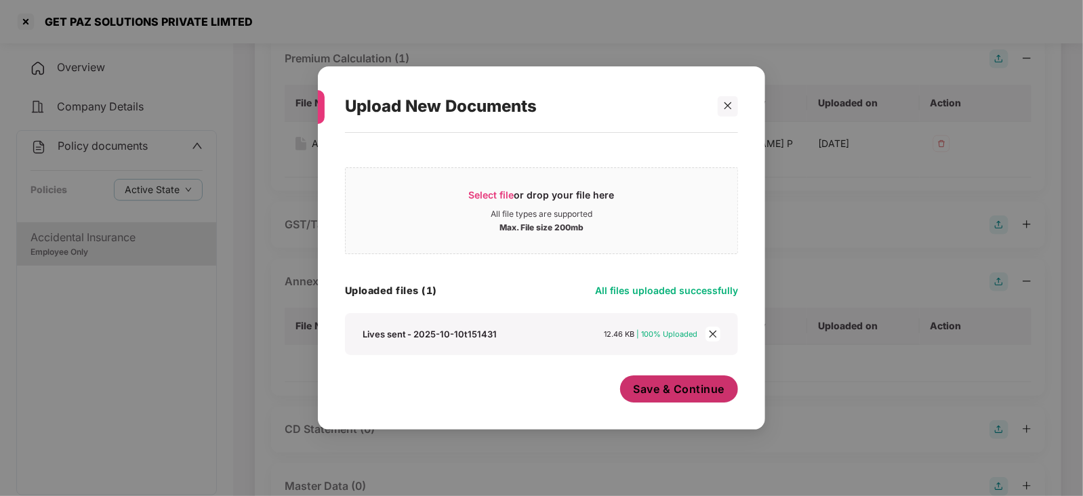
click at [671, 394] on span "Save & Continue" at bounding box center [680, 389] width 92 height 15
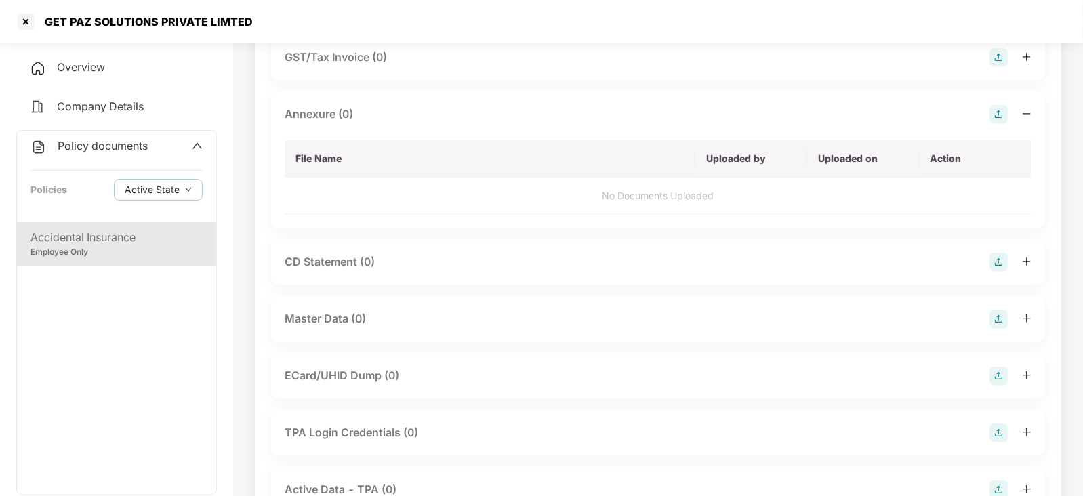
scroll to position [508, 0]
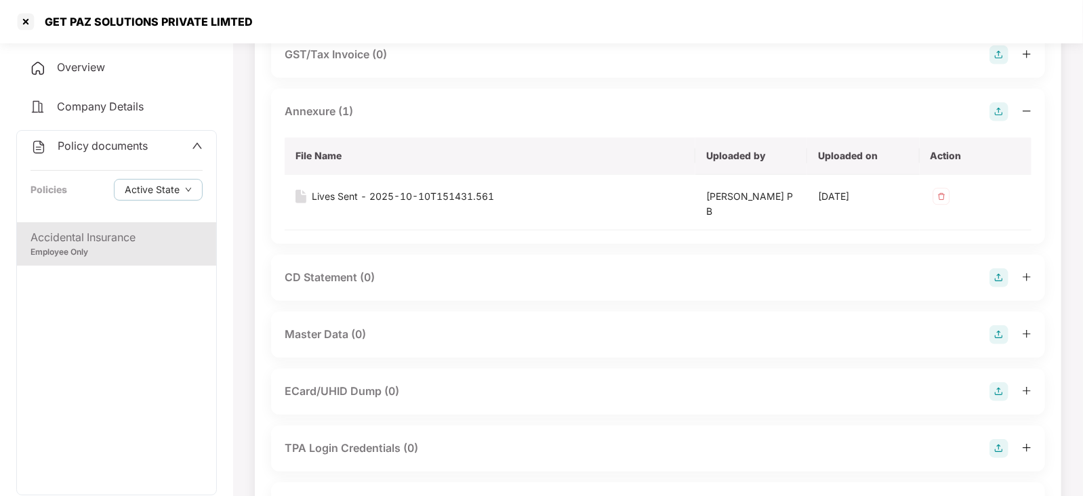
click at [996, 279] on img at bounding box center [999, 277] width 19 height 19
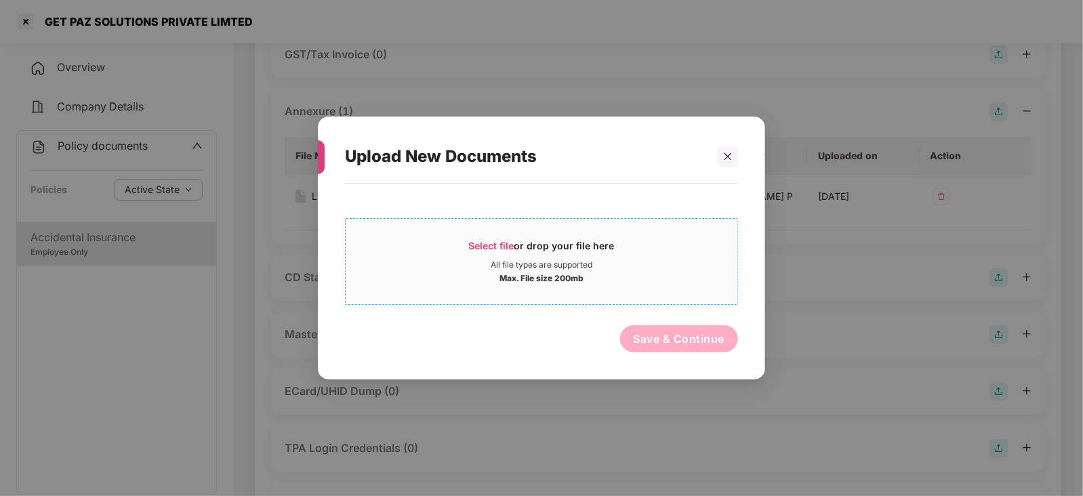
click at [500, 257] on div "Select file or drop your file here" at bounding box center [542, 249] width 146 height 20
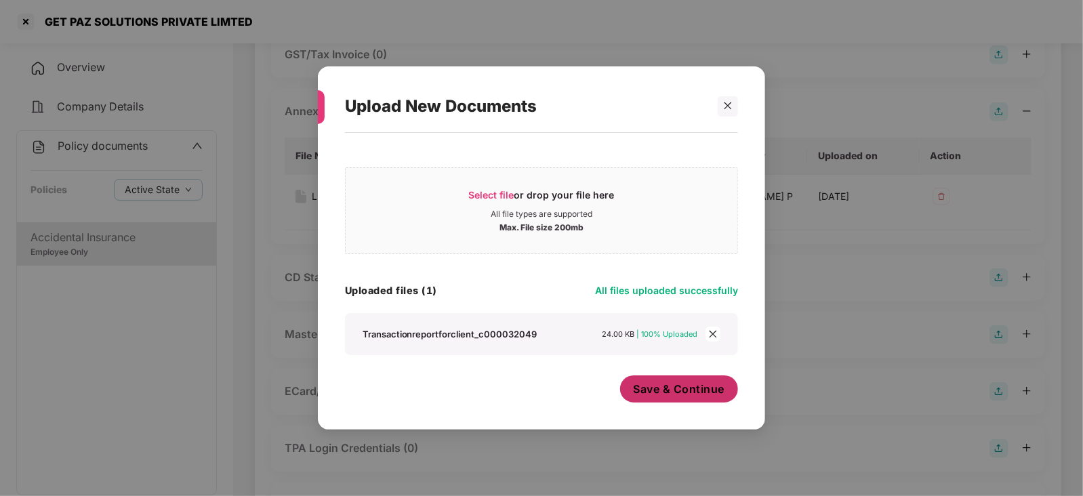
click at [659, 391] on span "Save & Continue" at bounding box center [680, 389] width 92 height 15
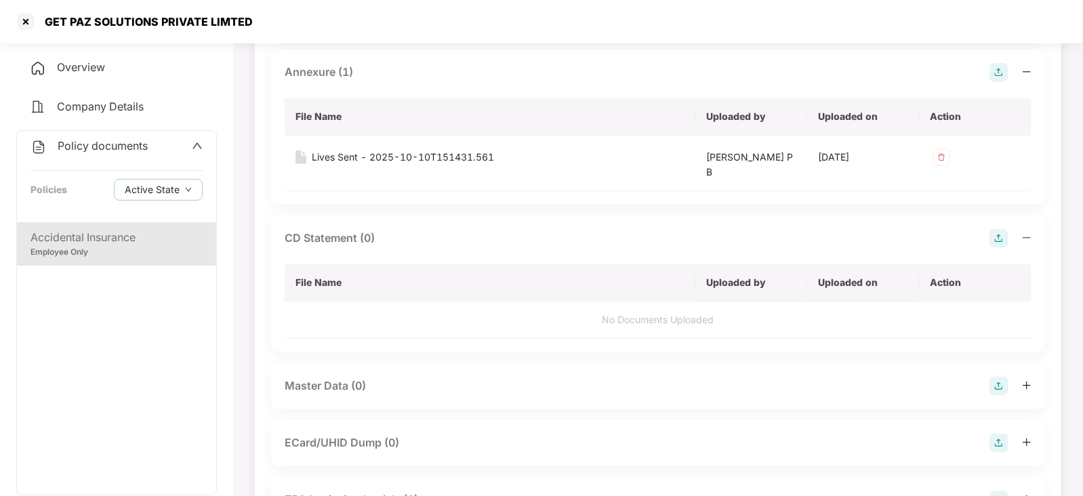
scroll to position [592, 0]
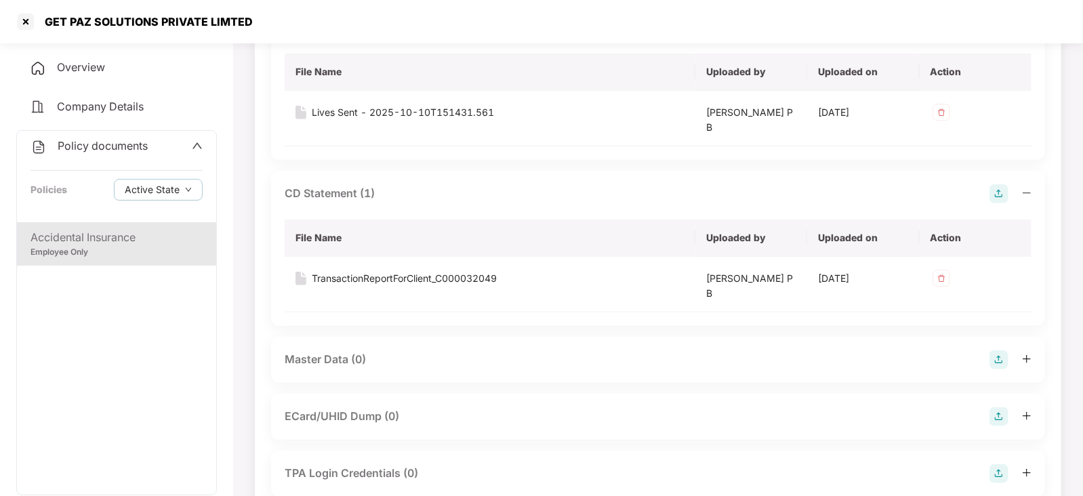
click at [999, 367] on div "Master Data (0)" at bounding box center [658, 360] width 774 height 46
click at [1001, 364] on img at bounding box center [999, 359] width 19 height 19
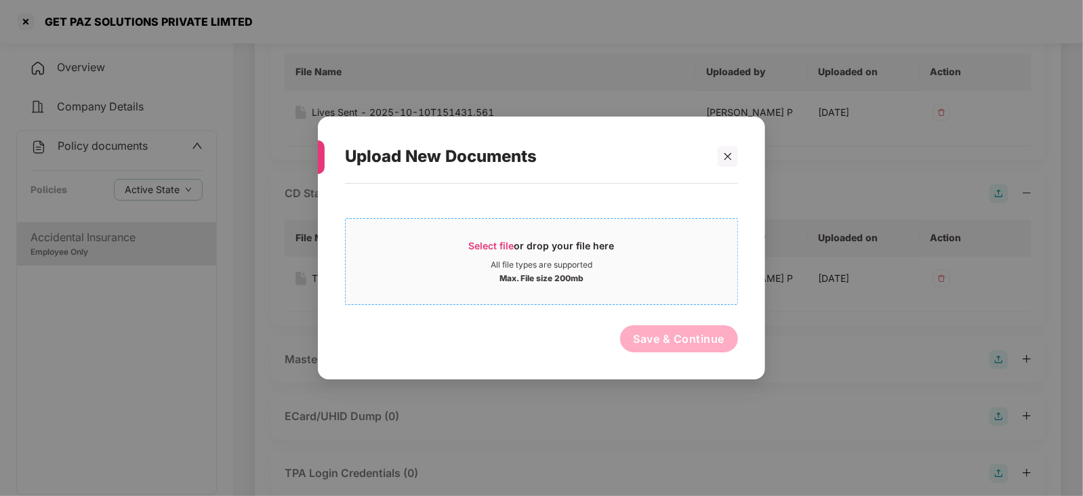
click at [471, 250] on span "Select file" at bounding box center [491, 246] width 45 height 12
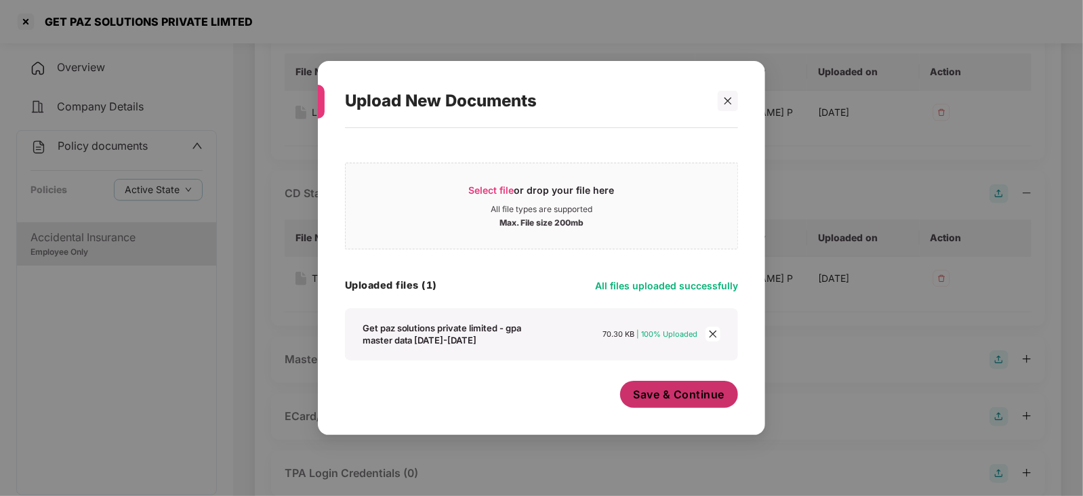
click at [665, 391] on span "Save & Continue" at bounding box center [680, 394] width 92 height 15
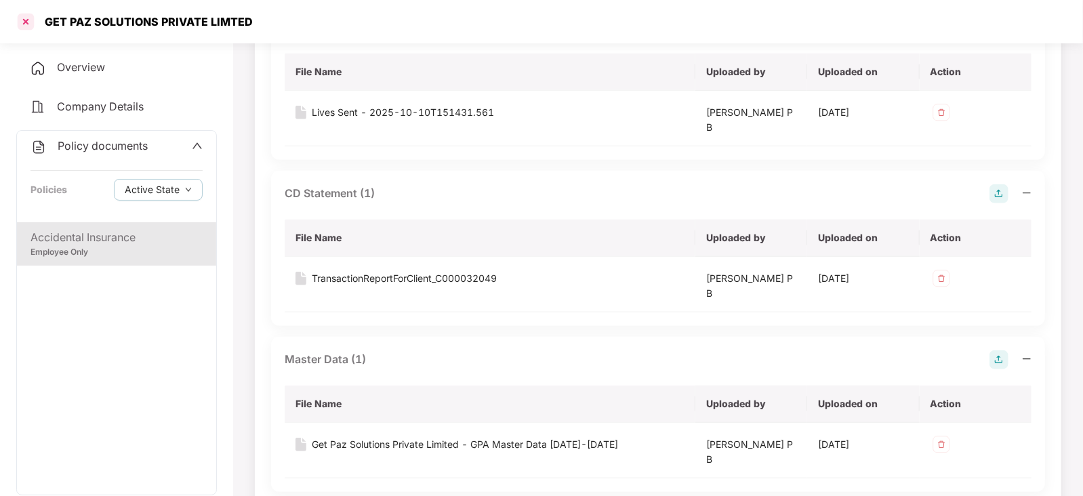
click at [28, 22] on div at bounding box center [26, 22] width 22 height 22
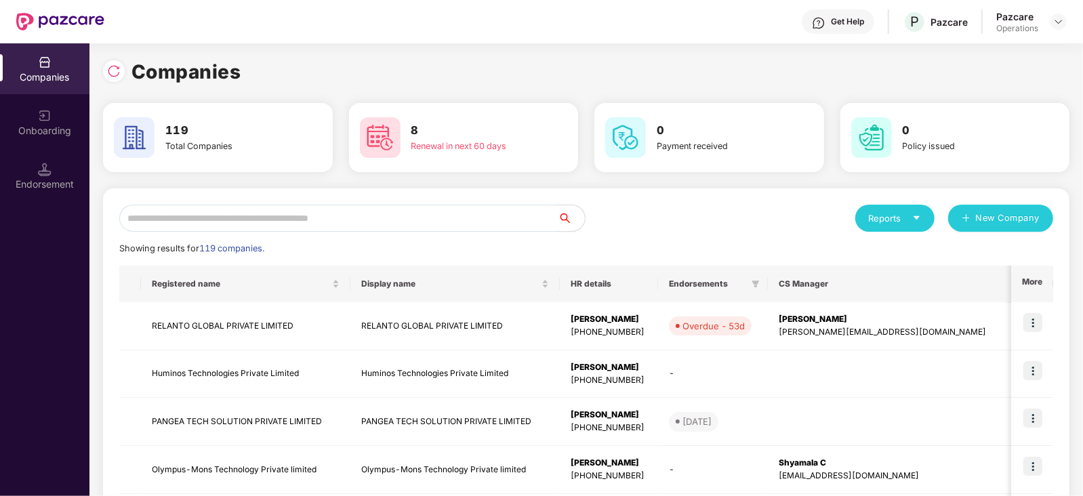
scroll to position [0, 0]
click at [58, 189] on div "Endorsement" at bounding box center [44, 185] width 89 height 14
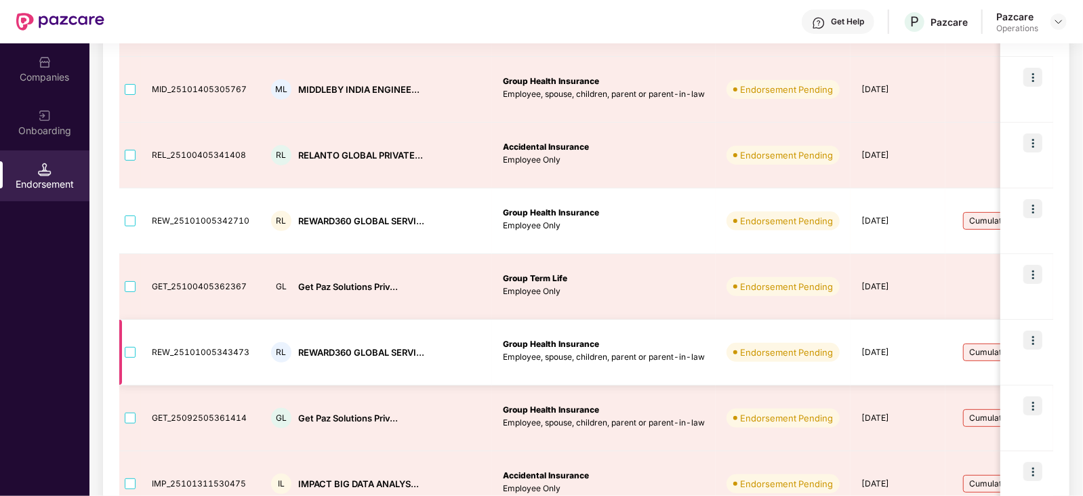
scroll to position [314, 0]
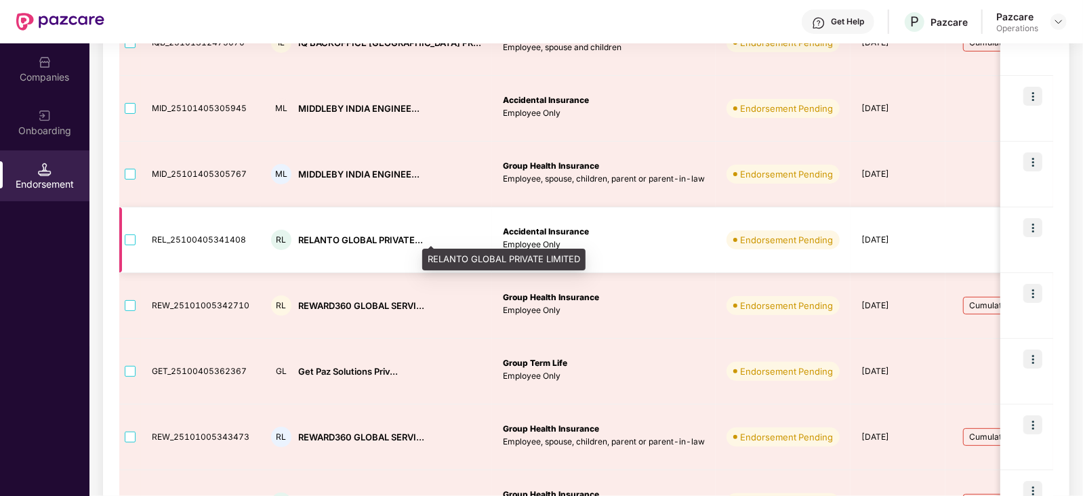
click at [338, 238] on div "RELANTO GLOBAL PRIVATE..." at bounding box center [360, 240] width 125 height 13
copy div "RELANTO GLOBAL PRIVATE..."
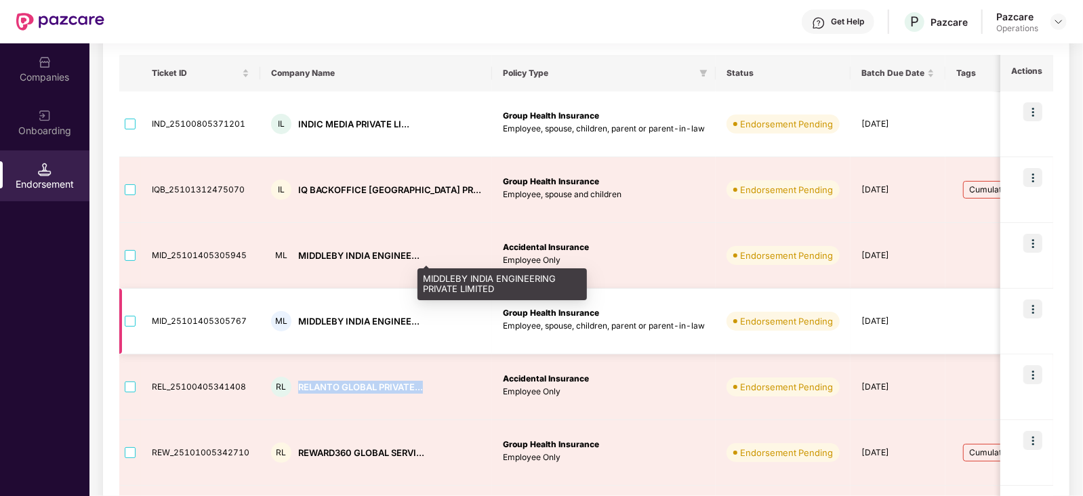
scroll to position [144, 0]
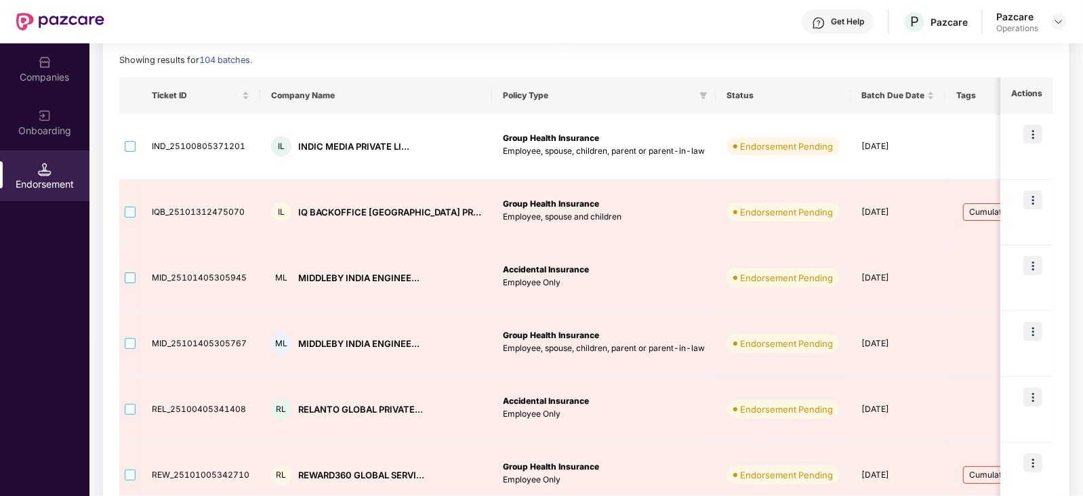
click at [56, 78] on div "Companies" at bounding box center [44, 78] width 89 height 14
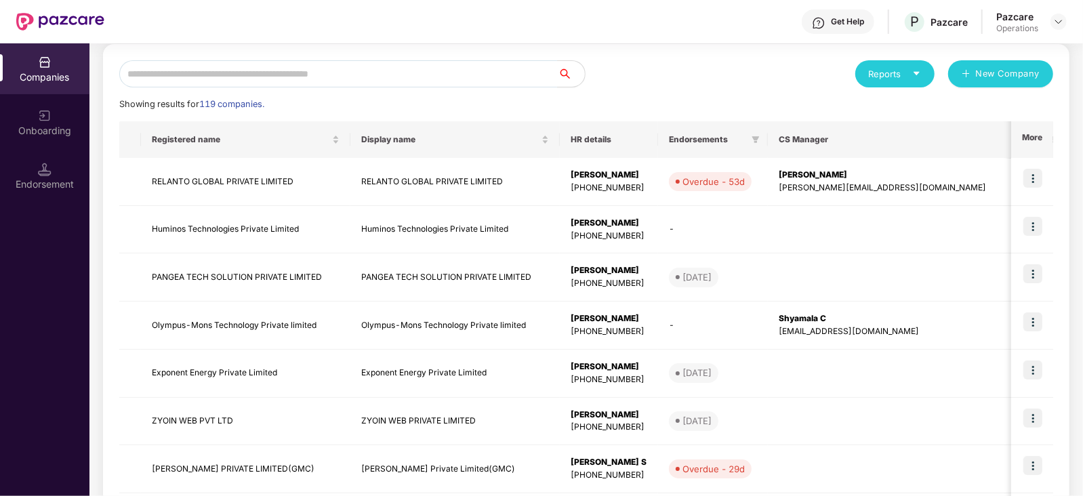
scroll to position [0, 0]
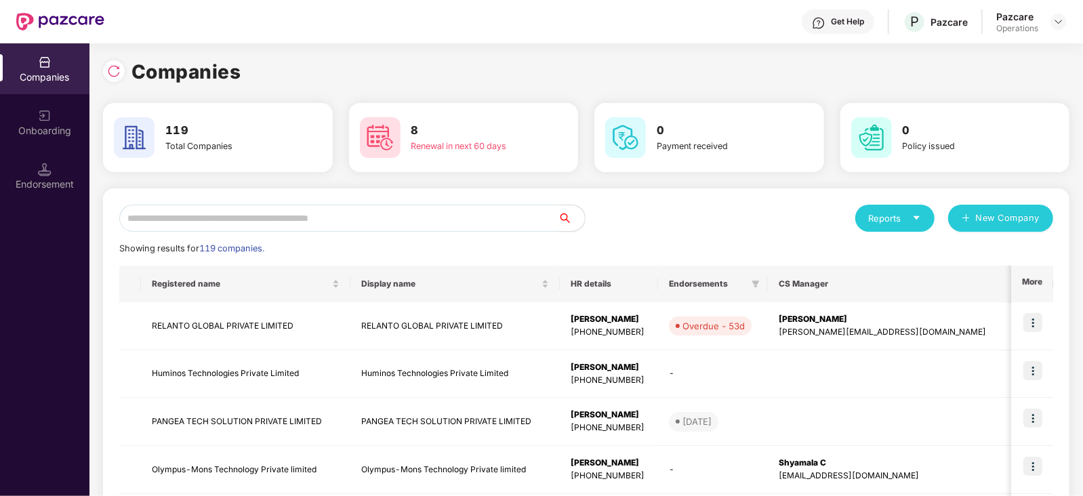
click at [328, 216] on input "text" at bounding box center [338, 218] width 439 height 27
paste input "**********"
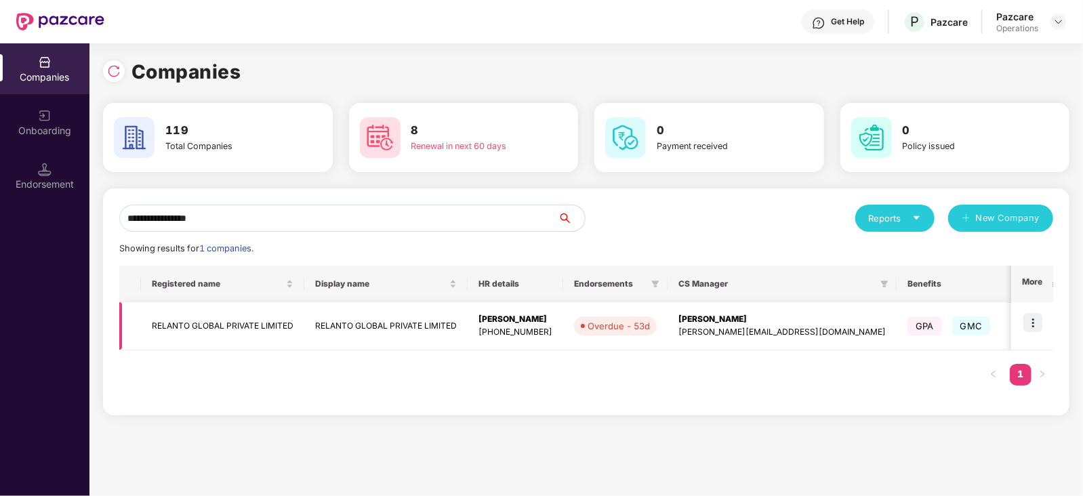
type input "**********"
click at [1031, 320] on img at bounding box center [1033, 322] width 19 height 19
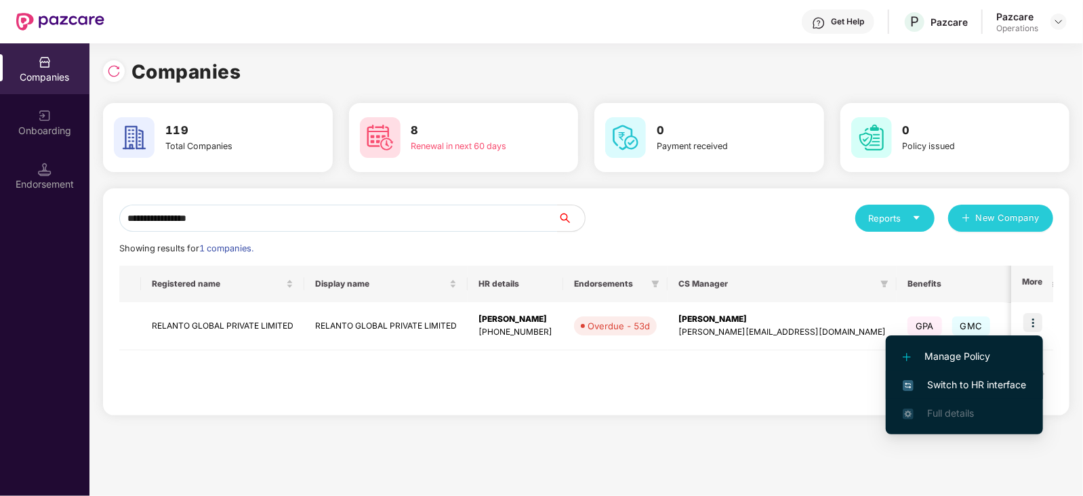
click at [986, 378] on span "Switch to HR interface" at bounding box center [964, 385] width 123 height 15
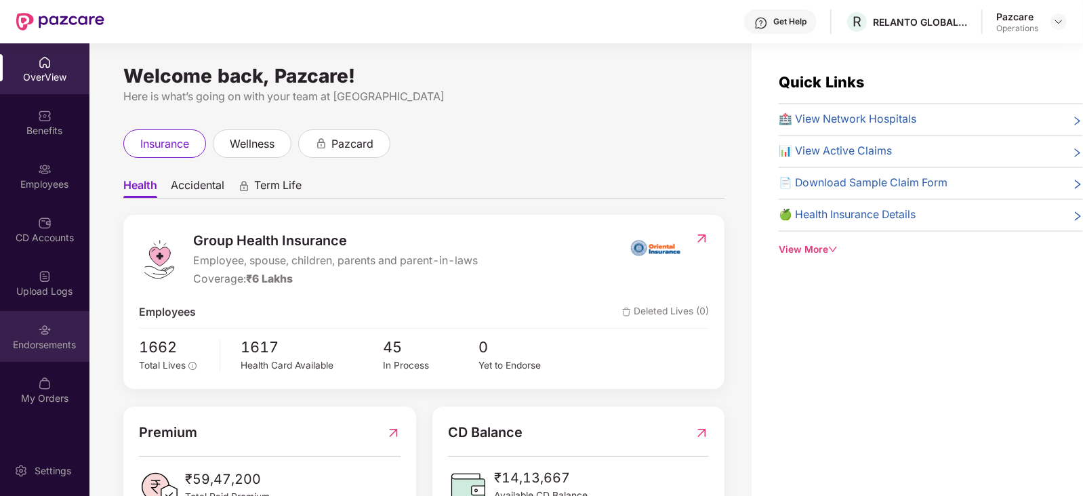
click at [34, 345] on div "Endorsements" at bounding box center [44, 345] width 89 height 14
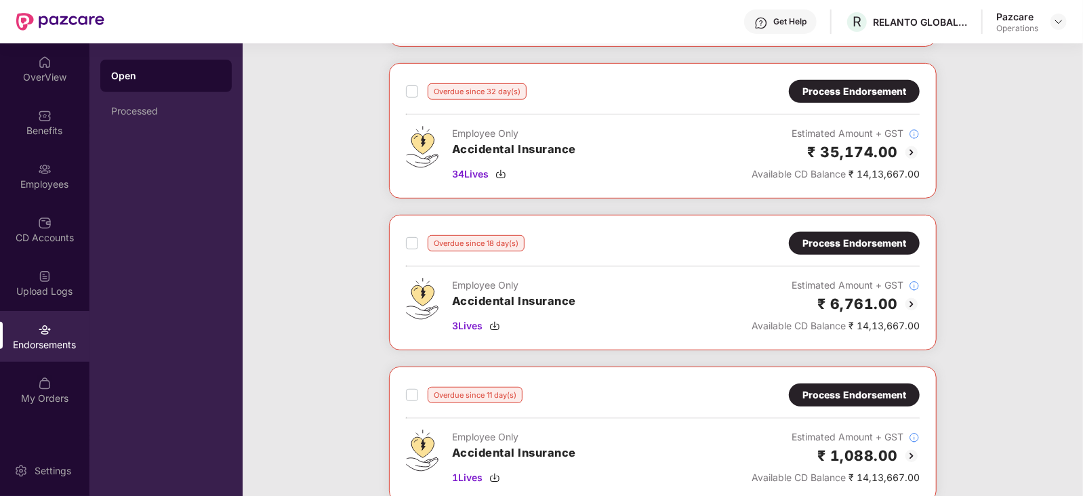
scroll to position [592, 0]
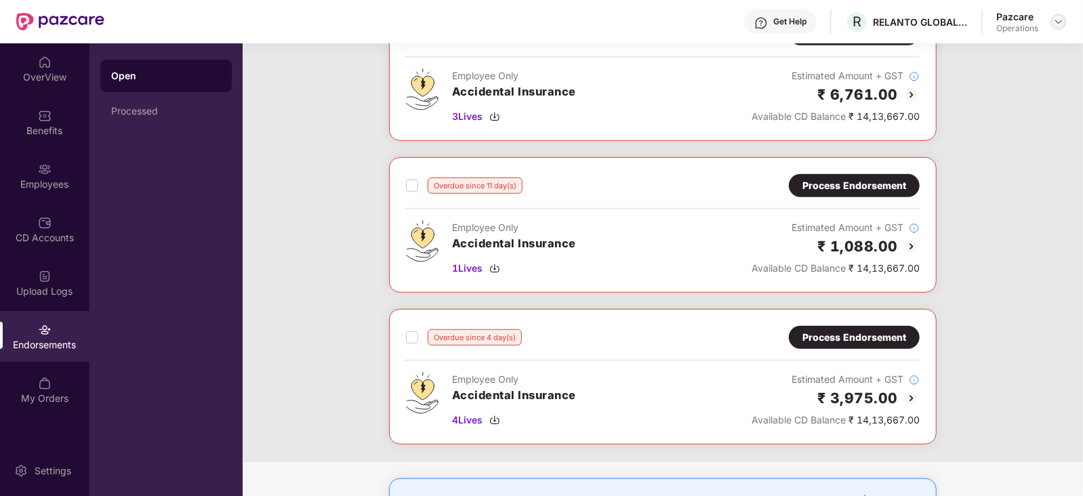
drag, startPoint x: 1063, startPoint y: 14, endPoint x: 1054, endPoint y: 14, distance: 8.8
click at [1061, 14] on div at bounding box center [1059, 22] width 16 height 16
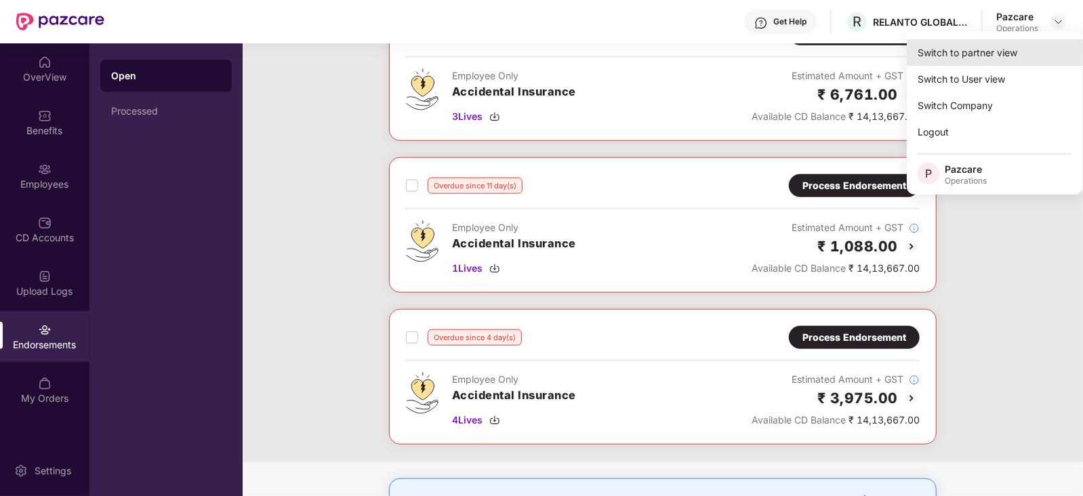
click at [1013, 47] on div "Switch to partner view" at bounding box center [995, 52] width 176 height 26
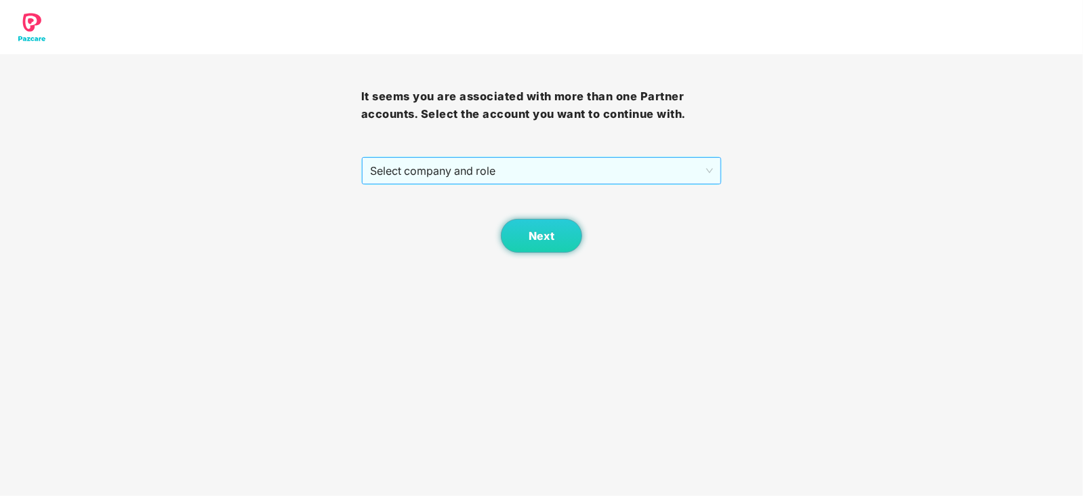
click at [441, 168] on span "Select company and role" at bounding box center [542, 171] width 344 height 26
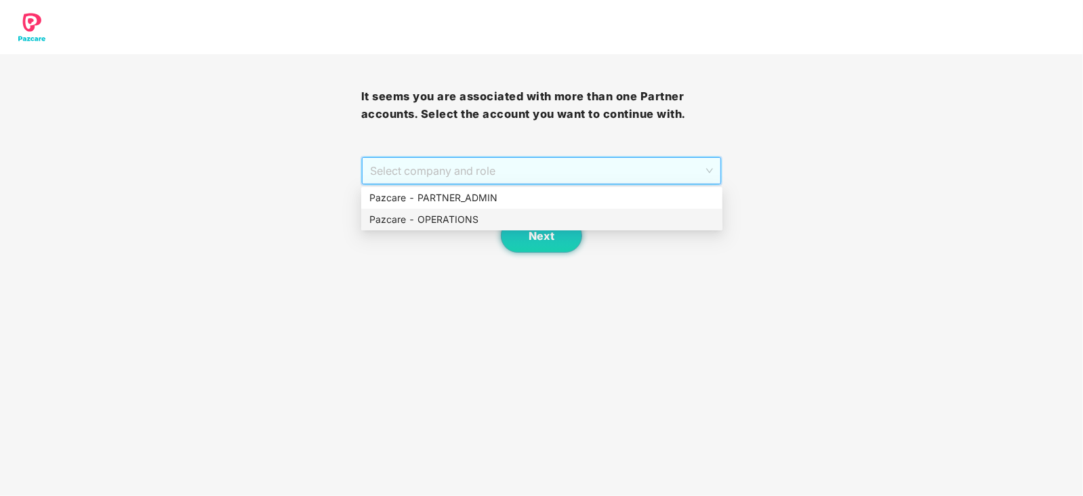
click at [427, 219] on div "Pazcare - OPERATIONS" at bounding box center [541, 219] width 345 height 15
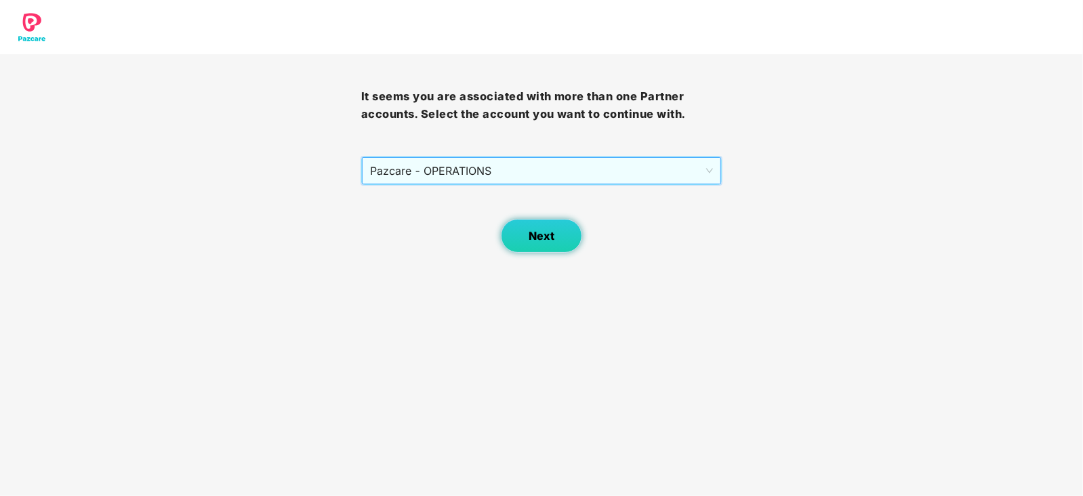
click at [511, 224] on button "Next" at bounding box center [541, 236] width 81 height 34
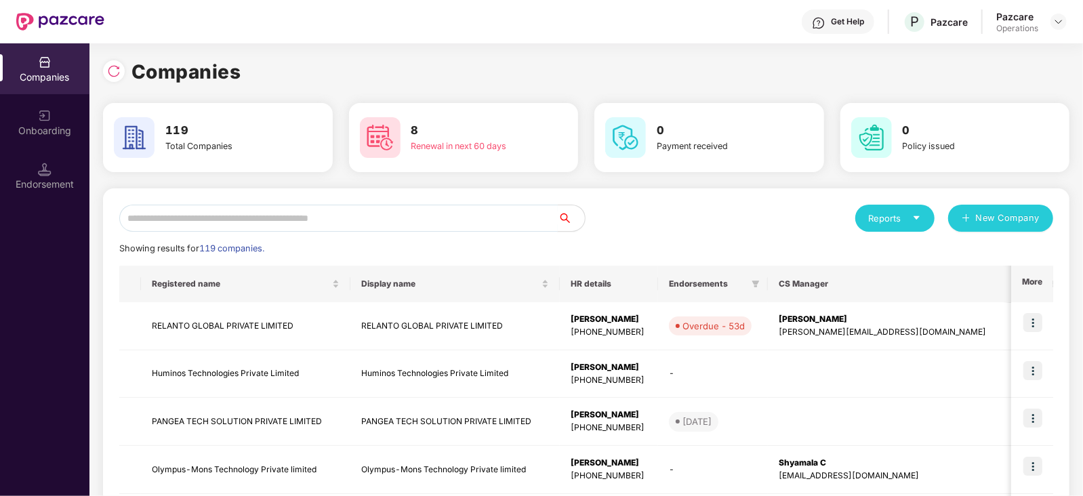
click at [366, 208] on input "text" at bounding box center [338, 218] width 439 height 27
paste input "********"
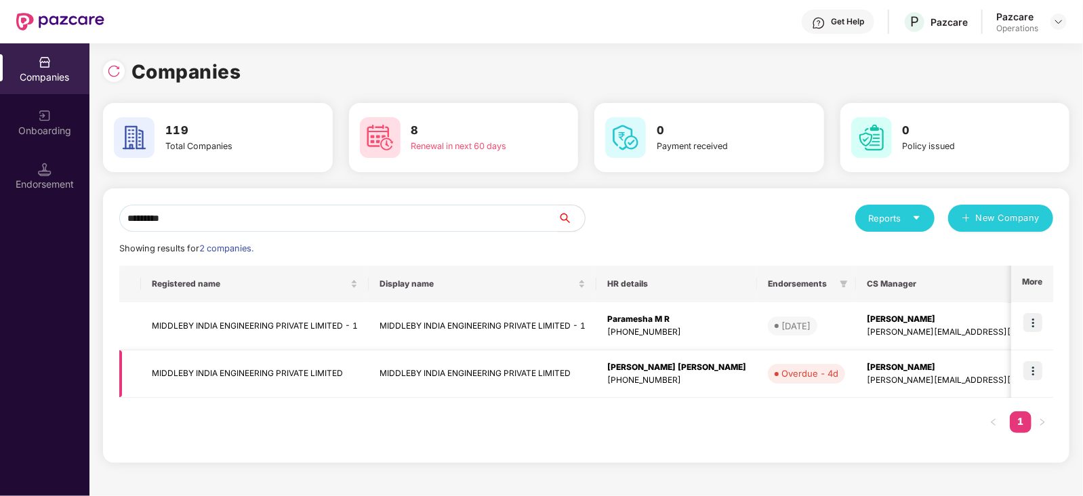
type input "********"
click at [1036, 374] on img at bounding box center [1033, 370] width 19 height 19
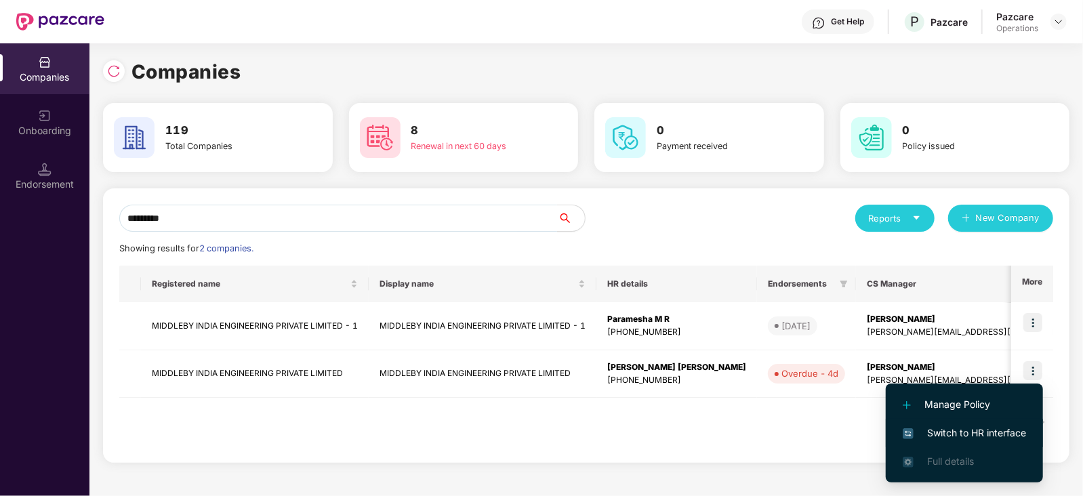
click at [1000, 431] on span "Switch to HR interface" at bounding box center [964, 433] width 123 height 15
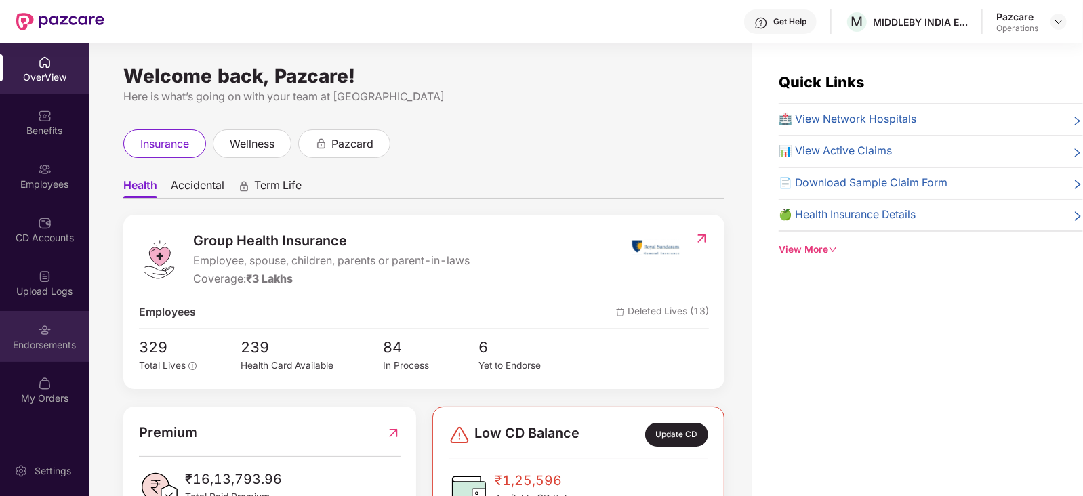
click at [37, 350] on div "Endorsements" at bounding box center [44, 345] width 89 height 14
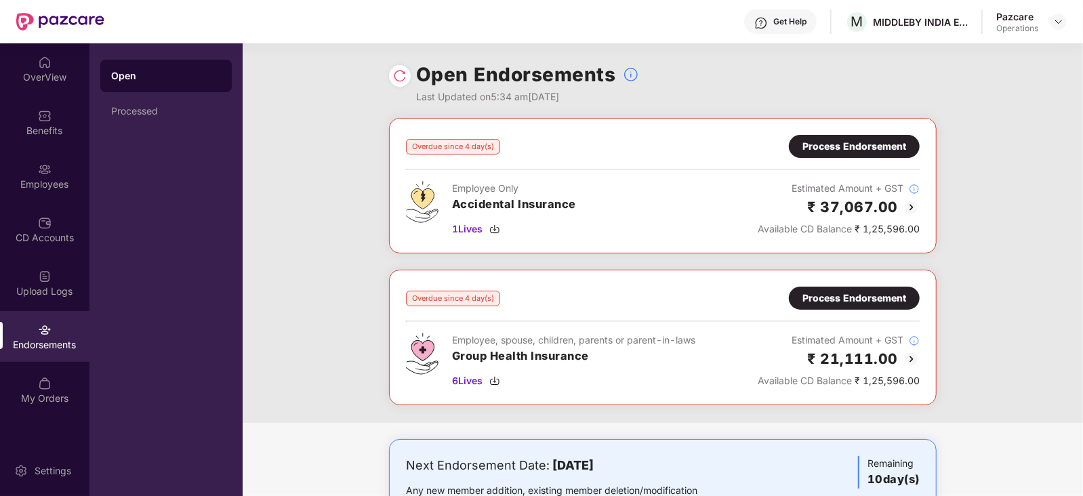
click at [834, 297] on div "Process Endorsement" at bounding box center [855, 298] width 104 height 15
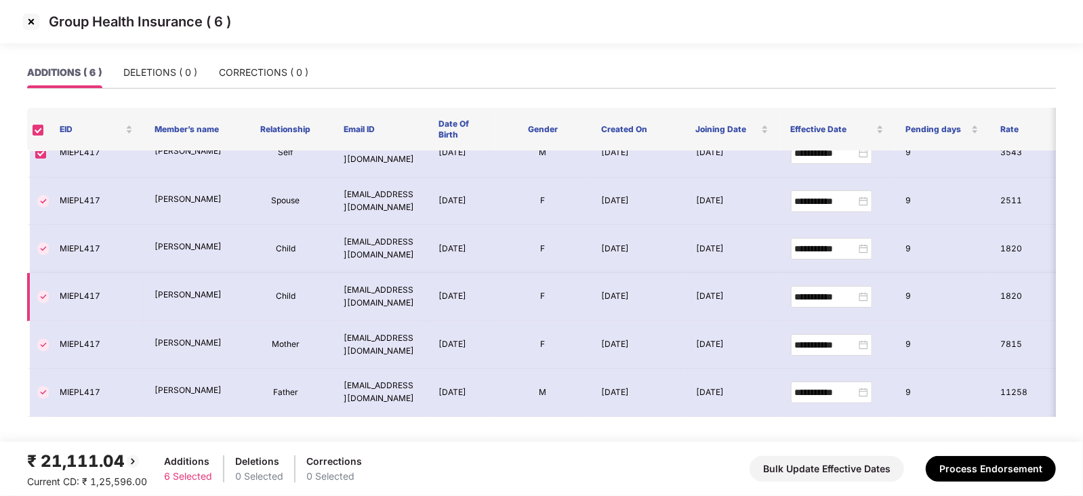
scroll to position [0, 0]
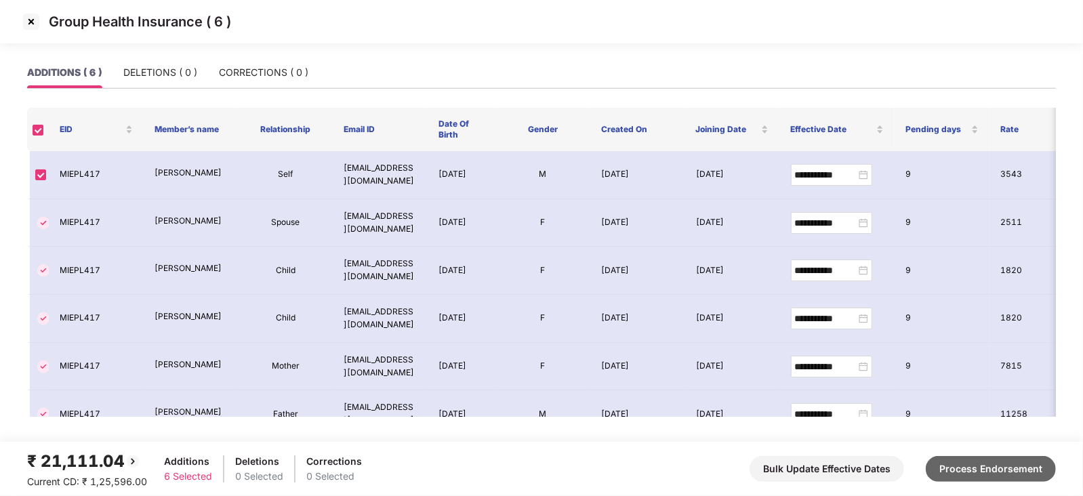
click at [955, 476] on button "Process Endorsement" at bounding box center [991, 469] width 130 height 26
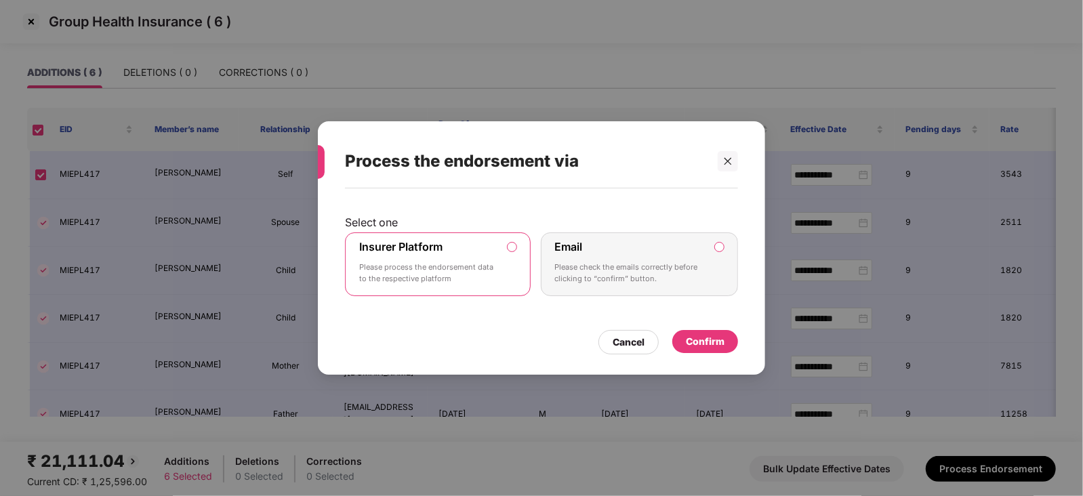
click at [695, 348] on div "Confirm" at bounding box center [705, 341] width 39 height 15
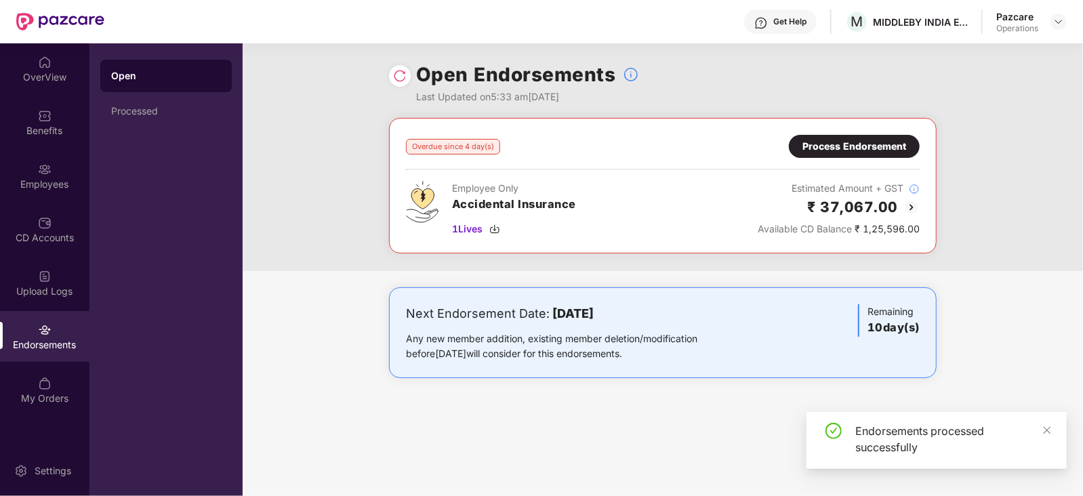
click at [851, 148] on div "Process Endorsement" at bounding box center [855, 146] width 104 height 15
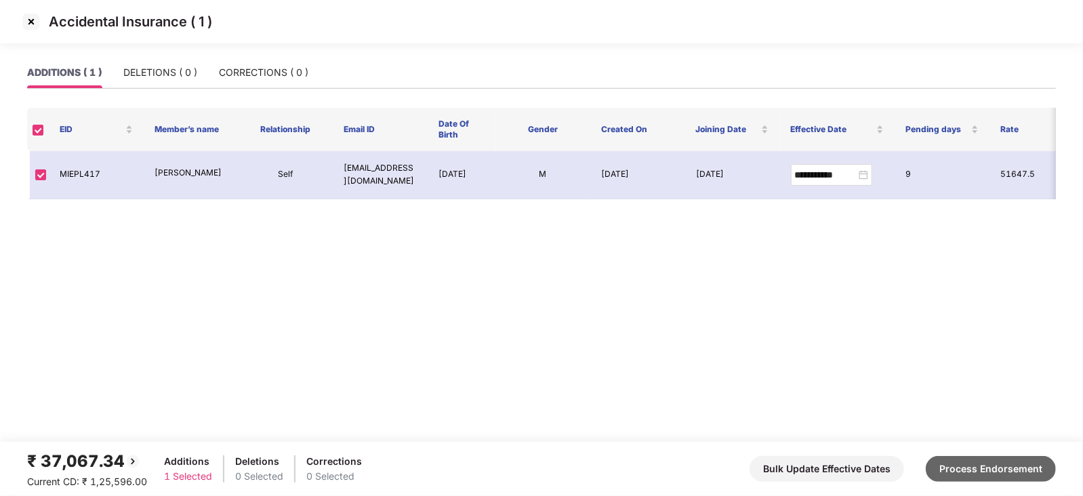
click at [982, 464] on button "Process Endorsement" at bounding box center [991, 469] width 130 height 26
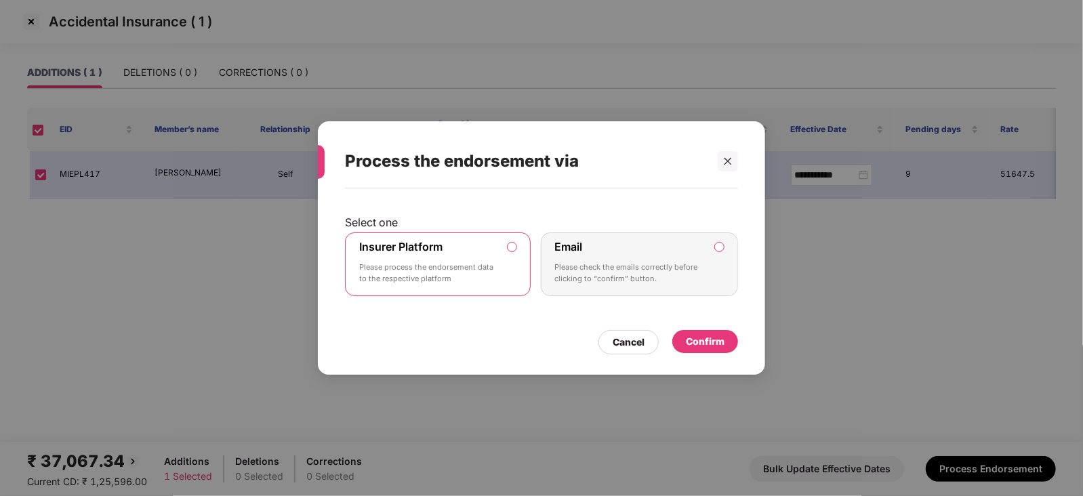
click at [705, 347] on div "Confirm" at bounding box center [705, 341] width 39 height 15
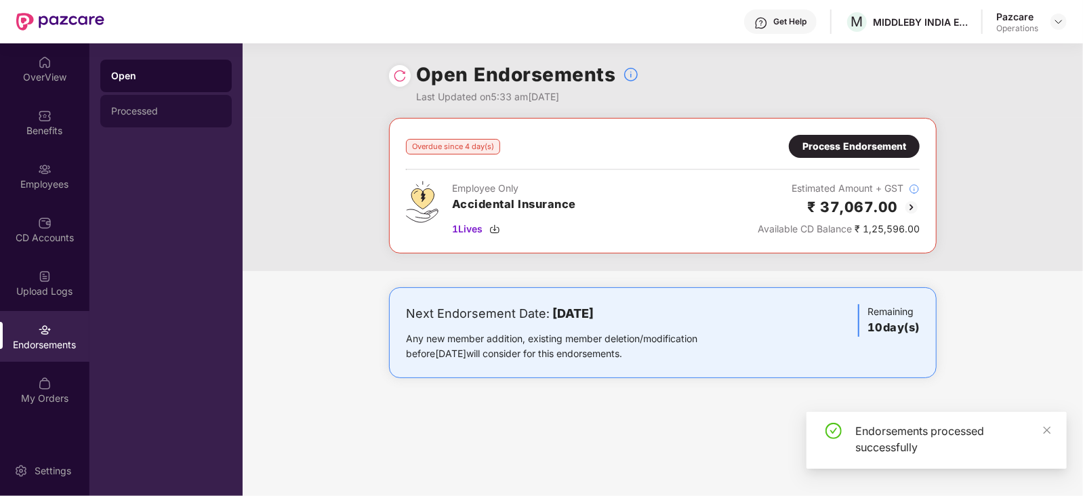
click at [169, 111] on div "Processed" at bounding box center [166, 111] width 110 height 11
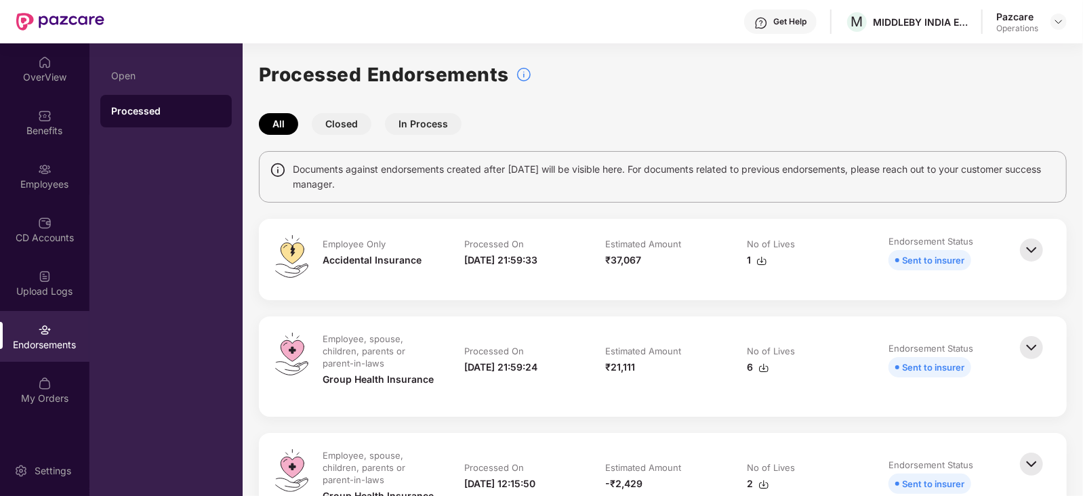
click at [761, 264] on img at bounding box center [762, 261] width 11 height 11
click at [765, 365] on img at bounding box center [764, 368] width 11 height 11
click at [132, 84] on div "Open" at bounding box center [166, 76] width 132 height 33
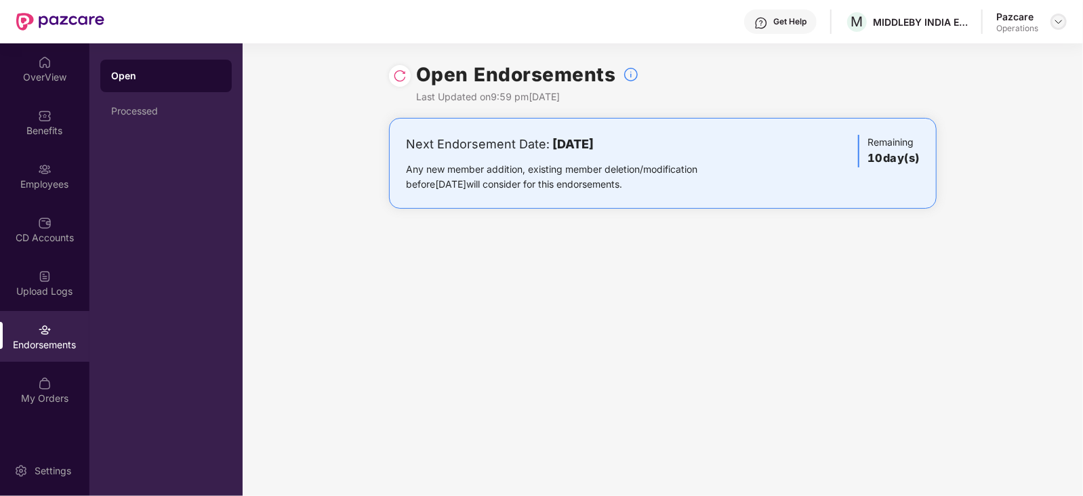
click at [1064, 21] on img at bounding box center [1058, 21] width 11 height 11
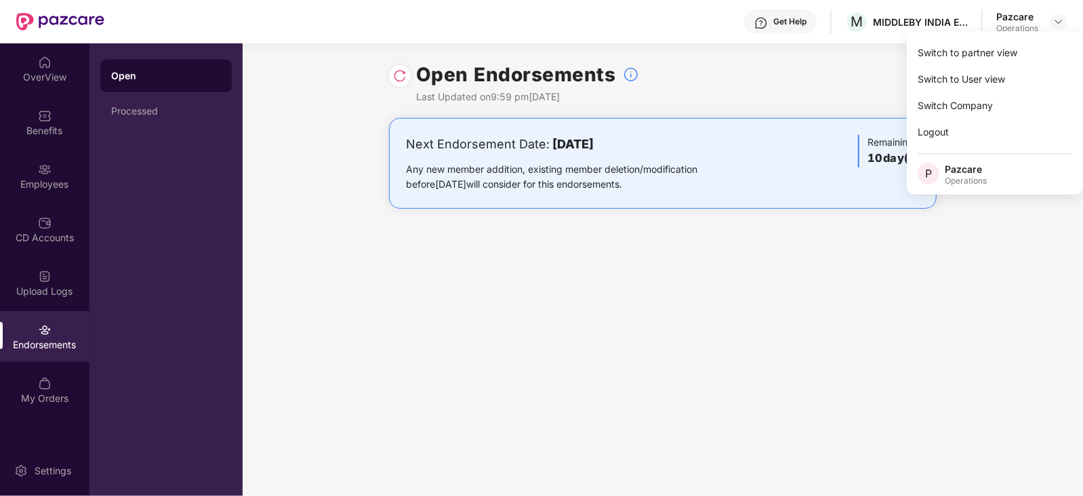
drag, startPoint x: 840, startPoint y: 93, endPoint x: 986, endPoint y: 39, distance: 155.5
click at [843, 92] on div "Open Endorsements Last Updated on 9:59 pm[DATE]" at bounding box center [663, 80] width 548 height 75
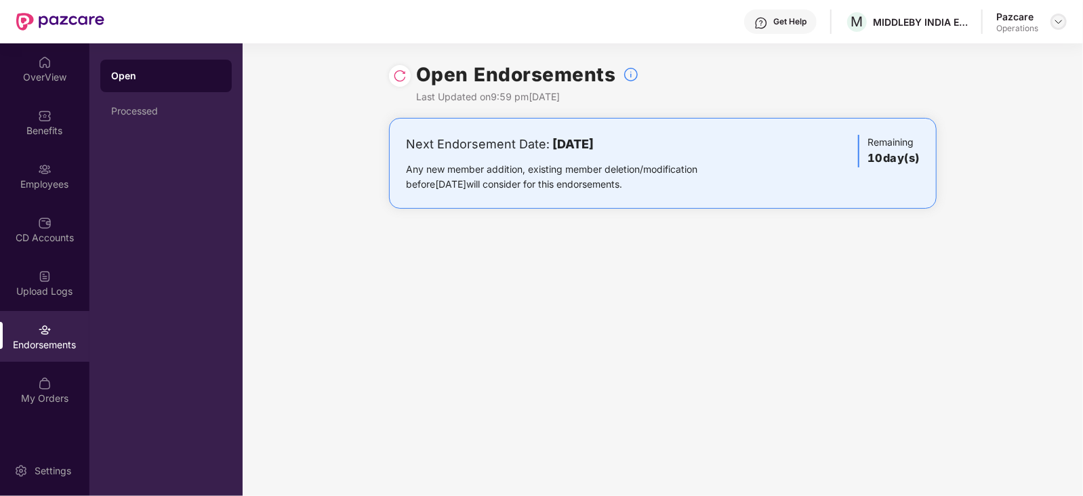
click at [1052, 24] on div at bounding box center [1059, 22] width 16 height 16
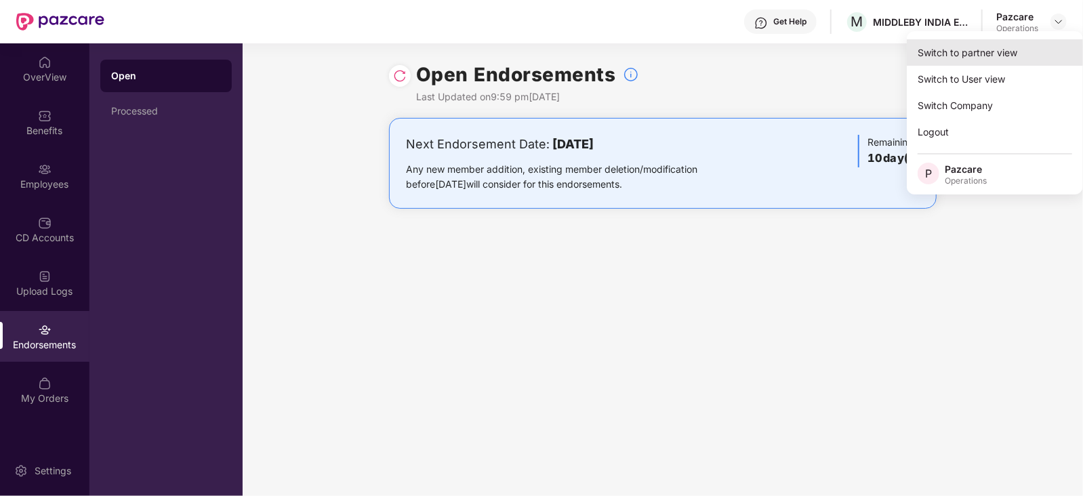
click at [1007, 59] on div "Switch to partner view" at bounding box center [995, 52] width 176 height 26
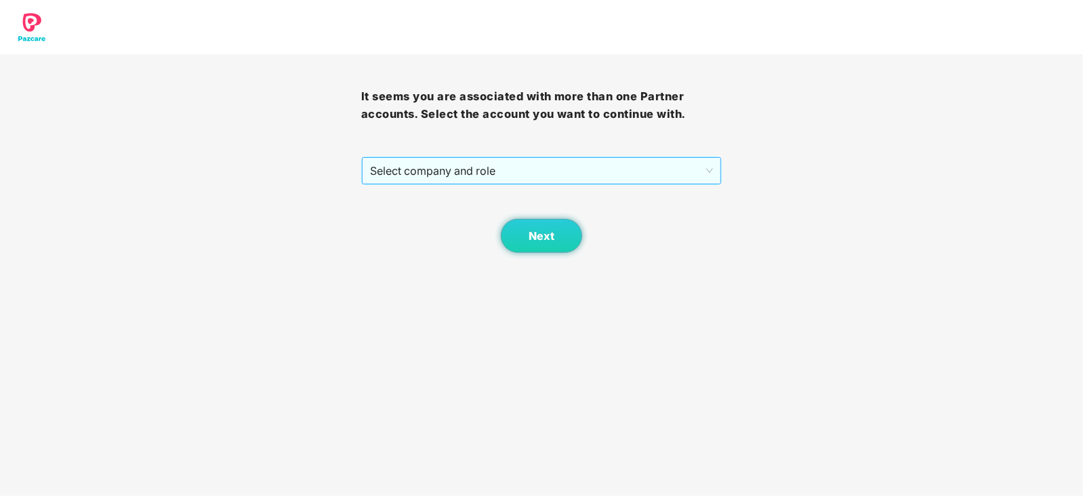
click at [516, 171] on span "Select company and role" at bounding box center [542, 171] width 344 height 26
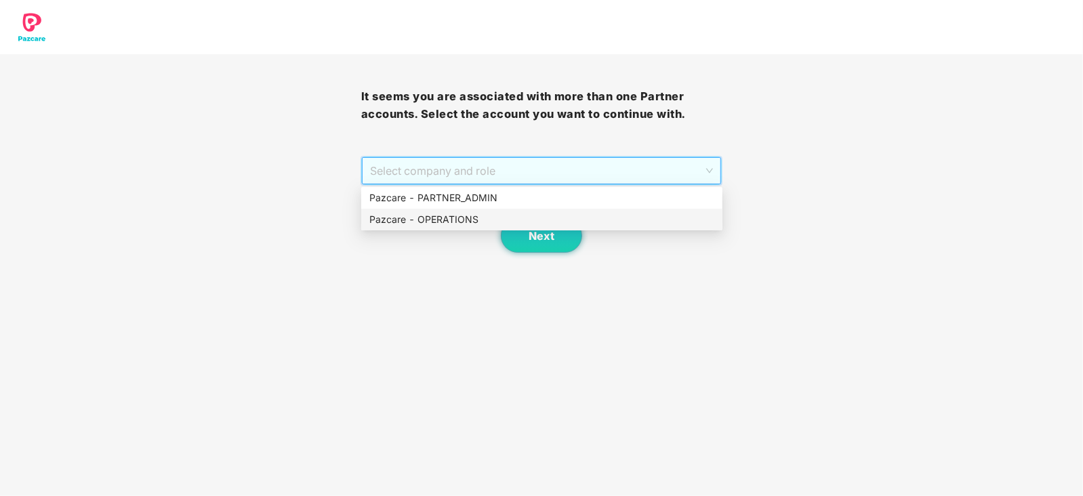
click at [446, 227] on div "Pazcare - OPERATIONS" at bounding box center [541, 220] width 361 height 22
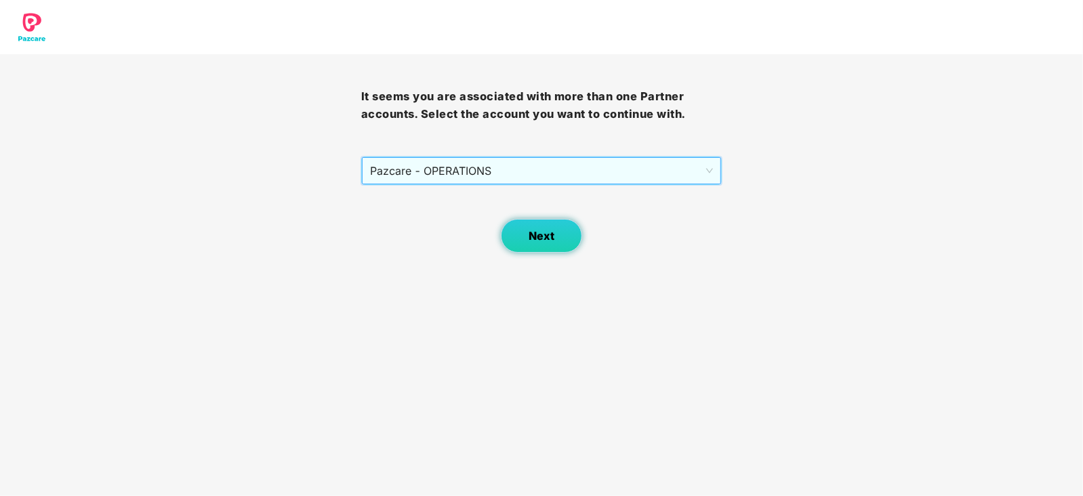
click at [529, 237] on span "Next" at bounding box center [542, 236] width 26 height 13
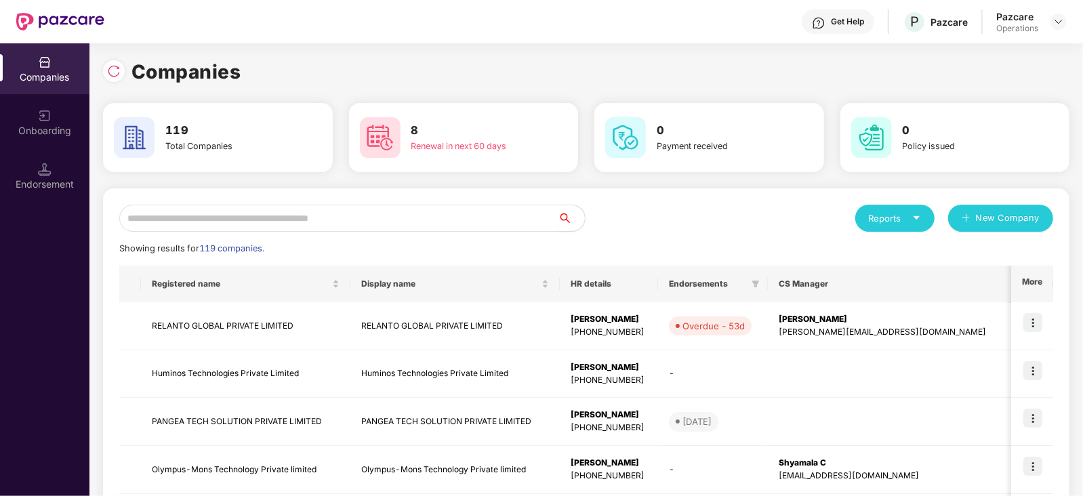
click at [193, 221] on input "text" at bounding box center [338, 218] width 439 height 27
type input "*"
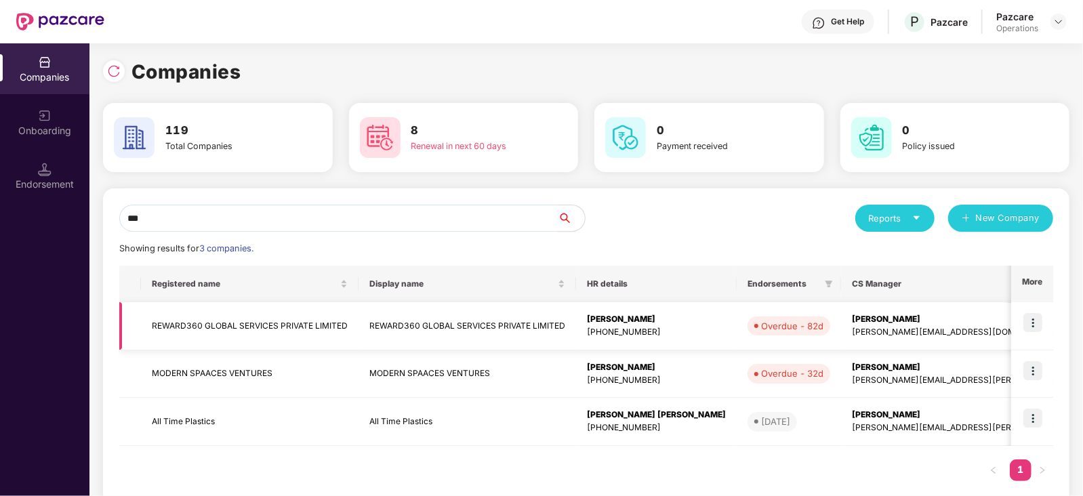
type input "***"
click at [1037, 320] on img at bounding box center [1033, 322] width 19 height 19
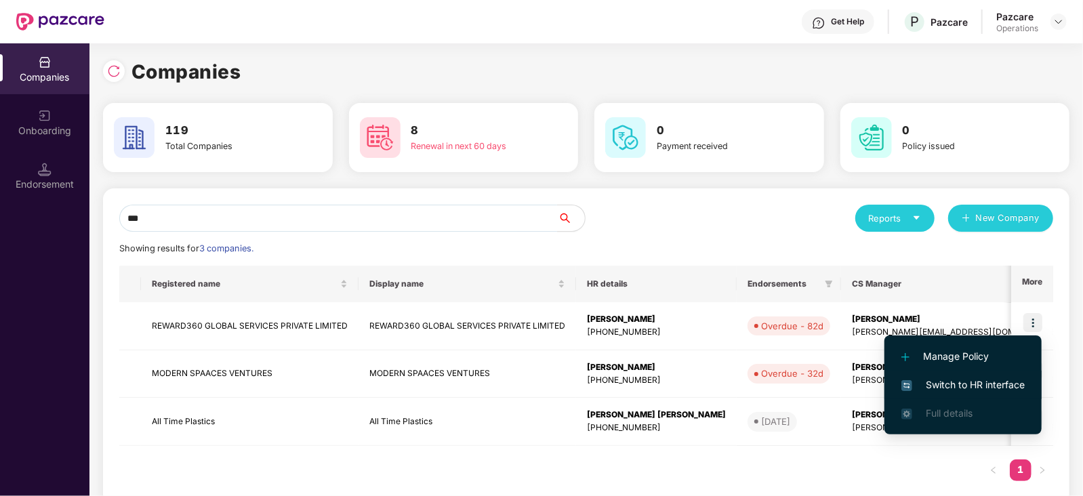
click at [1003, 381] on span "Switch to HR interface" at bounding box center [963, 385] width 123 height 15
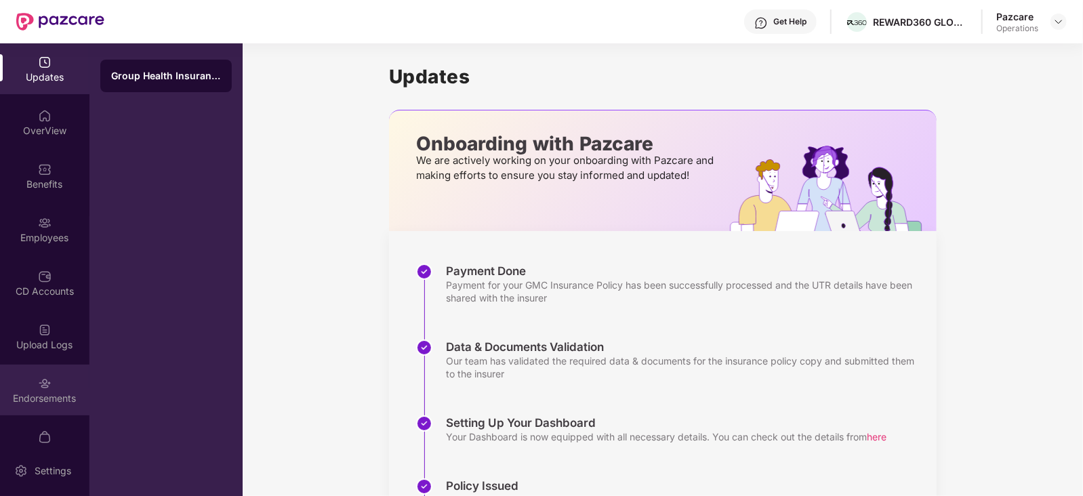
click at [47, 401] on div "Endorsements" at bounding box center [44, 399] width 89 height 14
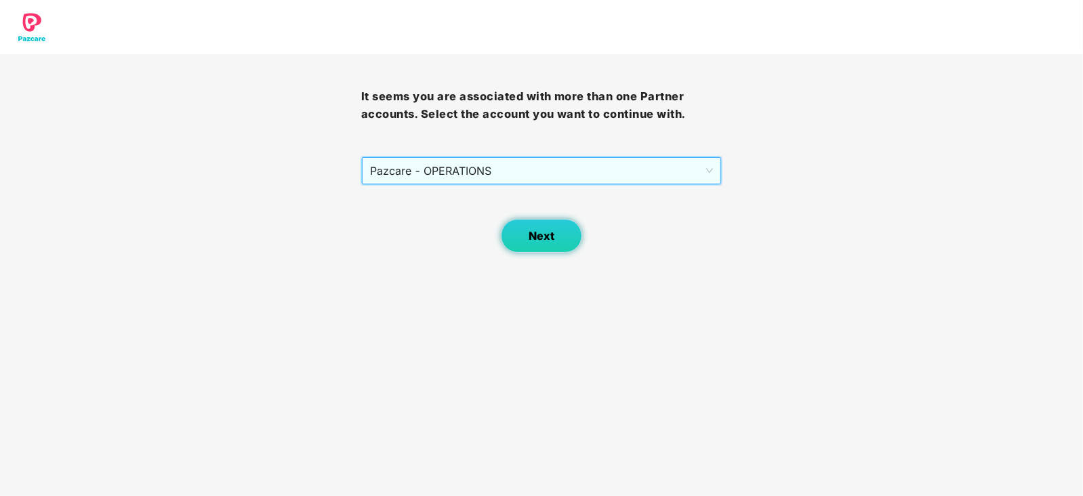
click at [569, 237] on button "Next" at bounding box center [541, 236] width 81 height 34
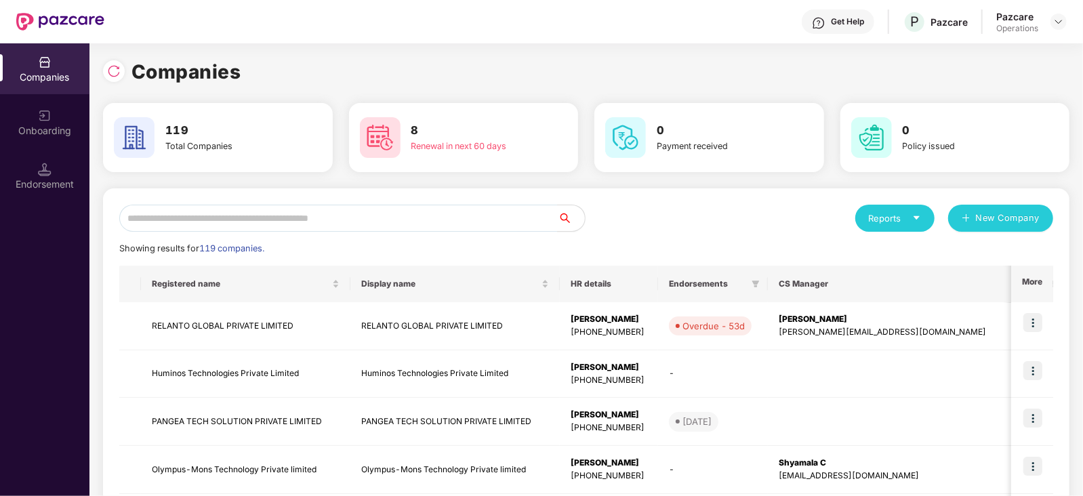
click at [71, 195] on div "Endorsement" at bounding box center [44, 175] width 89 height 51
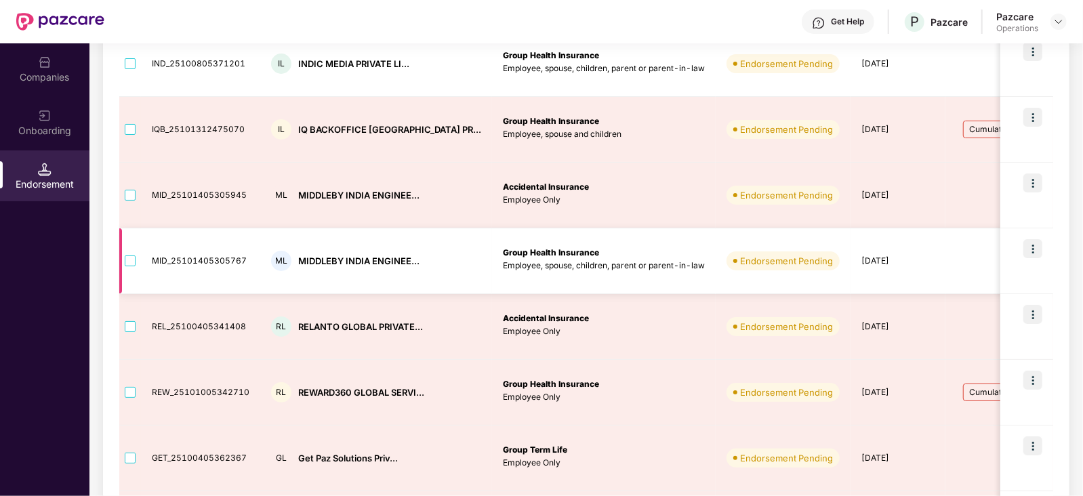
scroll to position [254, 0]
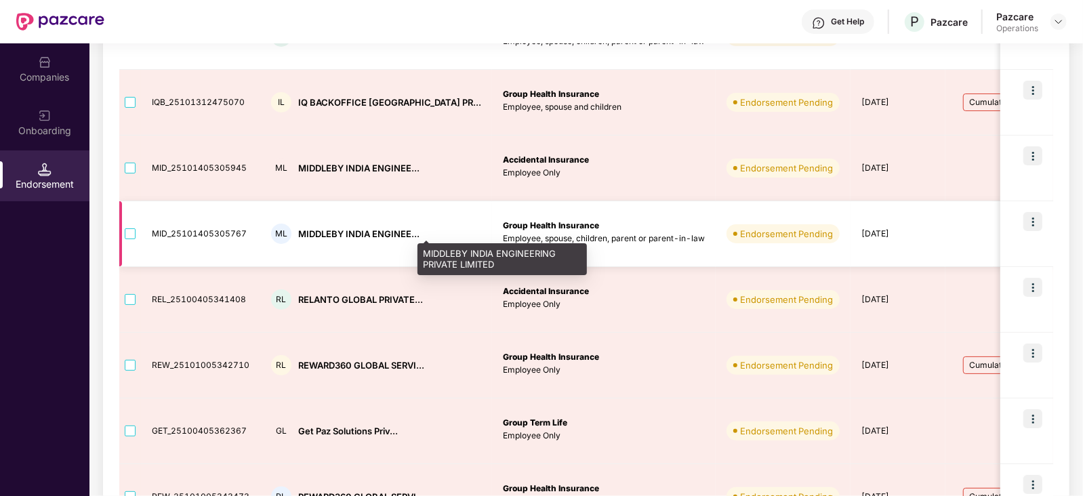
click at [311, 232] on div "MIDDLEBY INDIA ENGINEE..." at bounding box center [358, 234] width 121 height 13
copy div "MIDDLEBY"
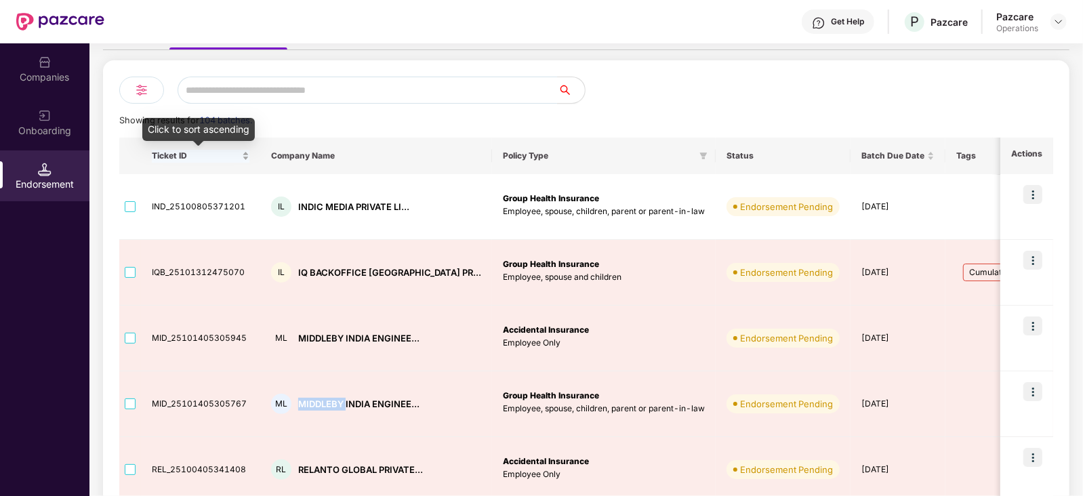
scroll to position [0, 0]
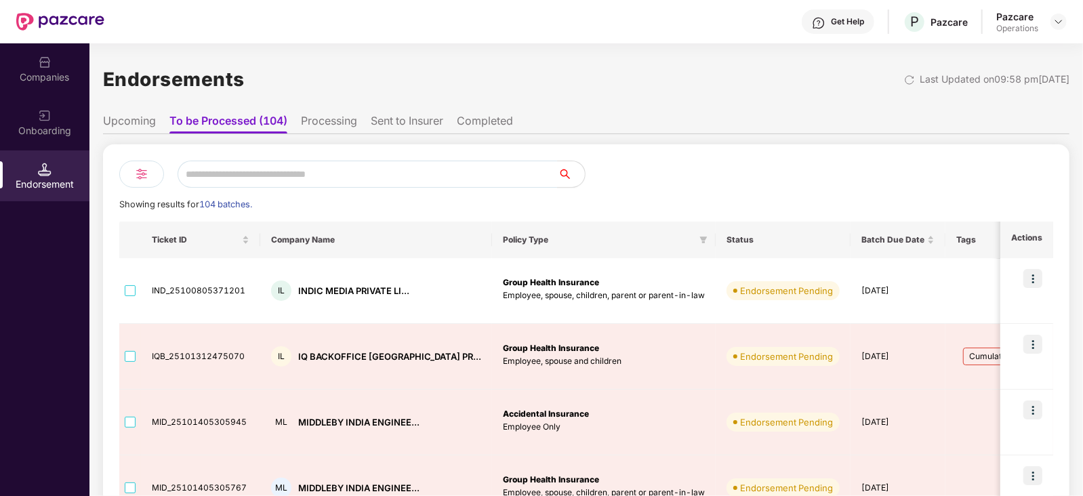
click at [132, 114] on li "Upcoming" at bounding box center [129, 124] width 53 height 20
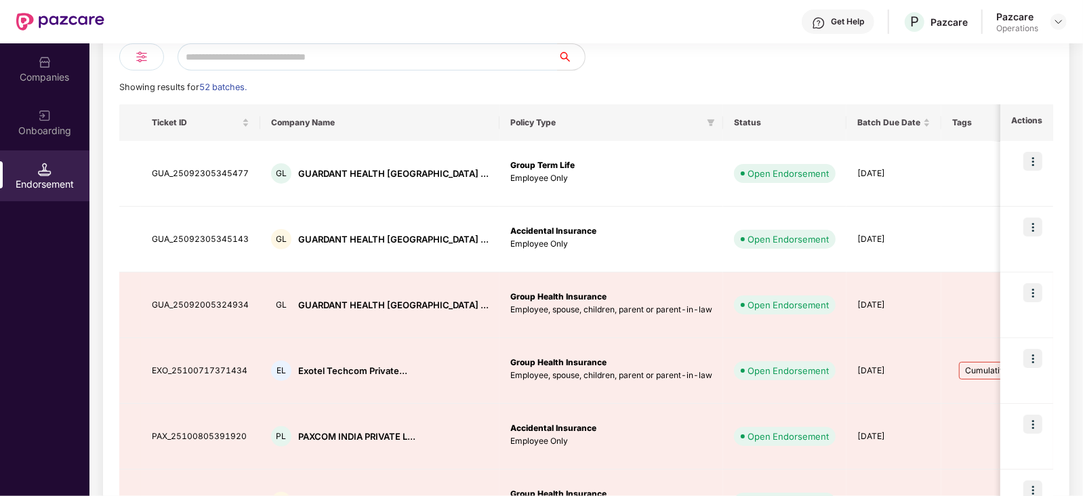
scroll to position [169, 0]
